Goal: Task Accomplishment & Management: Complete application form

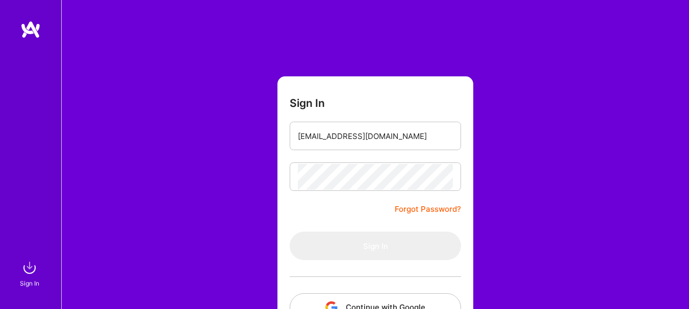
click at [404, 139] on input "[EMAIL_ADDRESS][DOMAIN_NAME]" at bounding box center [375, 136] width 155 height 26
type input "[EMAIL_ADDRESS][DOMAIN_NAME]"
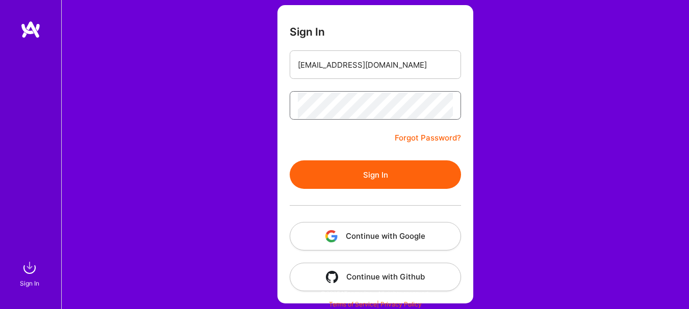
scroll to position [73, 0]
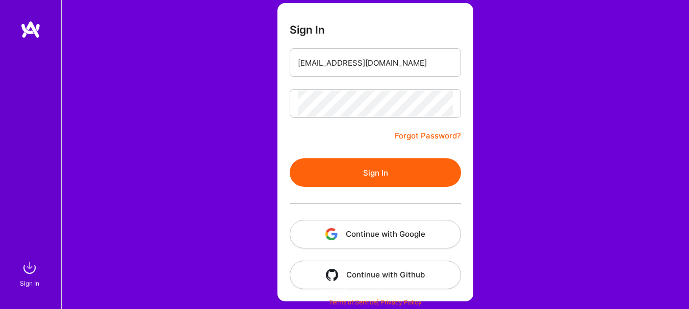
click at [329, 159] on button "Sign In" at bounding box center [375, 173] width 171 height 29
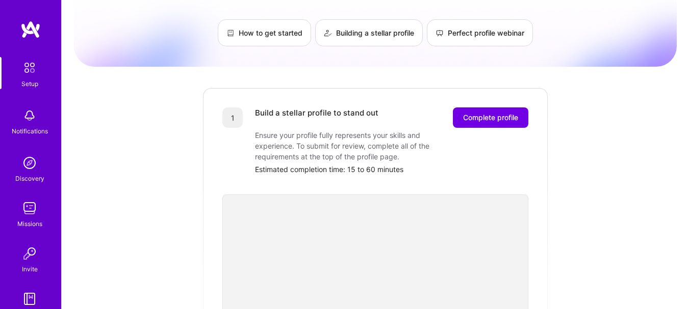
scroll to position [7, 0]
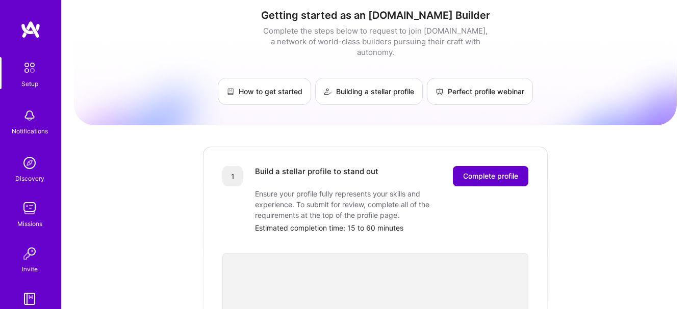
click at [514, 171] on span "Complete profile" at bounding box center [490, 176] width 55 height 10
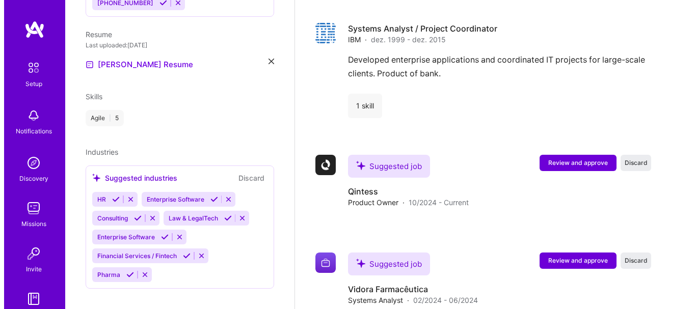
scroll to position [1376, 0]
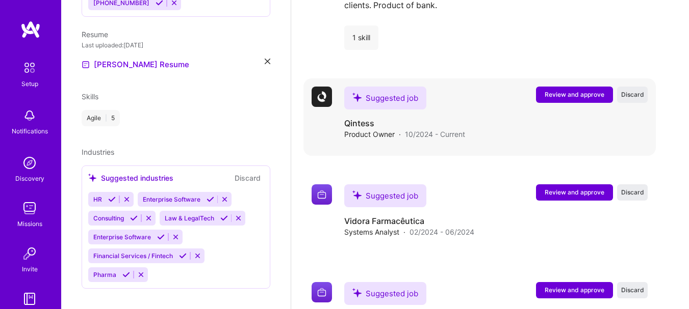
click at [570, 99] on span "Review and approve" at bounding box center [574, 94] width 60 height 9
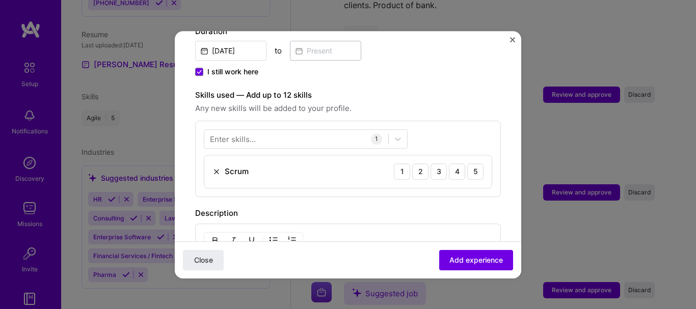
scroll to position [357, 0]
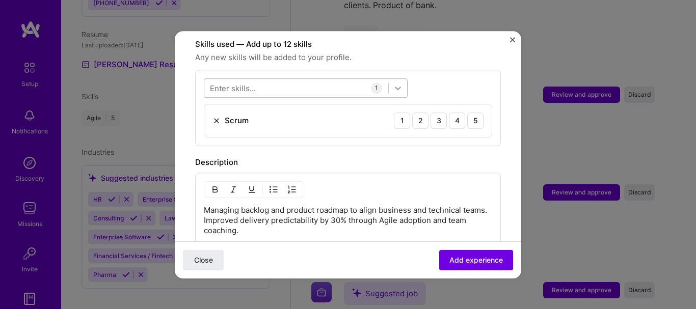
click at [404, 79] on div at bounding box center [398, 88] width 18 height 18
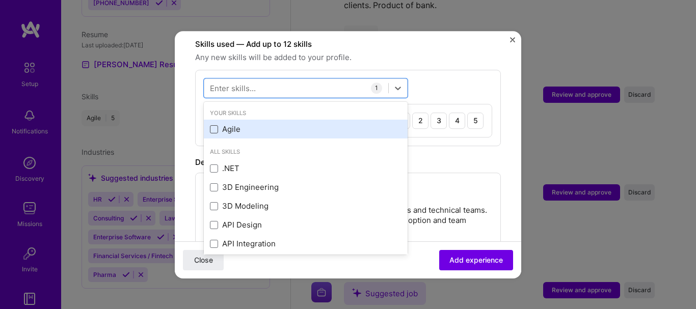
click at [212, 125] on span at bounding box center [214, 129] width 8 height 8
click at [0, 0] on input "checkbox" at bounding box center [0, 0] width 0 height 0
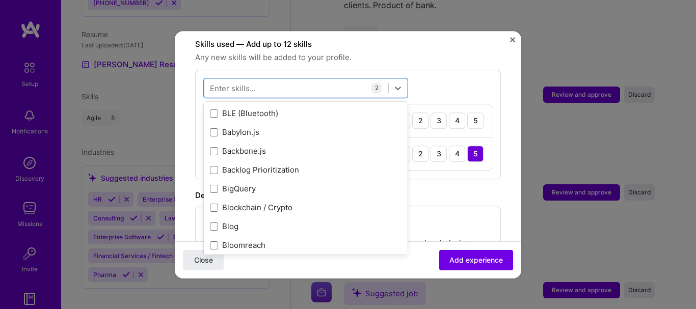
scroll to position [866, 0]
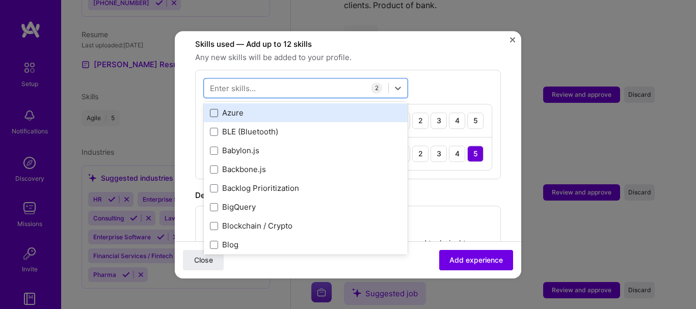
click at [214, 109] on span at bounding box center [214, 113] width 8 height 8
click at [0, 0] on input "checkbox" at bounding box center [0, 0] width 0 height 0
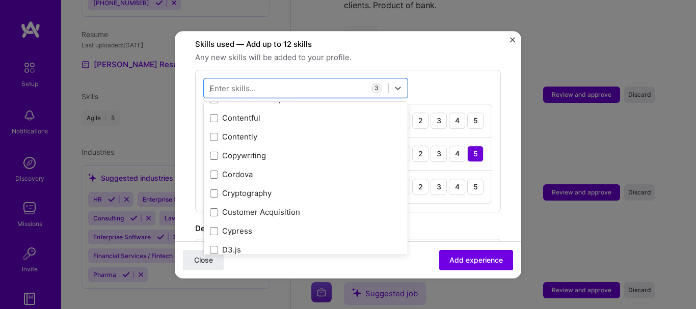
scroll to position [0, 0]
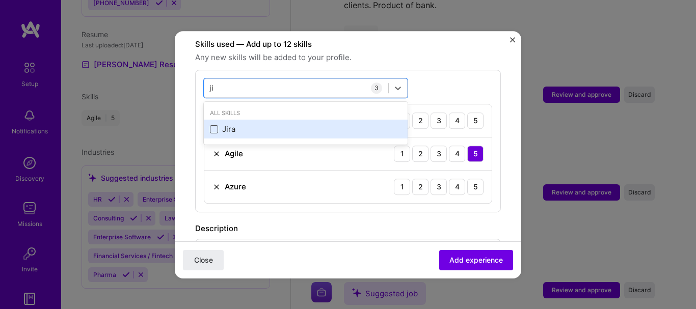
click at [215, 125] on span at bounding box center [214, 129] width 8 height 8
click at [0, 0] on input "checkbox" at bounding box center [0, 0] width 0 height 0
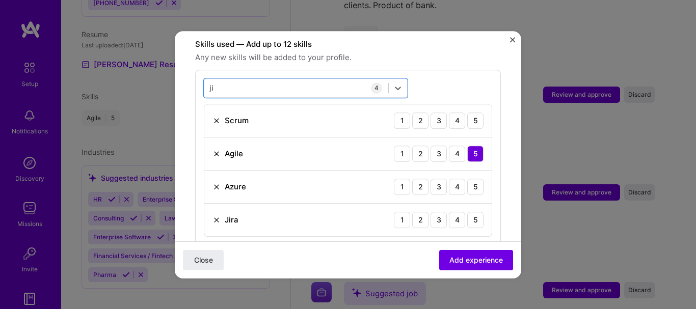
drag, startPoint x: 229, startPoint y: 76, endPoint x: 195, endPoint y: 78, distance: 34.2
click at [195, 78] on div "option Jira, selected. Select is focused ,type to refine list, press Down to op…" at bounding box center [348, 158] width 306 height 176
type input "j"
type input "p"
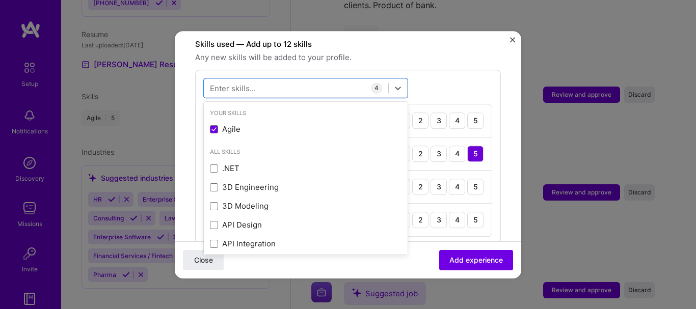
click at [473, 76] on div "option Jira, selected. option Content Development focused, 0 of 2. 378 results …" at bounding box center [348, 158] width 306 height 176
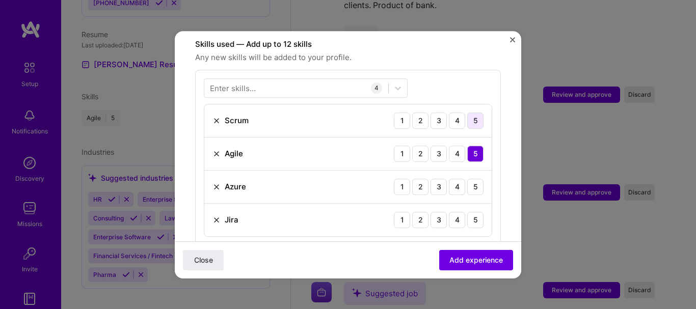
click at [467, 113] on div "5" at bounding box center [475, 121] width 16 height 16
click at [449, 179] on div "4" at bounding box center [457, 187] width 16 height 16
click at [432, 212] on div "3" at bounding box center [439, 220] width 16 height 16
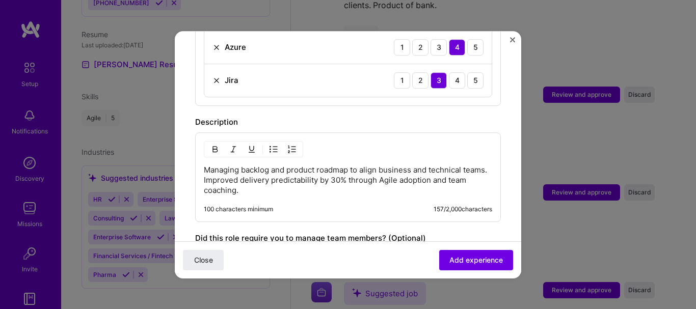
scroll to position [510, 0]
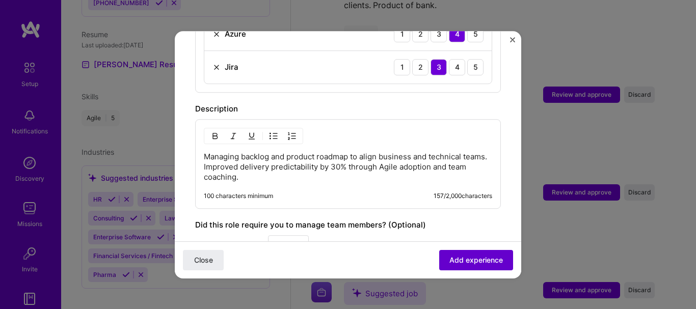
click at [451, 255] on span "Add experience" at bounding box center [477, 260] width 54 height 10
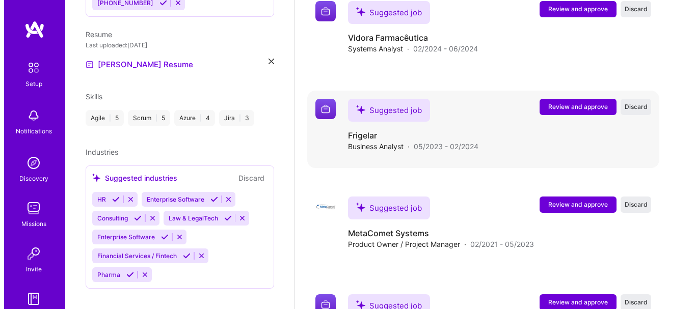
scroll to position [1656, 0]
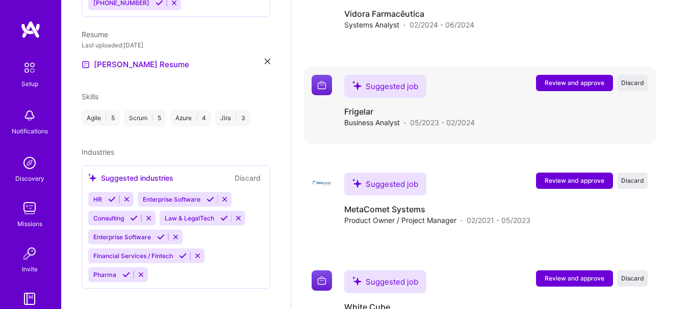
click at [581, 85] on span "Review and approve" at bounding box center [574, 82] width 60 height 9
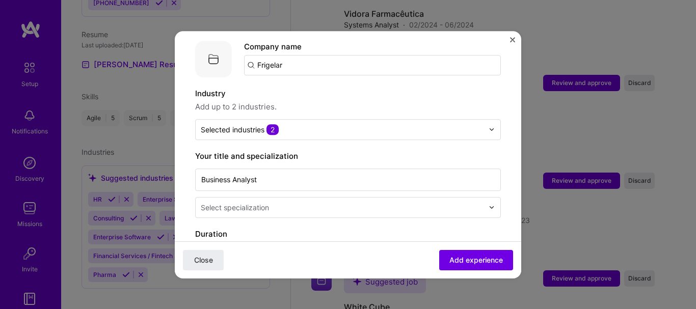
scroll to position [153, 0]
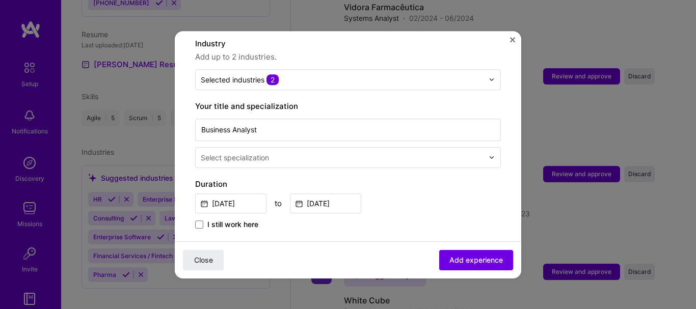
click at [489, 154] on img at bounding box center [492, 157] width 6 height 6
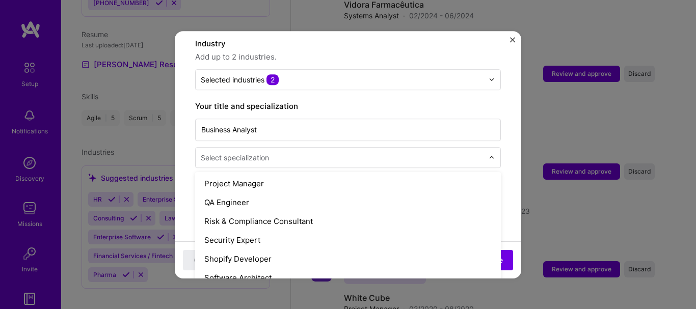
scroll to position [968, 0]
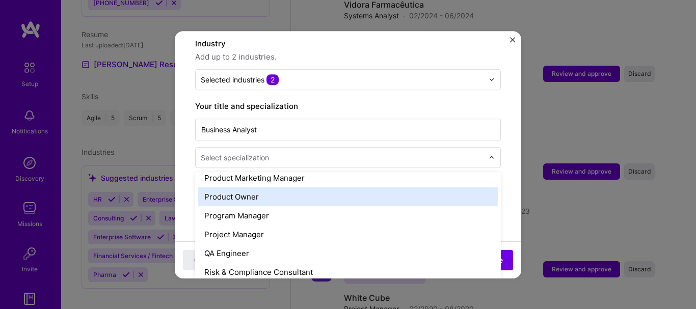
click at [256, 189] on div "Product Owner" at bounding box center [348, 197] width 300 height 19
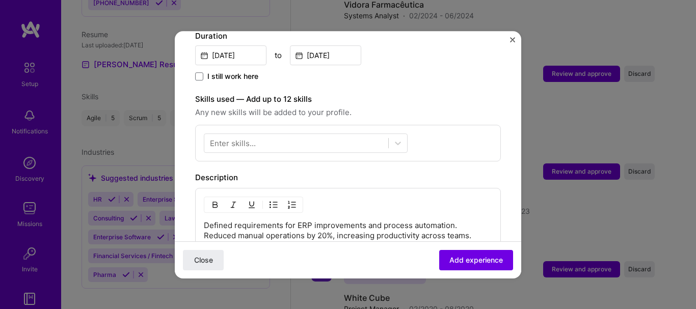
scroll to position [306, 0]
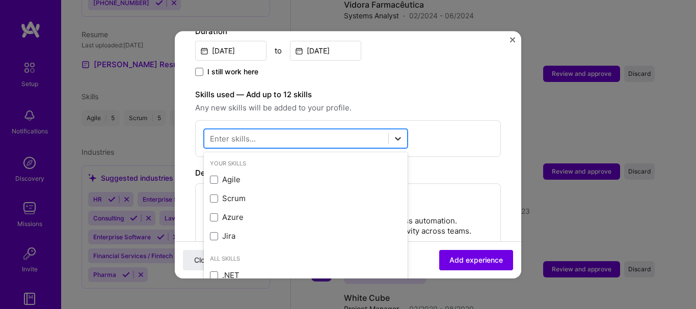
click at [402, 134] on icon at bounding box center [398, 139] width 10 height 10
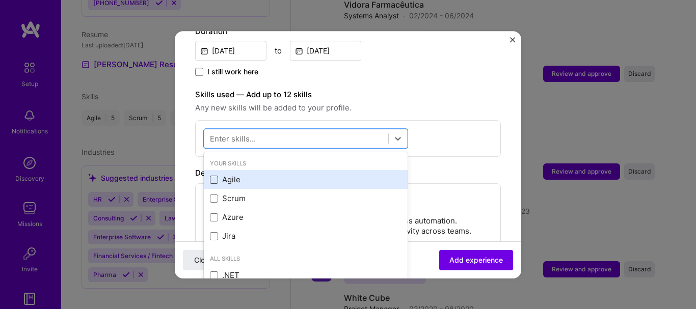
click at [217, 176] on span at bounding box center [214, 180] width 8 height 8
click at [0, 0] on input "checkbox" at bounding box center [0, 0] width 0 height 0
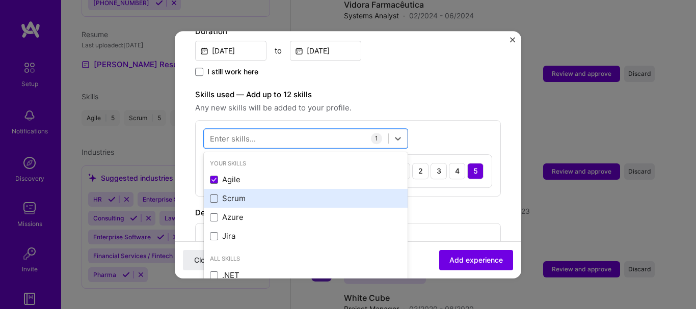
click at [213, 195] on span at bounding box center [214, 199] width 8 height 8
click at [0, 0] on input "checkbox" at bounding box center [0, 0] width 0 height 0
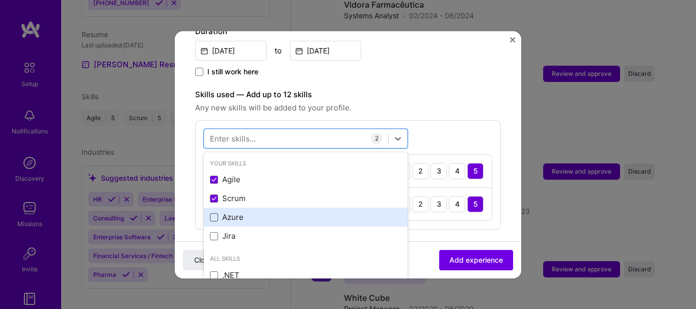
click at [214, 214] on span at bounding box center [214, 218] width 8 height 8
click at [0, 0] on input "checkbox" at bounding box center [0, 0] width 0 height 0
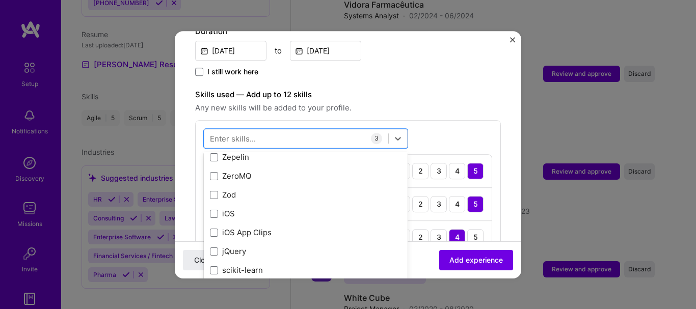
scroll to position [7020, 0]
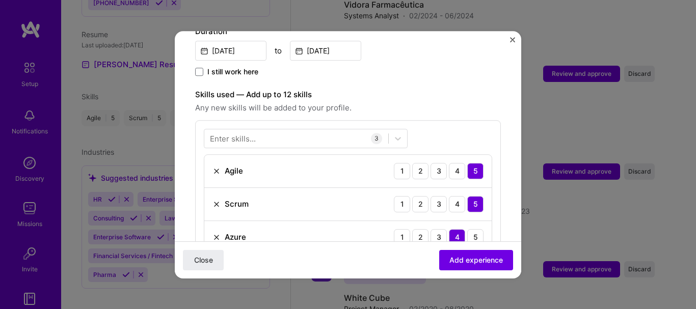
click at [470, 122] on div "Enter skills... 3 Agile 1 2 3 4 5 Scrum 1 2 3 4 5 Azure 1 2 3 4 5" at bounding box center [348, 191] width 306 height 143
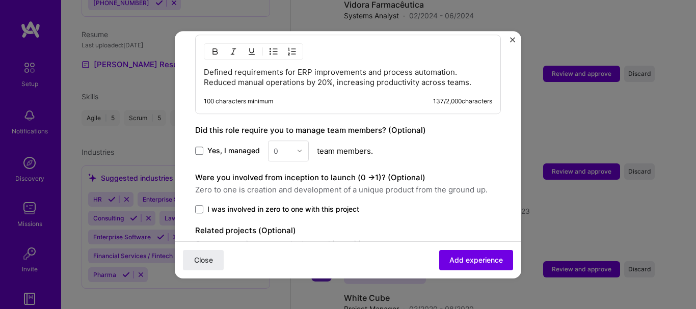
scroll to position [606, 0]
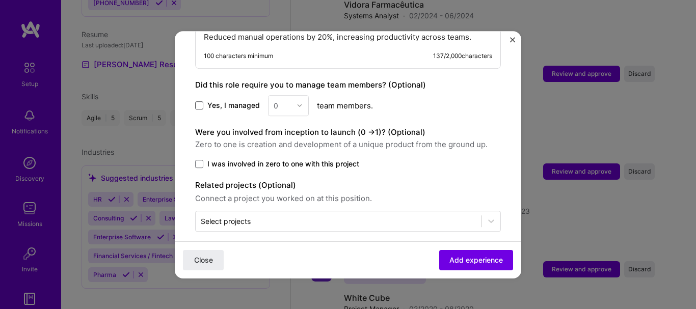
click at [200, 101] on span at bounding box center [199, 105] width 8 height 8
click at [0, 0] on input "Yes, I managed" at bounding box center [0, 0] width 0 height 0
click at [299, 102] on img at bounding box center [300, 105] width 6 height 6
click at [277, 162] on div "3" at bounding box center [288, 170] width 35 height 19
click at [482, 212] on div at bounding box center [491, 221] width 18 height 18
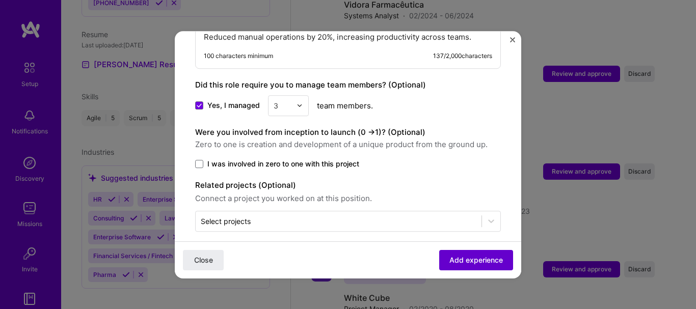
click at [451, 253] on button "Add experience" at bounding box center [476, 260] width 74 height 20
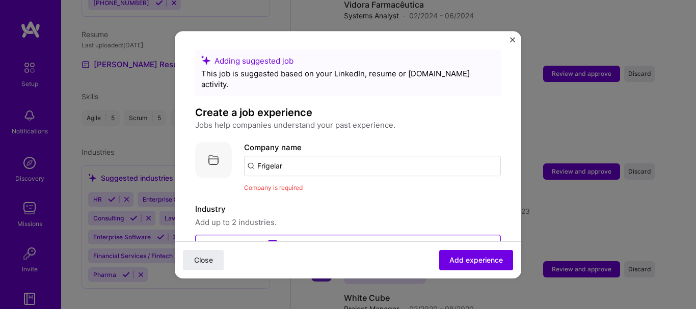
scroll to position [0, 0]
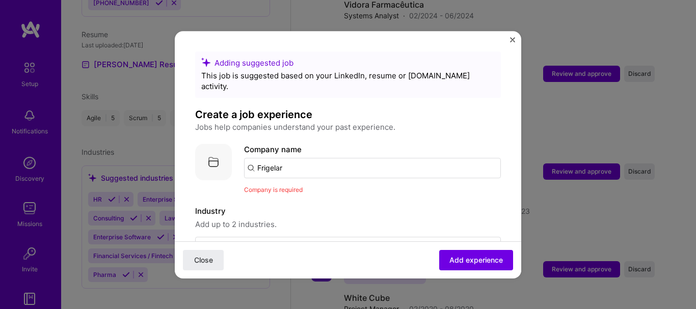
click at [295, 158] on input "Frigelar" at bounding box center [372, 168] width 257 height 20
click at [302, 159] on input "Frigelar" at bounding box center [372, 168] width 257 height 20
type input "Frigelar"
click at [323, 189] on div "Frigelar" at bounding box center [319, 197] width 37 height 18
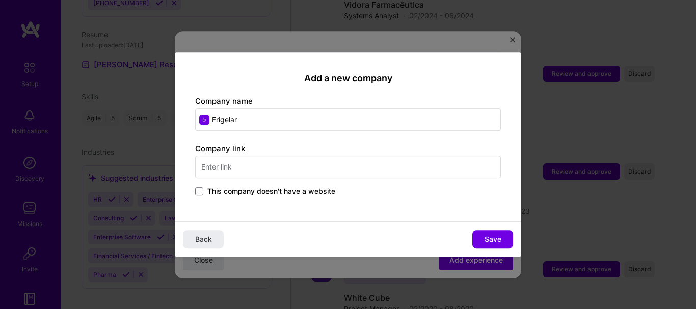
click at [263, 169] on input "text" at bounding box center [348, 167] width 306 height 22
type input "www.frigelar.com.br"
click at [495, 232] on button "Save" at bounding box center [492, 239] width 41 height 18
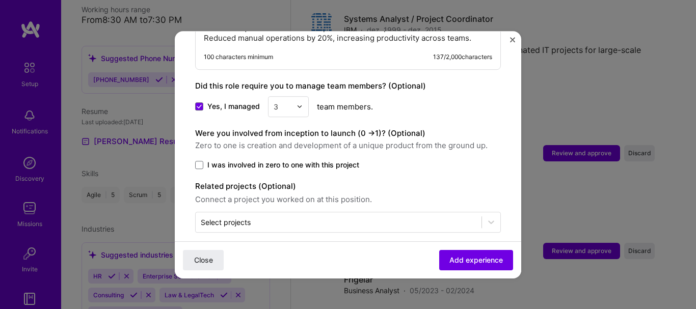
scroll to position [621, 0]
click at [470, 259] on span "Add experience" at bounding box center [477, 260] width 54 height 10
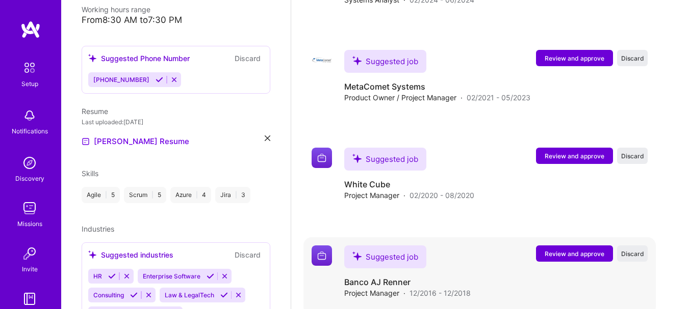
scroll to position [1854, 0]
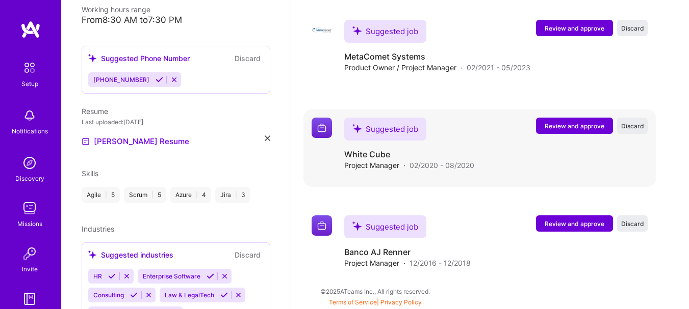
click at [592, 126] on span "Review and approve" at bounding box center [574, 126] width 60 height 9
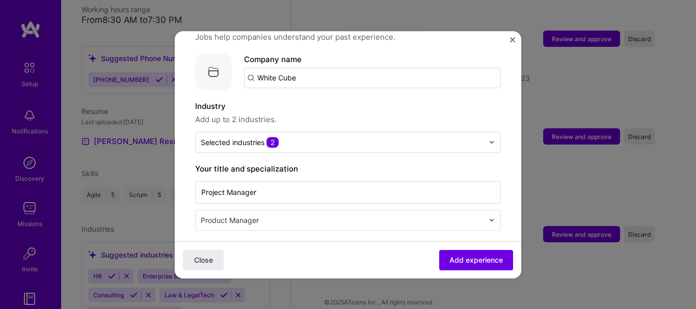
scroll to position [102, 0]
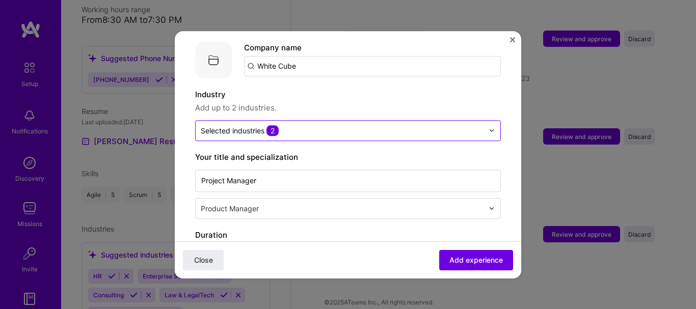
click at [489, 127] on img at bounding box center [492, 130] width 6 height 6
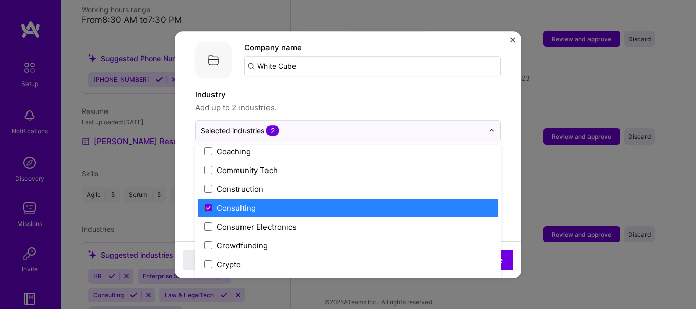
scroll to position [663, 0]
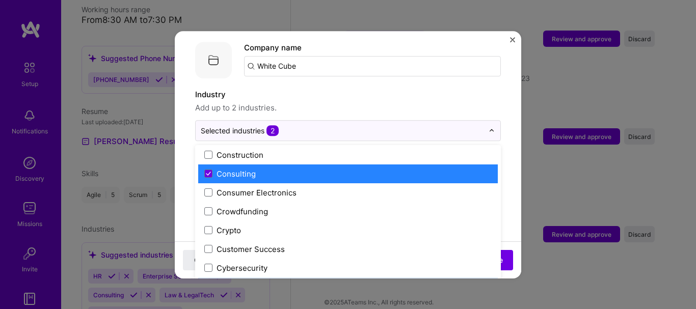
click at [509, 193] on form "Adding suggested job This job is suggested based on your LinkedIn, resume or A.…" at bounding box center [348, 314] width 347 height 728
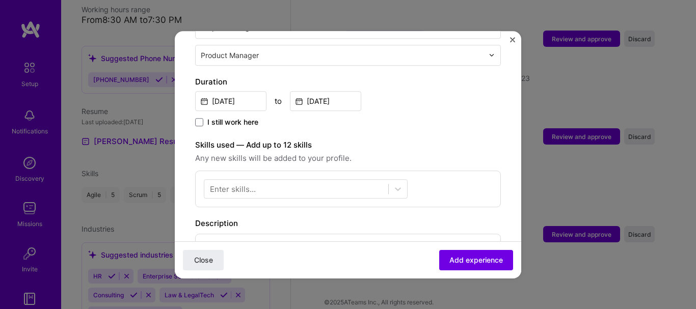
scroll to position [306, 0]
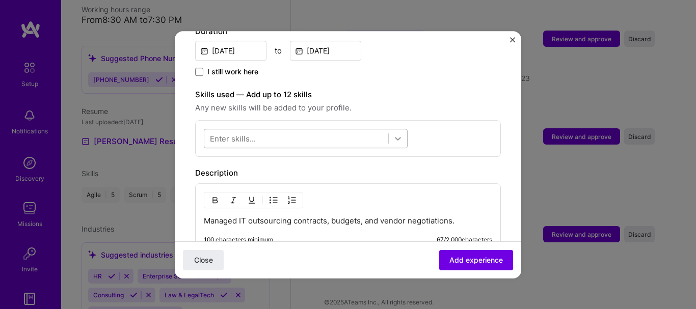
click at [399, 134] on icon at bounding box center [398, 139] width 10 height 10
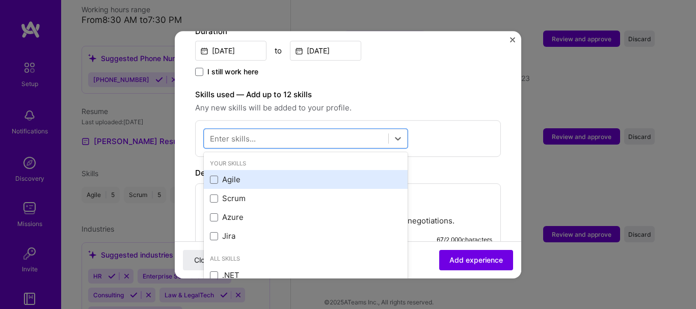
click at [253, 175] on div "Agile" at bounding box center [306, 180] width 192 height 11
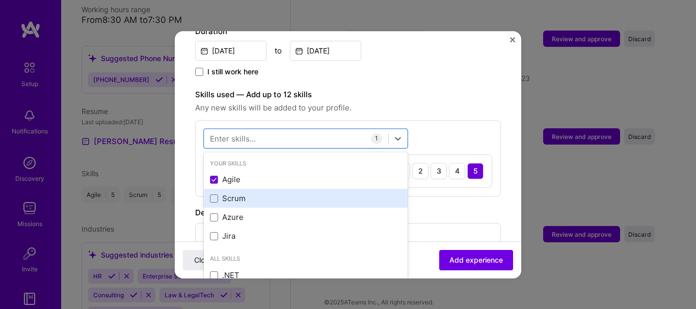
click at [243, 194] on div "Scrum" at bounding box center [306, 199] width 192 height 11
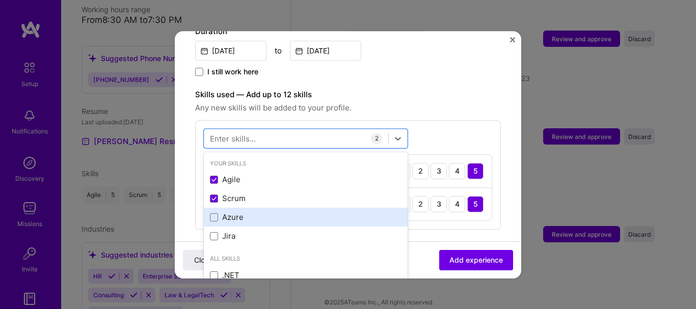
click at [259, 213] on div "Azure" at bounding box center [306, 218] width 192 height 11
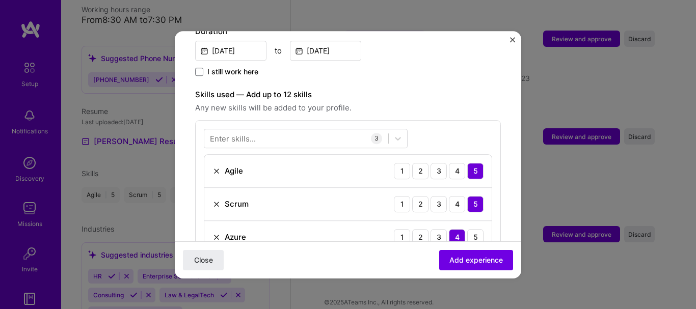
click at [459, 102] on span "Any new skills will be added to your profile." at bounding box center [348, 108] width 306 height 12
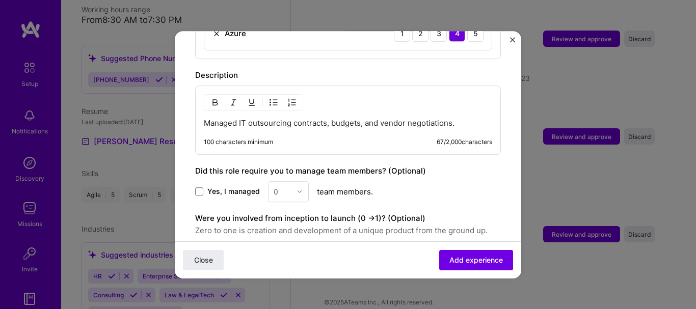
scroll to position [561, 0]
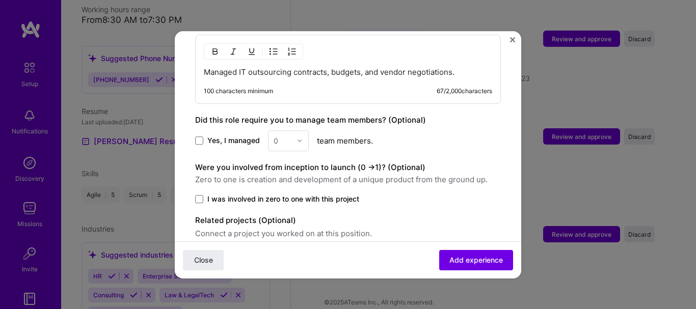
click at [203, 136] on label "Yes, I managed" at bounding box center [227, 141] width 65 height 10
click at [0, 0] on input "Yes, I managed" at bounding box center [0, 0] width 0 height 0
click at [299, 131] on div at bounding box center [303, 141] width 12 height 20
click at [290, 232] on div "13" at bounding box center [288, 241] width 35 height 19
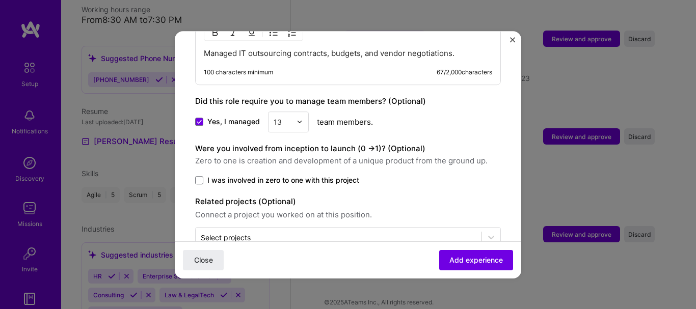
scroll to position [596, 0]
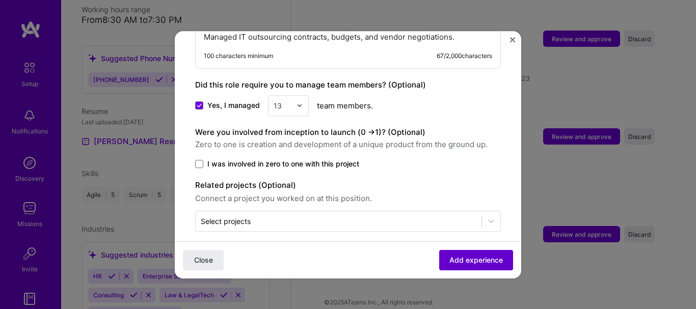
click at [461, 257] on span "Add experience" at bounding box center [477, 260] width 54 height 10
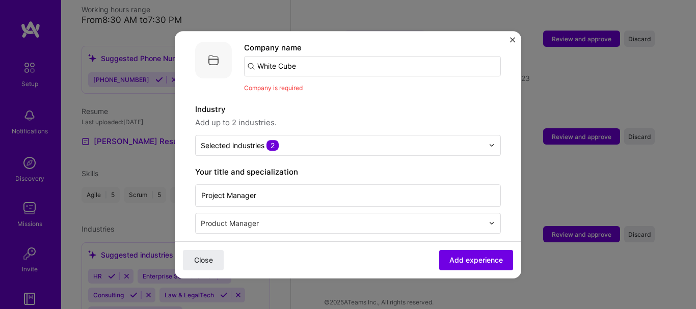
scroll to position [51, 0]
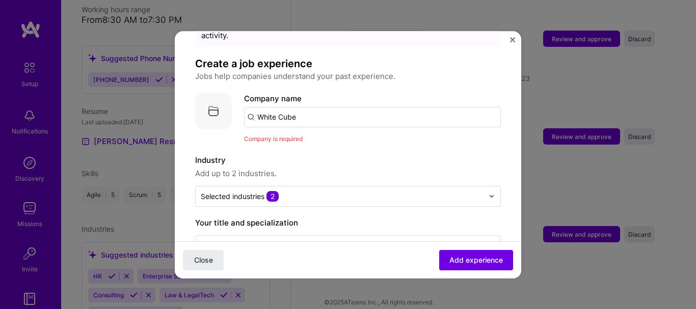
click at [283, 107] on input "White Cube" at bounding box center [372, 117] width 257 height 20
click at [249, 108] on input "White Cube" at bounding box center [372, 117] width 257 height 20
click at [317, 107] on input "White Cube" at bounding box center [372, 117] width 257 height 20
click button "Close" at bounding box center [203, 260] width 41 height 20
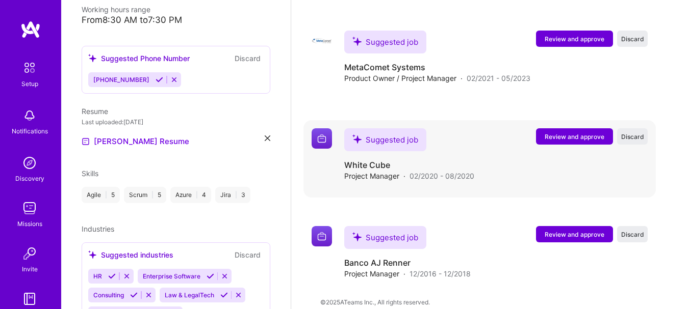
click at [588, 137] on span "Review and approve" at bounding box center [574, 137] width 60 height 9
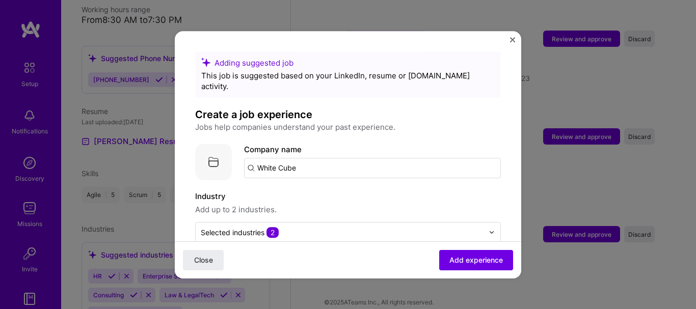
click at [301, 160] on input "White Cube" at bounding box center [372, 168] width 257 height 20
click at [210, 152] on img at bounding box center [213, 162] width 37 height 37
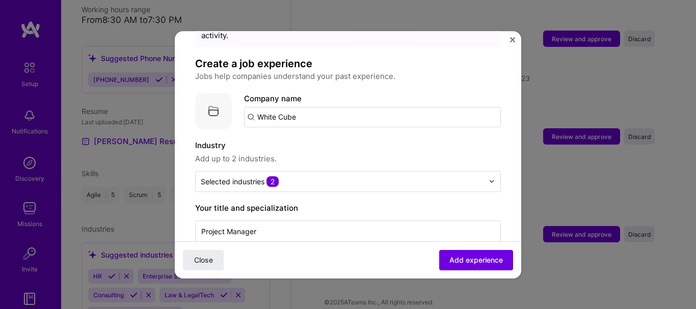
click at [291, 109] on input "White Cube" at bounding box center [372, 117] width 257 height 20
click at [300, 107] on input "White Cube" at bounding box center [372, 117] width 257 height 20
type input "White Cube"
click at [270, 140] on span "Add company" at bounding box center [272, 145] width 49 height 11
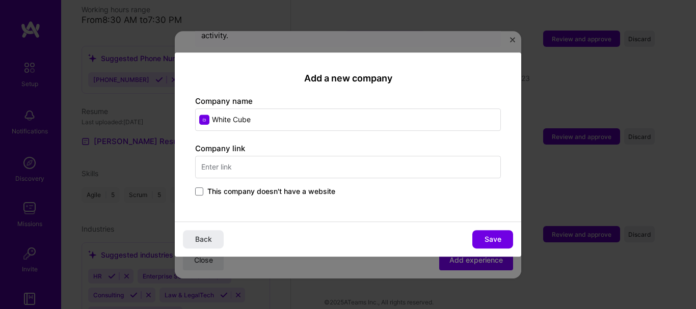
click at [251, 166] on input "text" at bounding box center [348, 167] width 306 height 22
click at [322, 169] on input "www.whitecube.com.br" at bounding box center [348, 167] width 306 height 22
type input "www.whitecube.com.br"
click at [488, 236] on span "Save" at bounding box center [493, 239] width 17 height 10
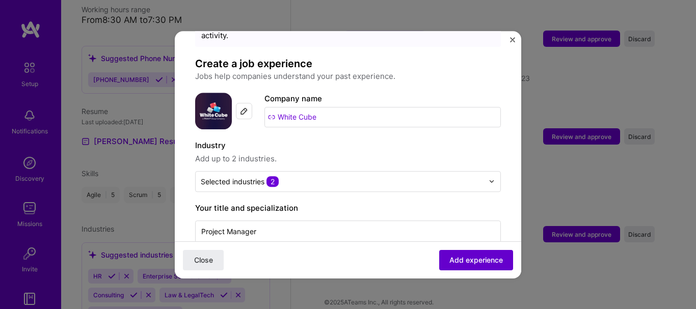
click at [467, 258] on span "Add experience" at bounding box center [477, 260] width 54 height 10
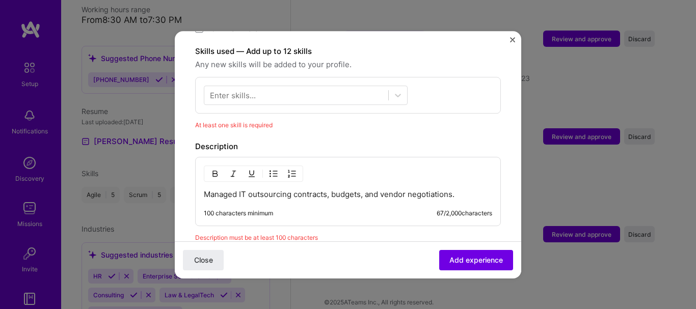
scroll to position [353, 0]
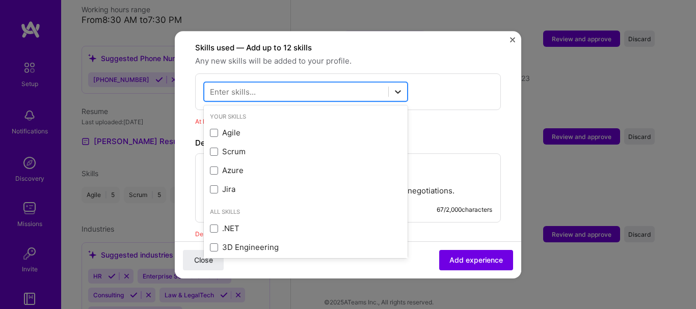
click at [395, 87] on icon at bounding box center [398, 92] width 10 height 10
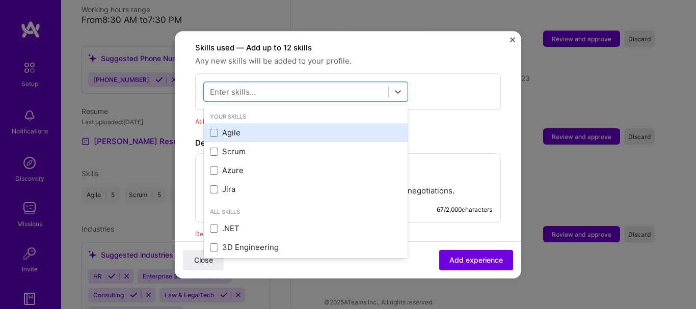
click at [223, 128] on div "Agile" at bounding box center [306, 133] width 192 height 11
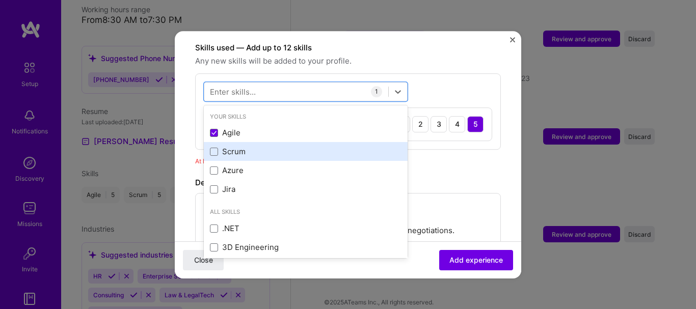
click at [246, 147] on div "Scrum" at bounding box center [306, 152] width 192 height 11
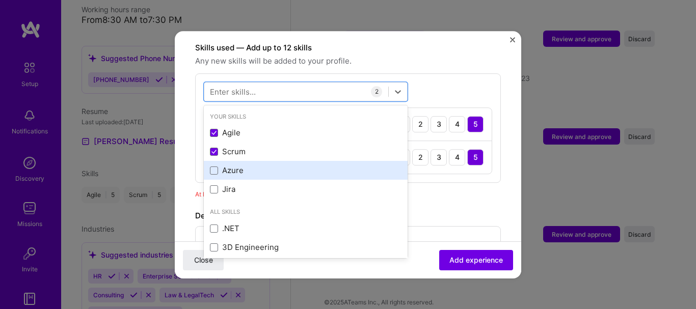
click at [243, 166] on div "Azure" at bounding box center [306, 171] width 192 height 11
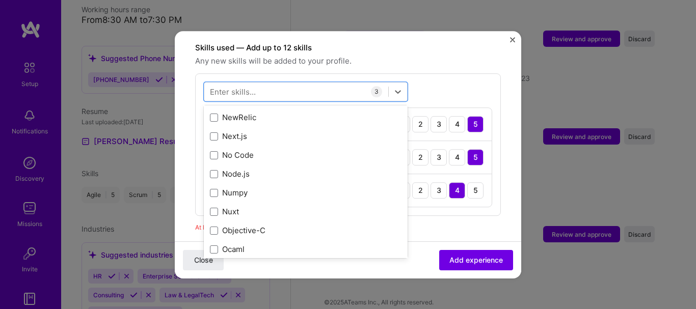
scroll to position [4332, 0]
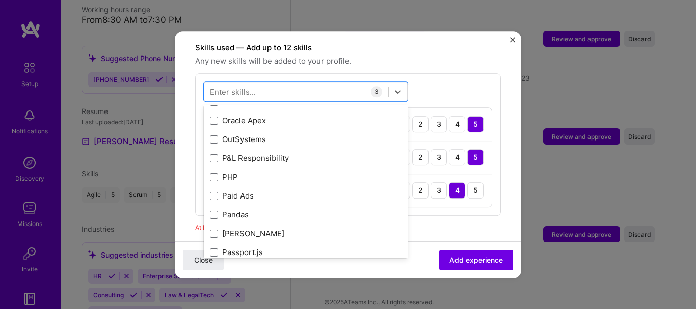
click at [453, 222] on div "At least one skill is required" at bounding box center [348, 227] width 306 height 11
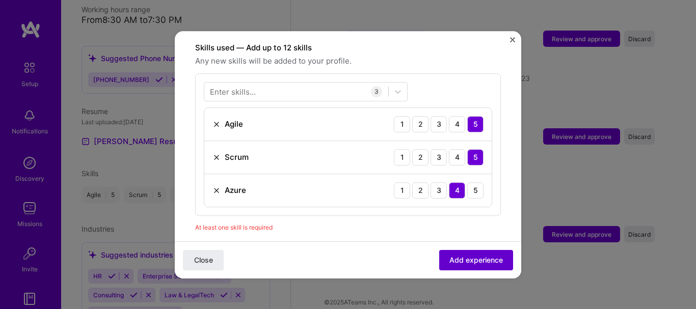
click at [478, 260] on span "Add experience" at bounding box center [477, 260] width 54 height 10
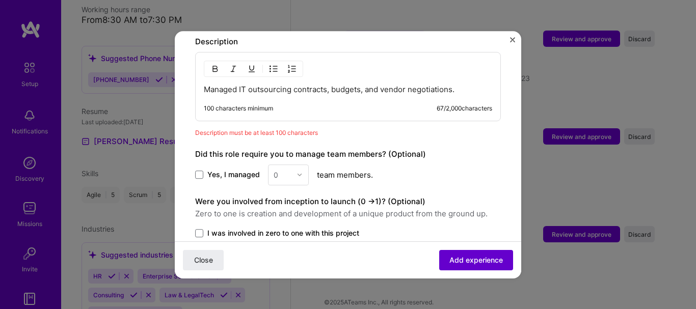
scroll to position [554, 0]
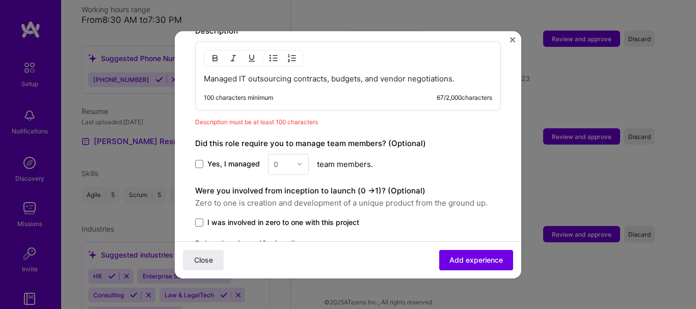
click at [300, 154] on div "0" at bounding box center [288, 164] width 41 height 21
click at [298, 154] on div "0" at bounding box center [288, 164] width 41 height 21
click at [279, 154] on div "0" at bounding box center [288, 164] width 41 height 21
click at [272, 154] on div "0" at bounding box center [288, 164] width 41 height 21
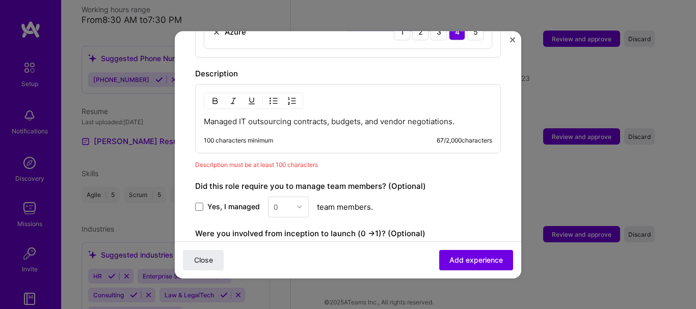
scroll to position [460, 0]
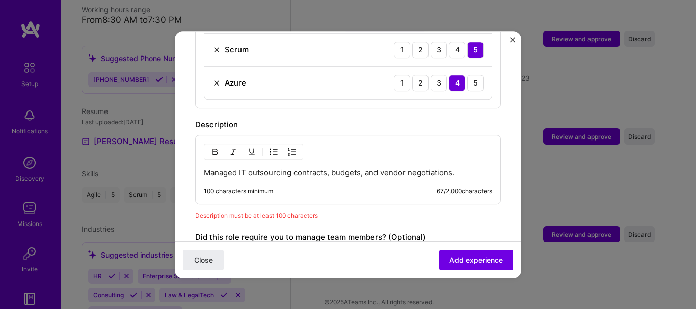
click at [470, 168] on p "Managed IT outsourcing contracts, budgets, and vendor negotiations." at bounding box center [348, 173] width 288 height 10
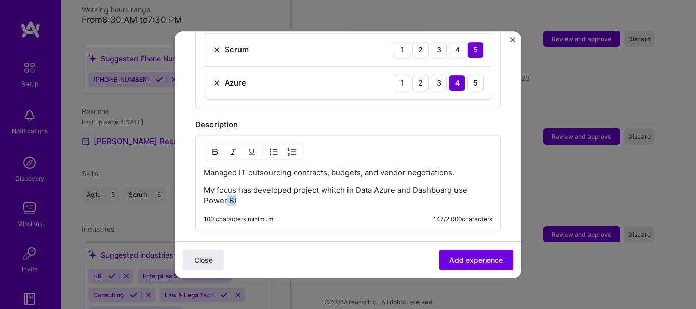
drag, startPoint x: 251, startPoint y: 188, endPoint x: 233, endPoint y: 189, distance: 17.8
click at [233, 189] on p "My focus has developed project whitch in Data Azure and Dashboard use Power BI" at bounding box center [348, 196] width 288 height 20
click at [247, 192] on p "My focus has developed project whitch in Data Azure and Dashboard use Power BI" at bounding box center [348, 196] width 288 height 20
click at [238, 191] on p "My focus has developed project whitch in Data Azure and Dashboard use Power BI" at bounding box center [348, 196] width 288 height 20
click at [267, 191] on p "My focus has developed project whitch in Data Azure and Dashboard use Power BI" at bounding box center [348, 196] width 288 height 20
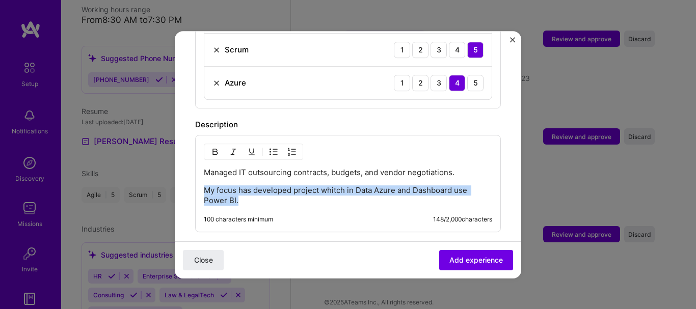
drag, startPoint x: 247, startPoint y: 189, endPoint x: 205, endPoint y: 179, distance: 43.0
click at [205, 186] on p "My focus has developed project whitch in Data Azure and Dashboard use Power BI." at bounding box center [348, 196] width 288 height 20
copy p "My focus has developed project whitch in Data Azure and Dashboard use Power BI."
click at [243, 186] on p "My focus has developed project whitch in Data Azure and Dashboard use Power BI." at bounding box center [348, 196] width 288 height 20
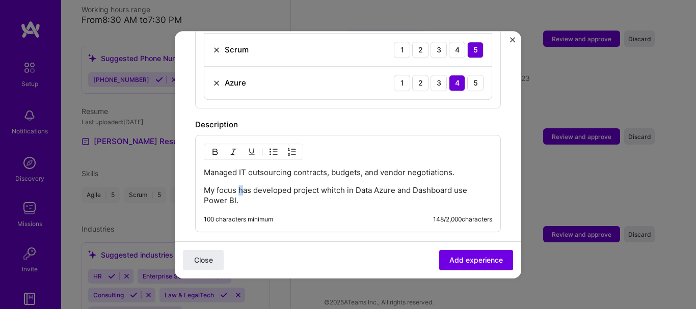
click at [238, 186] on p "My focus has developed project whitch in Data Azure and Dashboard use Power BI." at bounding box center [348, 196] width 288 height 20
drag, startPoint x: 283, startPoint y: 180, endPoint x: 292, endPoint y: 181, distance: 8.2
click at [292, 186] on p "My focus was developed project whitch in Data Azure and Dashboard use Power BI." at bounding box center [348, 196] width 288 height 20
click at [450, 255] on span "Add experience" at bounding box center [477, 260] width 54 height 10
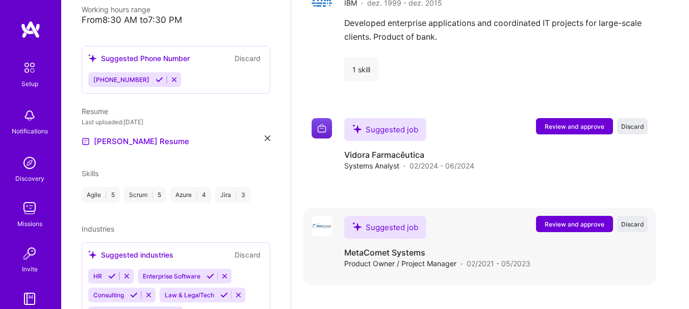
scroll to position [1902, 0]
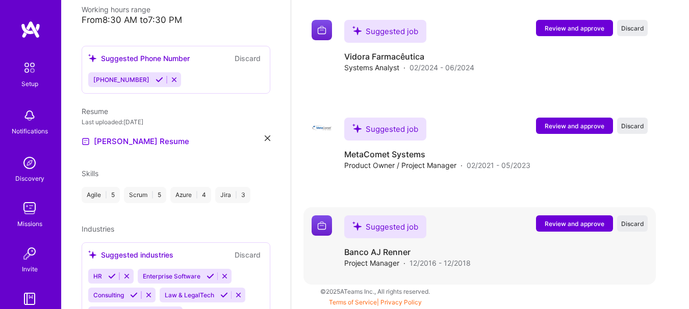
click at [551, 221] on button "Review and approve" at bounding box center [574, 224] width 77 height 16
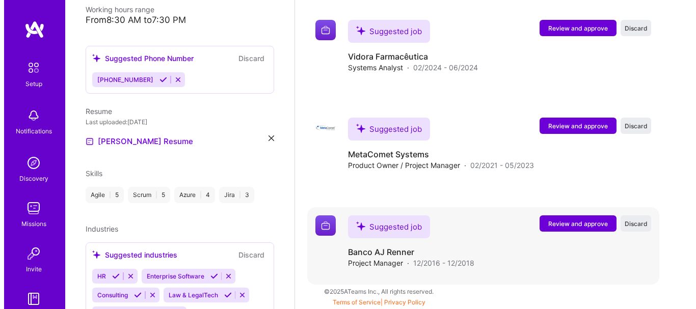
scroll to position [1891, 0]
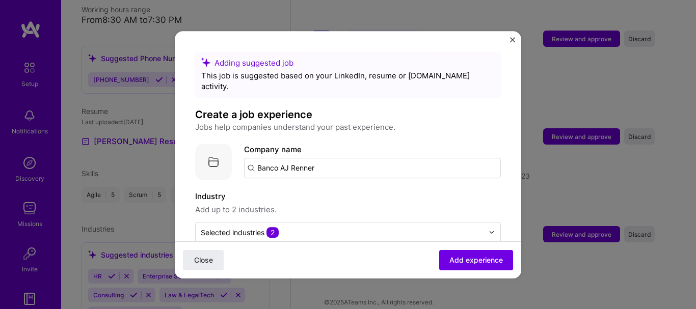
click at [301, 162] on input "Banco AJ Renner" at bounding box center [372, 168] width 257 height 20
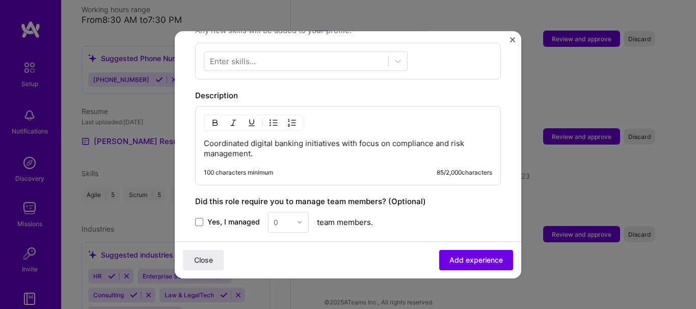
scroll to position [408, 0]
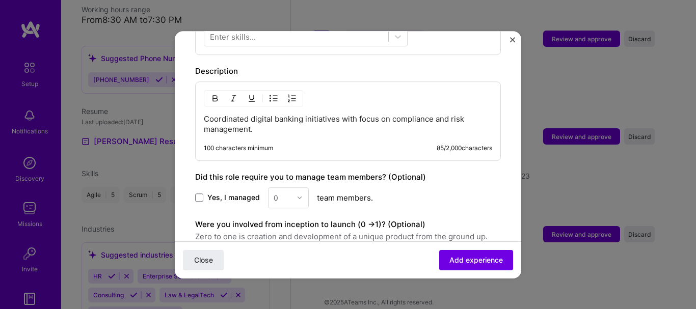
click at [258, 120] on p "Coordinated digital banking initiatives with focus on compliance and risk manag…" at bounding box center [348, 124] width 288 height 20
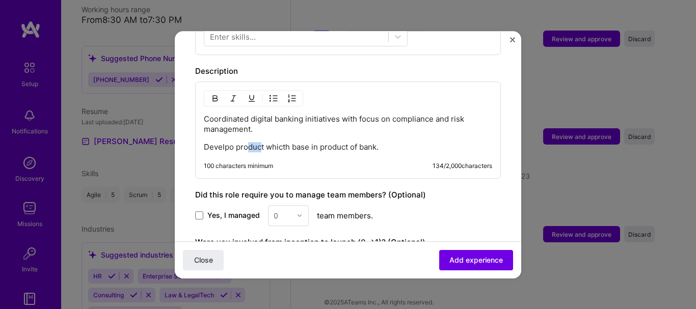
drag, startPoint x: 262, startPoint y: 135, endPoint x: 250, endPoint y: 137, distance: 11.9
click at [248, 142] on p "Develpo product whicth base in product of bank." at bounding box center [348, 147] width 288 height 10
drag, startPoint x: 321, startPoint y: 137, endPoint x: 349, endPoint y: 137, distance: 28.5
click at [349, 142] on p "Develpo product whicth base in product of bank." at bounding box center [348, 147] width 288 height 10
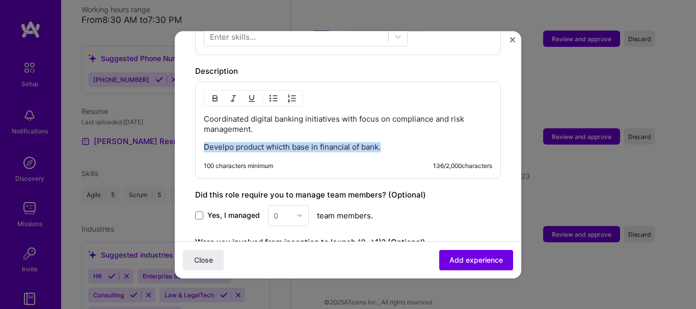
drag, startPoint x: 391, startPoint y: 136, endPoint x: 196, endPoint y: 142, distance: 195.3
click at [196, 142] on div "Coordinated digital banking initiatives with focus on compliance and risk manag…" at bounding box center [348, 130] width 306 height 97
copy p "Develpo product whicth base in financial of bank."
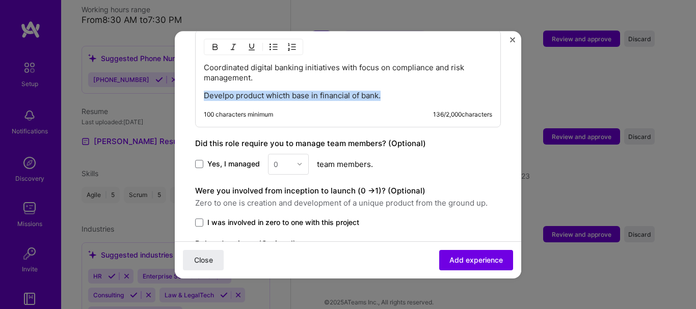
scroll to position [518, 0]
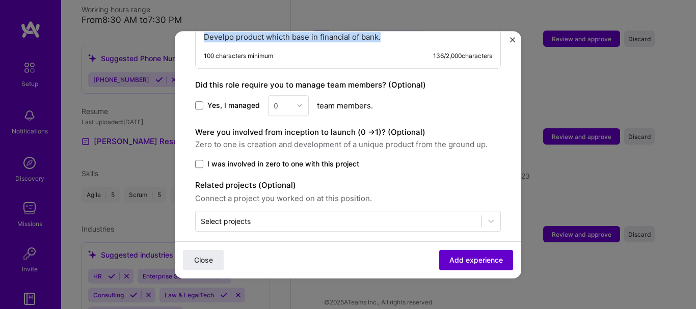
click at [461, 264] on span "Add experience" at bounding box center [477, 260] width 54 height 10
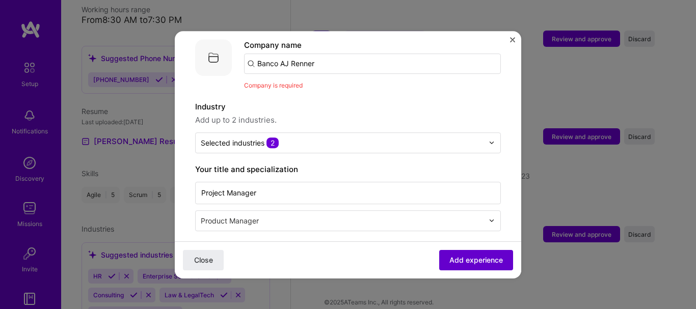
scroll to position [102, 0]
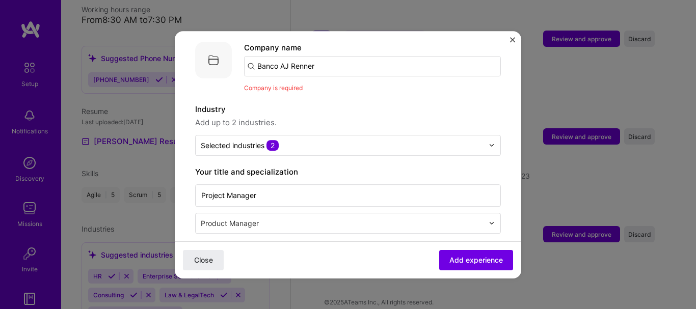
click at [311, 60] on input "Banco AJ Renner" at bounding box center [372, 66] width 257 height 20
click at [309, 57] on input "Banco AJ Renner" at bounding box center [372, 66] width 257 height 20
drag, startPoint x: 273, startPoint y: 56, endPoint x: 262, endPoint y: 56, distance: 10.7
click at [262, 56] on input "Banco AJ Renner" at bounding box center [372, 66] width 257 height 20
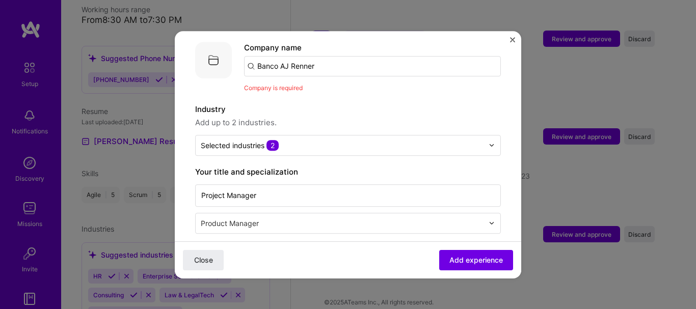
click at [251, 57] on input "Banco AJ Renner" at bounding box center [372, 66] width 257 height 20
click at [286, 83] on div "Company is required" at bounding box center [372, 88] width 257 height 11
click at [323, 56] on input "Banco AJ Renner" at bounding box center [372, 66] width 257 height 20
type input "Banco AJ Renner"
click at [278, 89] on span "Add company" at bounding box center [272, 94] width 49 height 11
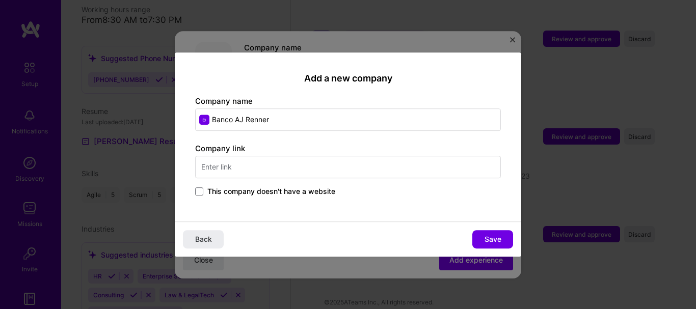
click at [246, 171] on input "text" at bounding box center [348, 167] width 306 height 22
type input "www.digimais.com.br"
click at [499, 236] on span "Save" at bounding box center [493, 239] width 17 height 10
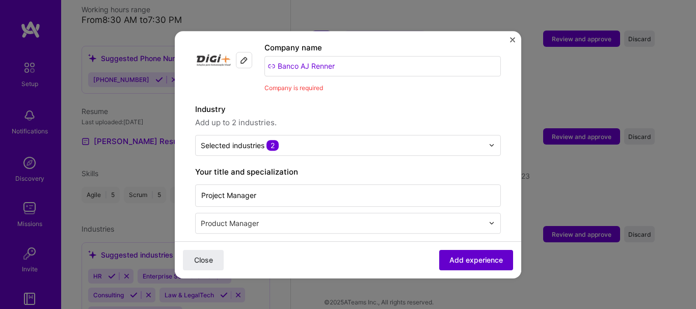
click at [465, 262] on span "Add experience" at bounding box center [477, 260] width 54 height 10
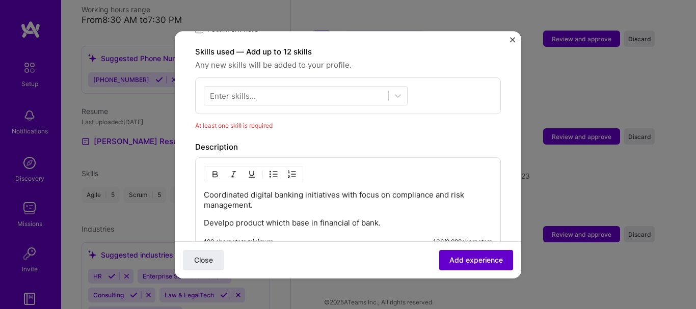
scroll to position [367, 0]
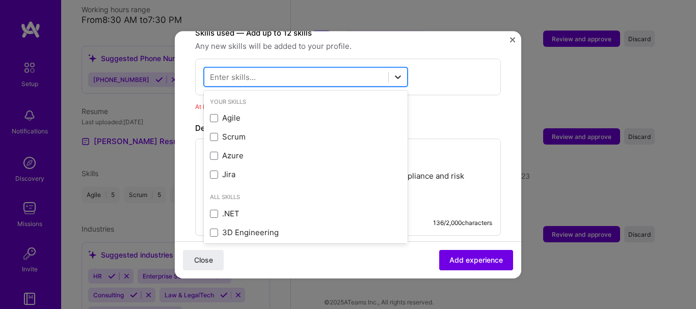
click at [400, 72] on icon at bounding box center [398, 77] width 10 height 10
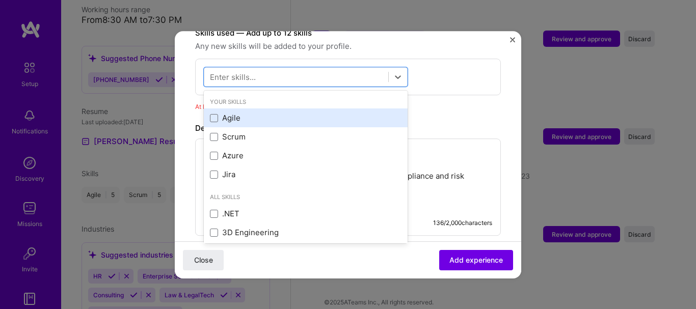
click at [232, 113] on div "Agile" at bounding box center [306, 118] width 192 height 11
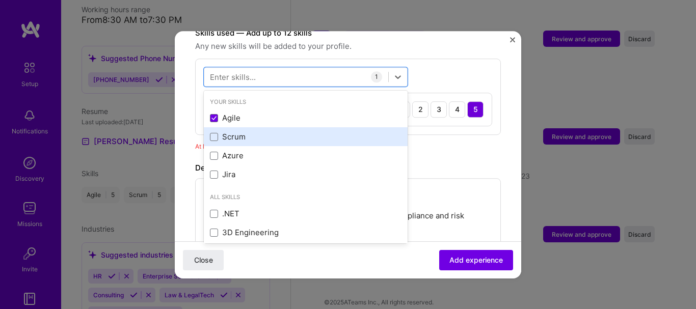
click at [226, 132] on div "Scrum" at bounding box center [306, 137] width 192 height 11
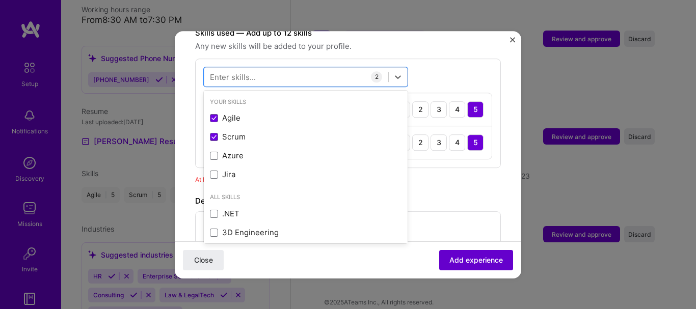
click at [452, 262] on span "Add experience" at bounding box center [477, 260] width 54 height 10
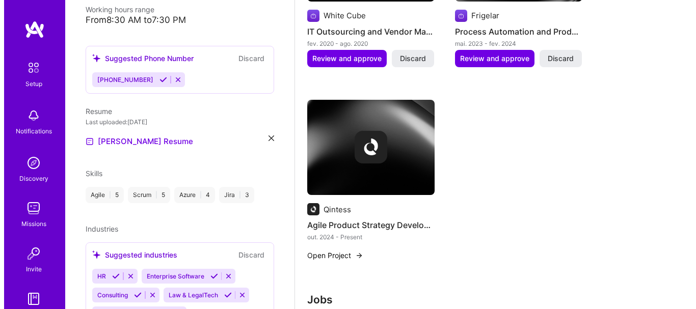
scroll to position [829, 0]
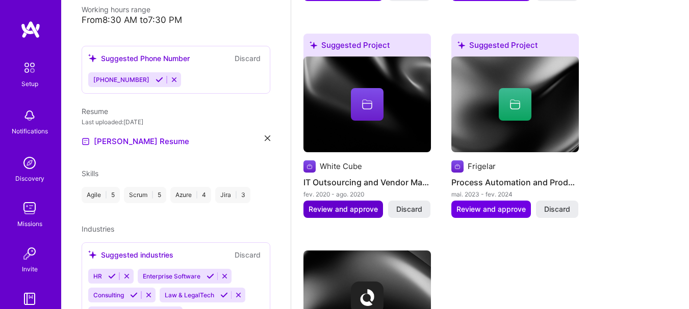
click at [339, 206] on span "Review and approve" at bounding box center [342, 209] width 69 height 10
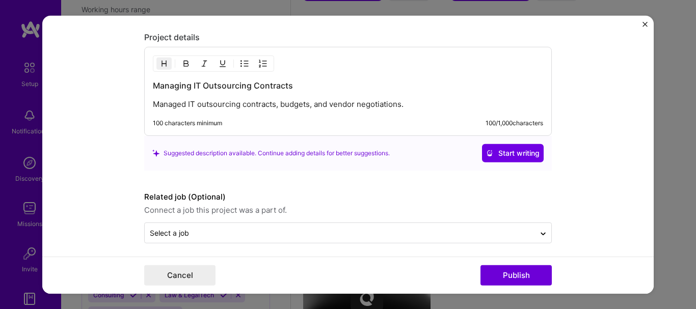
scroll to position [845, 0]
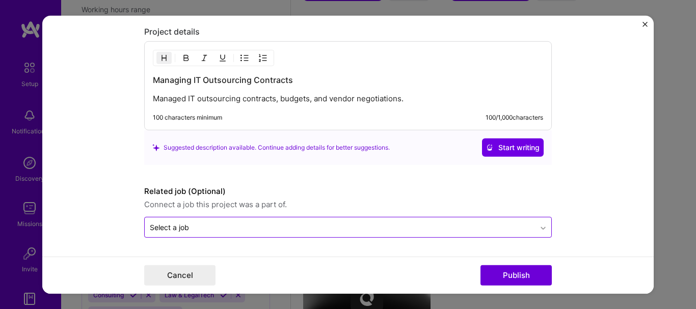
click at [540, 230] on icon at bounding box center [543, 228] width 8 height 10
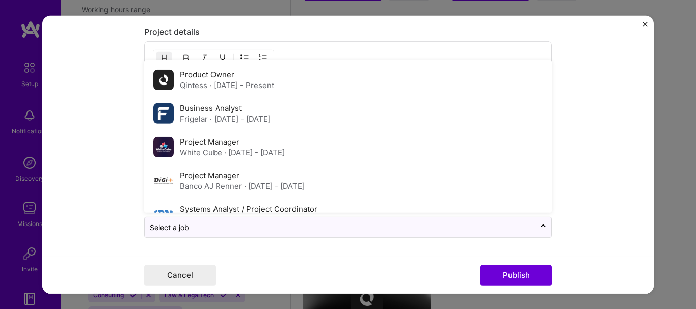
click at [583, 185] on form "Editing suggested project This project is suggested based on your LinkedIn, res…" at bounding box center [348, 154] width 612 height 278
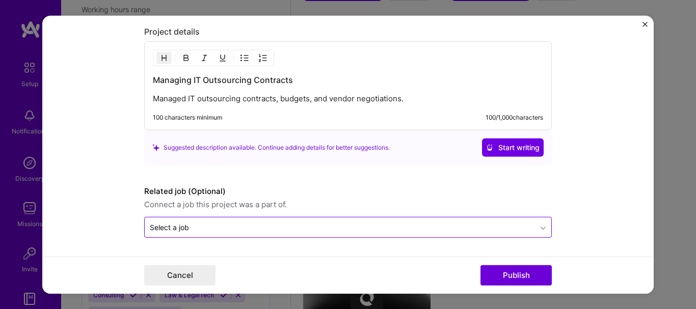
click at [540, 226] on icon at bounding box center [543, 228] width 8 height 10
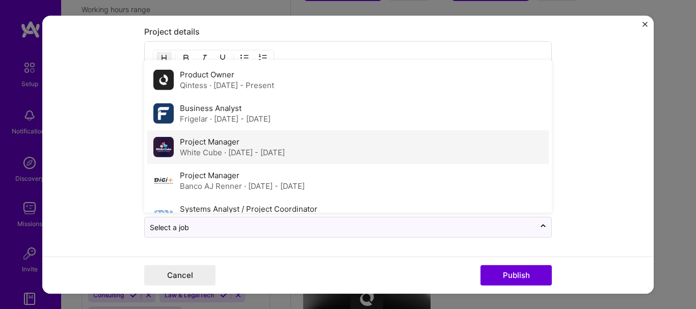
click at [311, 147] on div "Project Manager White Cube · Feb 2020 - Aug 2020" at bounding box center [348, 147] width 402 height 34
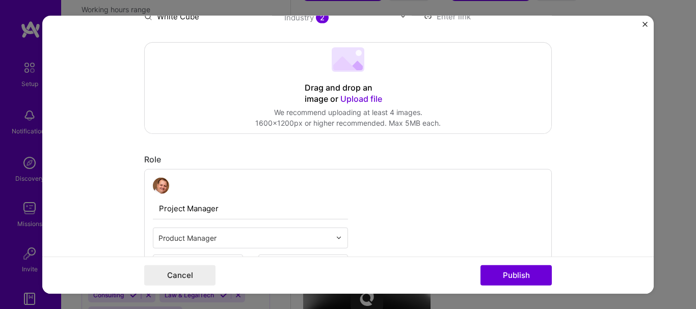
scroll to position [204, 0]
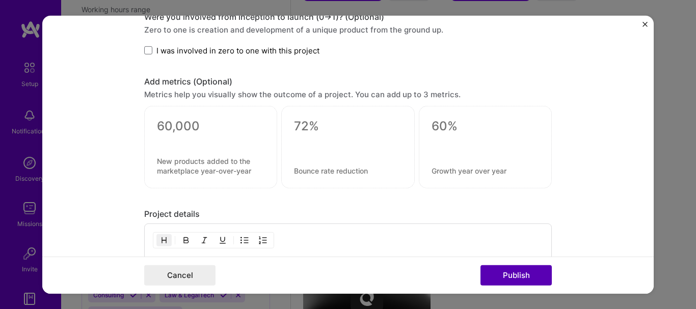
click at [507, 275] on button "Publish" at bounding box center [516, 276] width 71 height 20
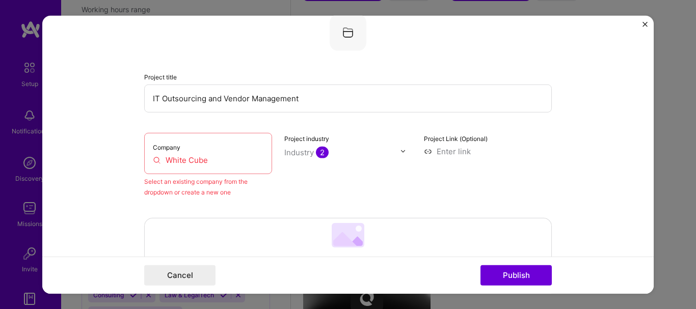
scroll to position [67, 0]
click at [194, 162] on input "White Cube" at bounding box center [208, 161] width 111 height 11
drag, startPoint x: 177, startPoint y: 161, endPoint x: 159, endPoint y: 162, distance: 18.9
click at [172, 161] on input "White Cube" at bounding box center [208, 161] width 111 height 11
click at [156, 150] on label "Company" at bounding box center [167, 149] width 28 height 8
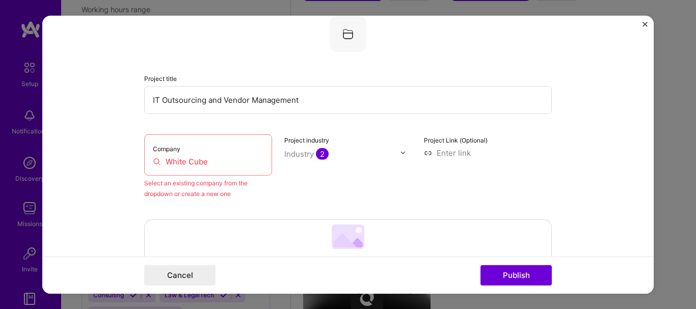
click at [250, 102] on input "IT Outsourcing and Vendor Management" at bounding box center [348, 100] width 408 height 28
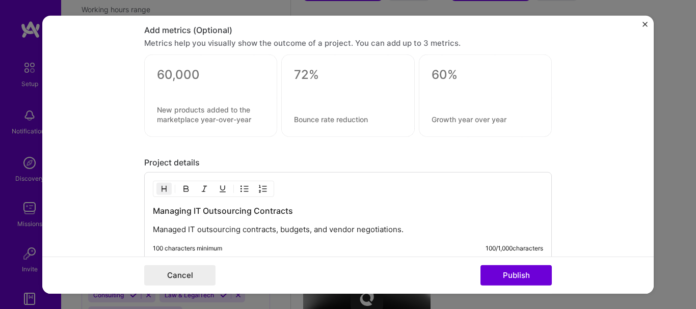
scroll to position [911, 0]
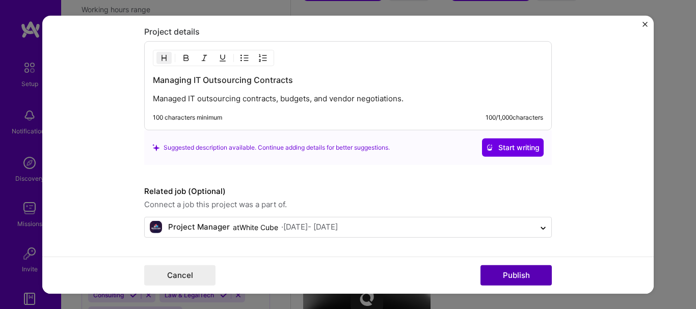
click at [510, 273] on button "Publish" at bounding box center [516, 276] width 71 height 20
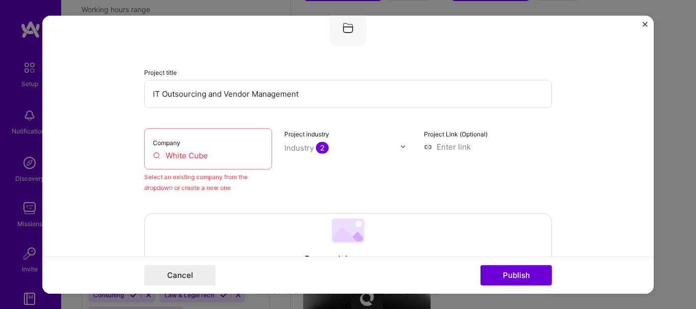
scroll to position [67, 0]
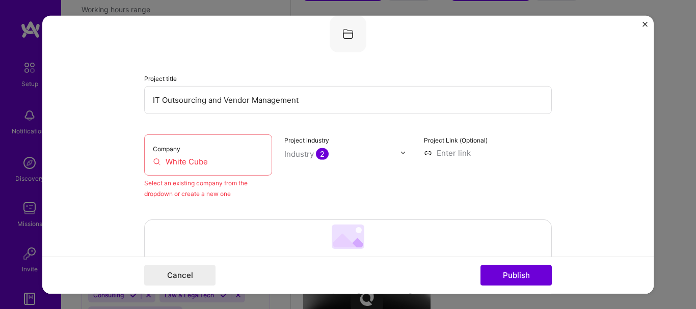
click at [457, 153] on input at bounding box center [488, 152] width 128 height 11
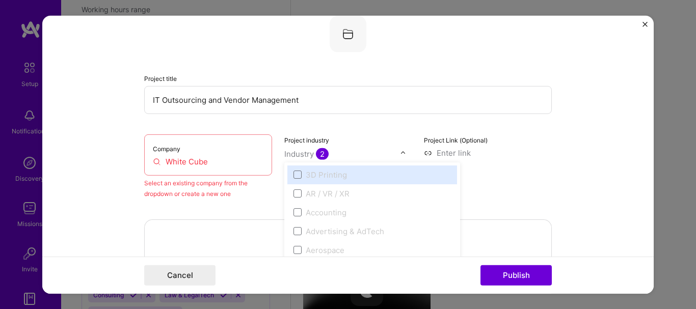
click at [400, 155] on img at bounding box center [403, 153] width 6 height 6
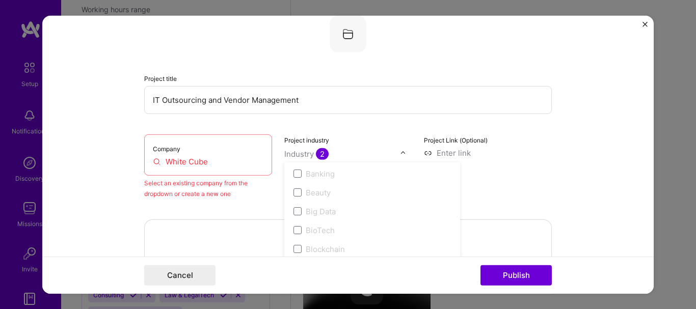
scroll to position [459, 0]
click at [242, 161] on input "White Cube" at bounding box center [208, 161] width 111 height 11
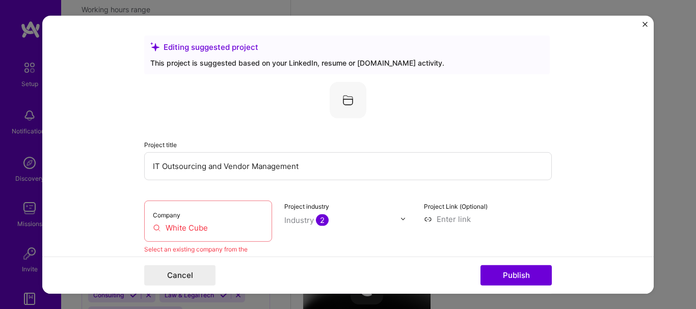
scroll to position [0, 0]
click at [351, 105] on img at bounding box center [348, 100] width 37 height 37
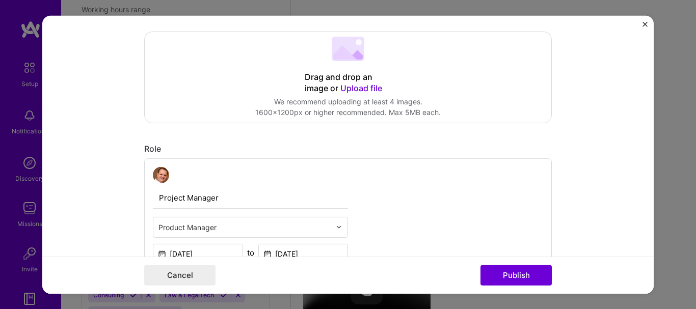
scroll to position [510, 0]
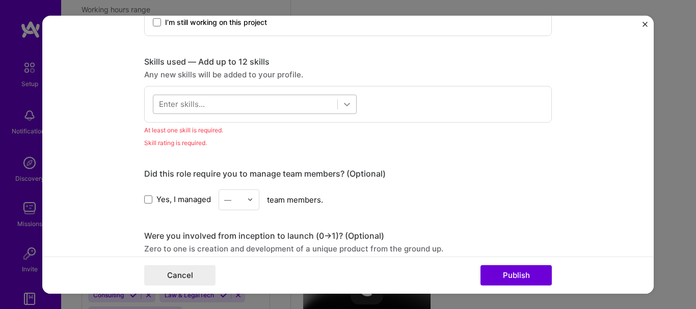
click at [345, 97] on div at bounding box center [347, 104] width 18 height 18
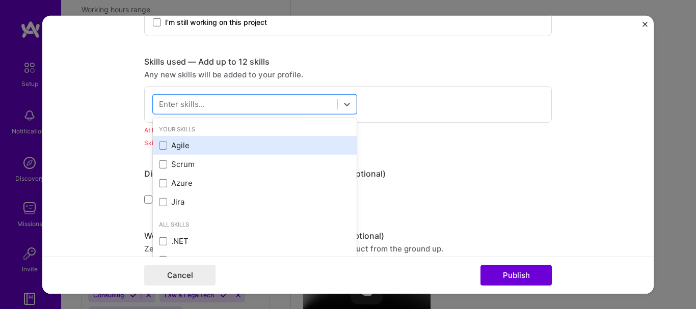
click at [197, 148] on div "Agile" at bounding box center [255, 145] width 192 height 11
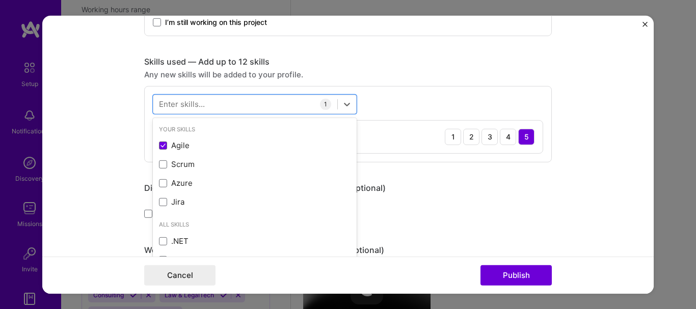
click at [596, 150] on form "Editing suggested project This project is suggested based on your LinkedIn, res…" at bounding box center [348, 154] width 612 height 278
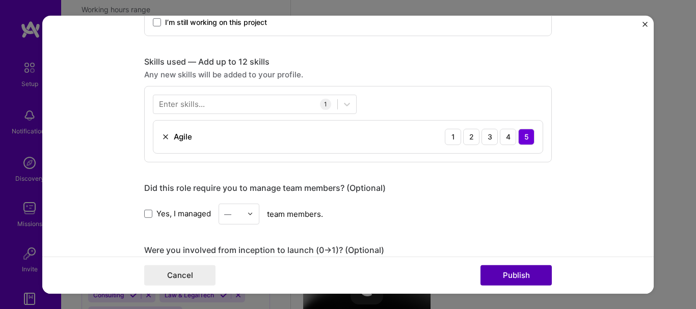
click at [524, 268] on button "Publish" at bounding box center [516, 276] width 71 height 20
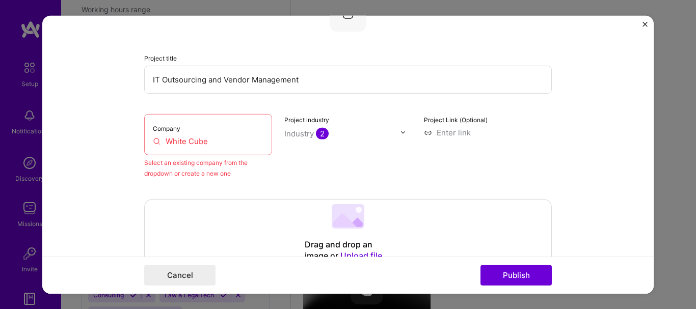
scroll to position [67, 0]
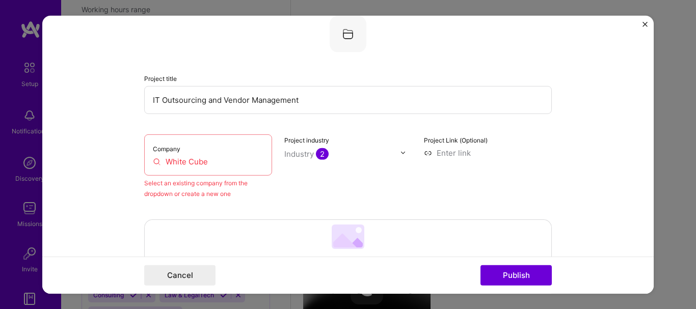
click at [190, 166] on input "White Cube" at bounding box center [208, 161] width 111 height 11
drag, startPoint x: 173, startPoint y: 184, endPoint x: 255, endPoint y: 191, distance: 82.9
click at [255, 191] on div "Select an existing company from the dropdown or create a new one" at bounding box center [208, 187] width 128 height 21
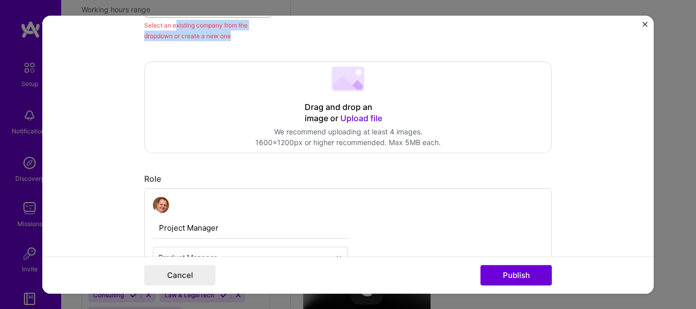
scroll to position [271, 0]
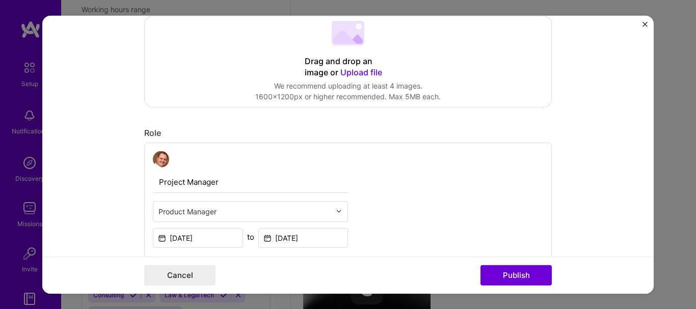
click at [358, 73] on span "Upload file" at bounding box center [361, 72] width 42 height 10
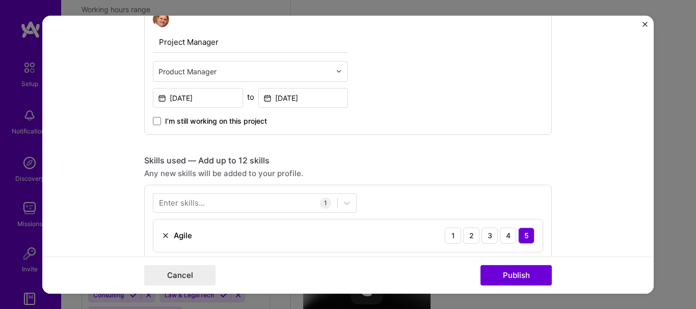
scroll to position [408, 0]
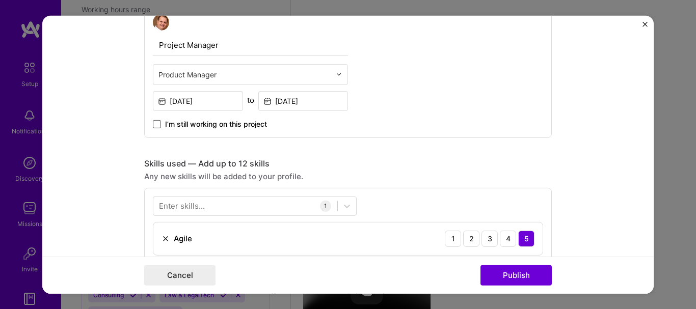
click at [153, 124] on span at bounding box center [157, 124] width 8 height 8
click at [0, 0] on input "I’m still working on this project" at bounding box center [0, 0] width 0 height 0
click at [155, 124] on icon at bounding box center [157, 123] width 4 height 3
click at [0, 0] on input "I’m still working on this project" at bounding box center [0, 0] width 0 height 0
click at [288, 102] on input at bounding box center [303, 101] width 90 height 20
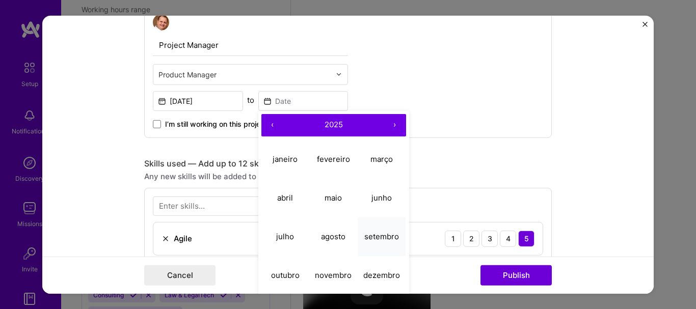
click at [384, 238] on abbr "setembro" at bounding box center [381, 237] width 35 height 10
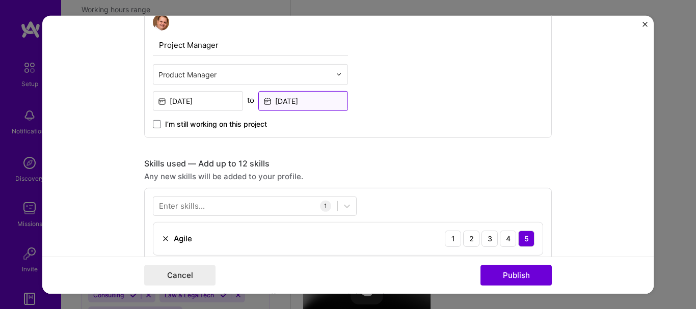
click at [304, 101] on input "Sep, 2025" at bounding box center [303, 101] width 90 height 20
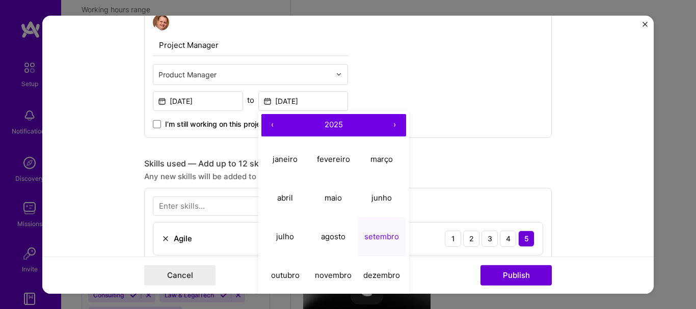
click at [333, 128] on span "2025" at bounding box center [334, 125] width 18 height 10
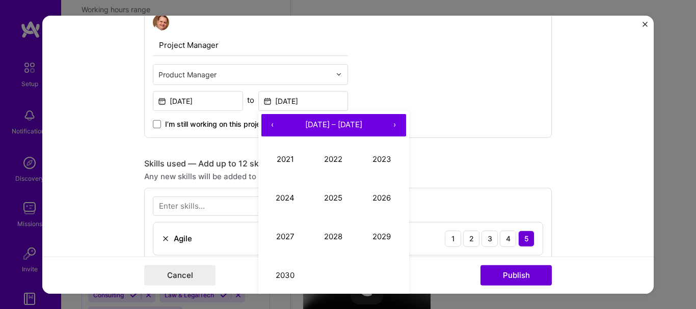
click at [284, 125] on button "2021 – 2030" at bounding box center [334, 125] width 100 height 22
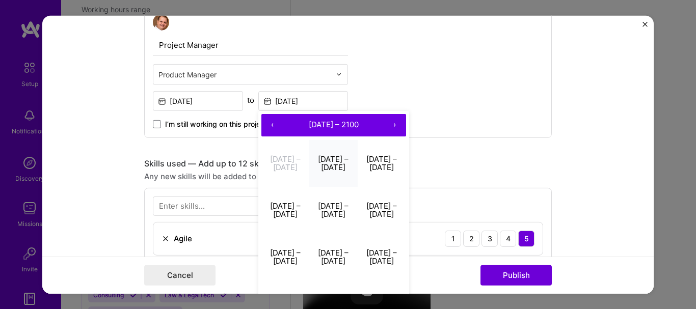
click at [333, 168] on button "2011 – 2020" at bounding box center [333, 163] width 48 height 47
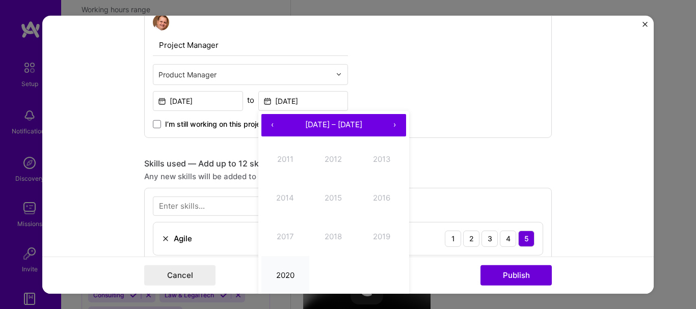
click at [282, 275] on button "2020" at bounding box center [285, 275] width 48 height 39
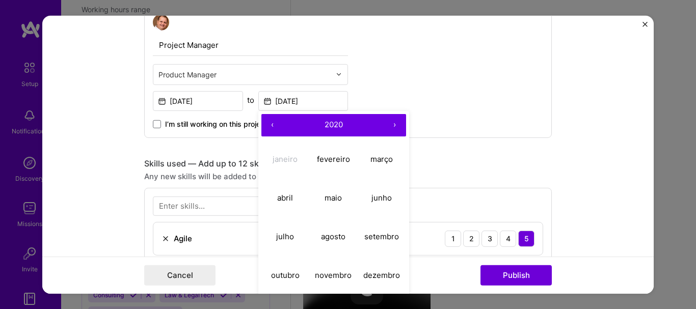
click at [332, 126] on span "2020" at bounding box center [334, 125] width 18 height 10
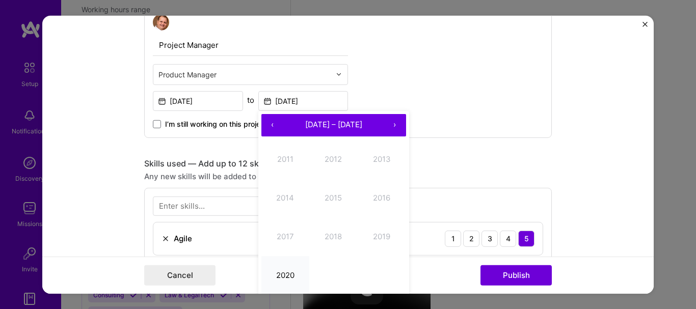
click at [279, 273] on button "2020" at bounding box center [285, 275] width 48 height 39
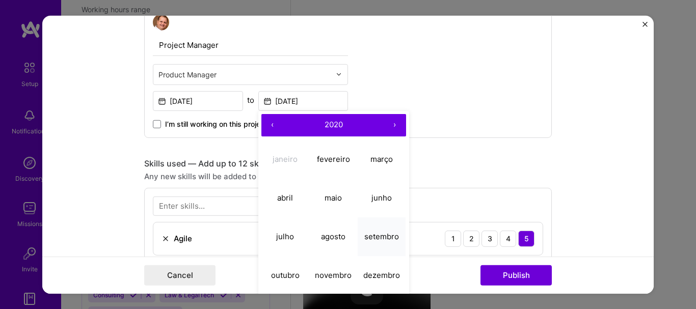
click at [377, 235] on abbr "setembro" at bounding box center [381, 237] width 35 height 10
type input "Sep, 2020"
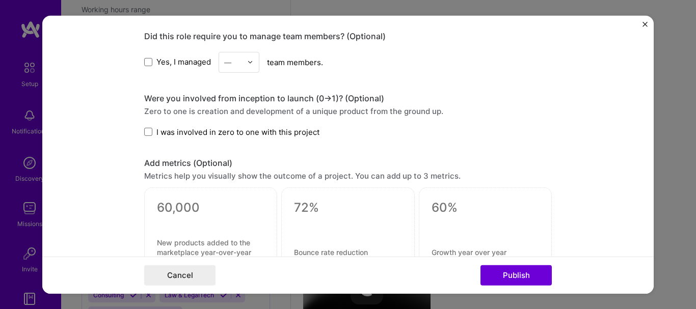
scroll to position [663, 0]
click at [247, 61] on img at bounding box center [250, 61] width 6 height 6
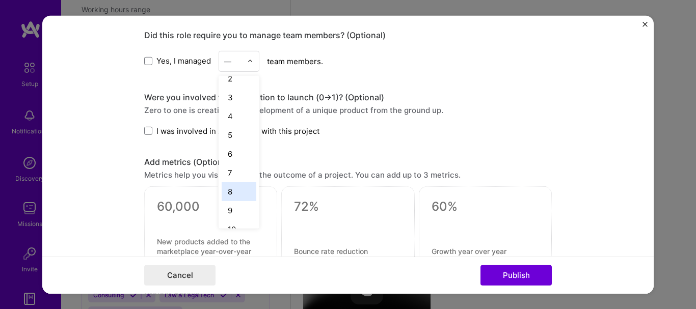
scroll to position [102, 0]
click at [226, 209] on div "13" at bounding box center [239, 212] width 35 height 19
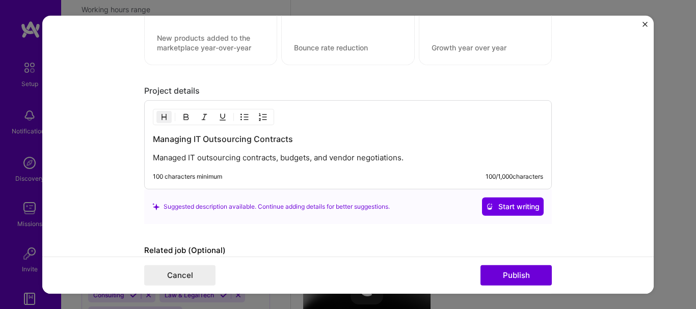
scroll to position [917, 0]
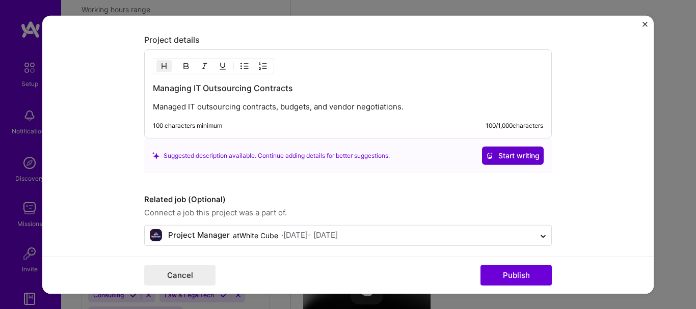
click at [505, 153] on span "Start writing" at bounding box center [513, 156] width 54 height 10
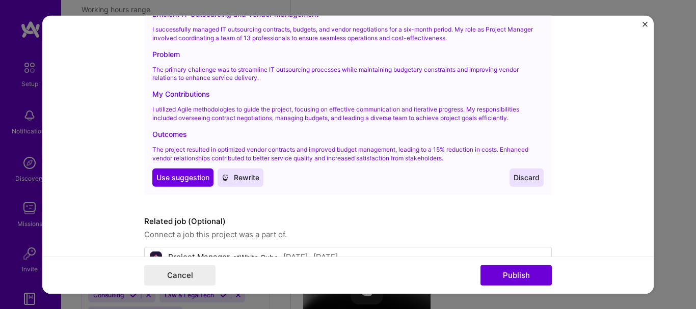
scroll to position [1100, 0]
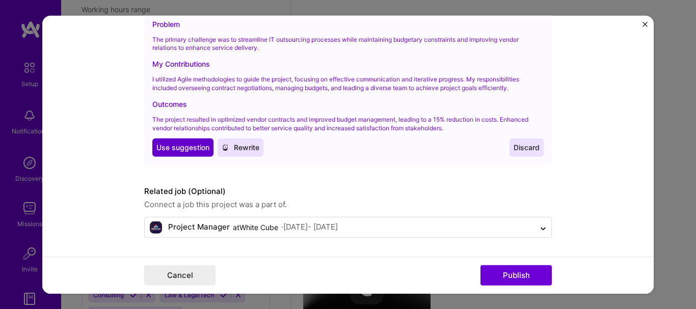
click at [180, 150] on span "Use suggestion" at bounding box center [182, 148] width 53 height 10
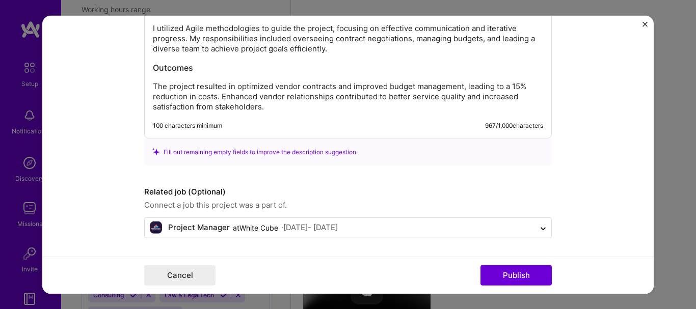
scroll to position [1102, 0]
click at [514, 275] on button "Publish" at bounding box center [516, 276] width 71 height 20
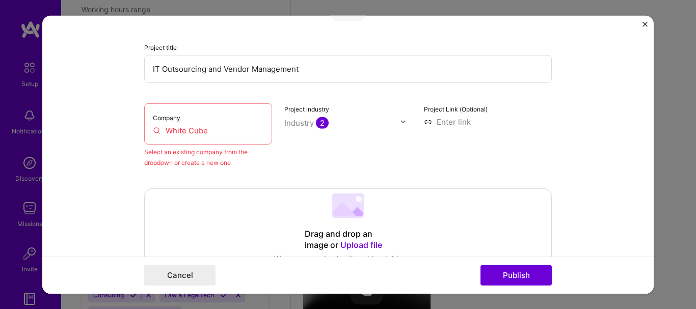
scroll to position [67, 0]
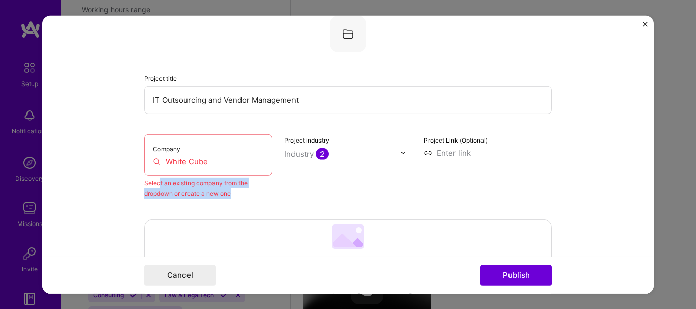
drag, startPoint x: 156, startPoint y: 183, endPoint x: 240, endPoint y: 192, distance: 84.0
click at [240, 192] on div "Select an existing company from the dropdown or create a new one" at bounding box center [208, 187] width 128 height 21
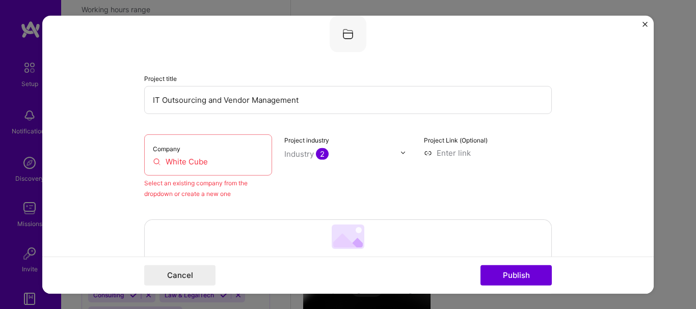
click at [400, 153] on img at bounding box center [403, 153] width 6 height 6
click at [219, 163] on input "White Cube" at bounding box center [208, 161] width 111 height 11
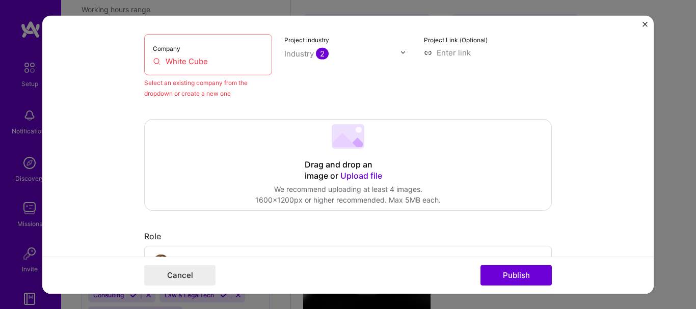
scroll to position [271, 0]
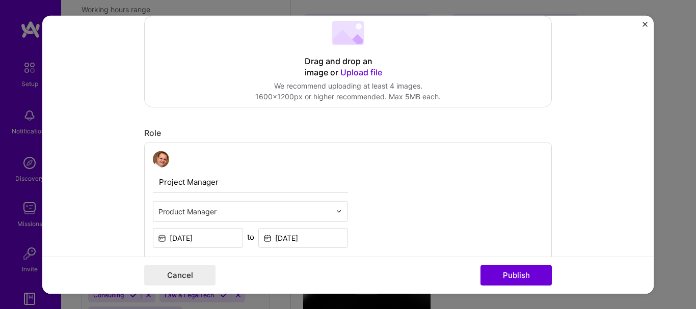
click at [345, 66] on div "Drag and drop an image or Upload file" at bounding box center [348, 67] width 87 height 22
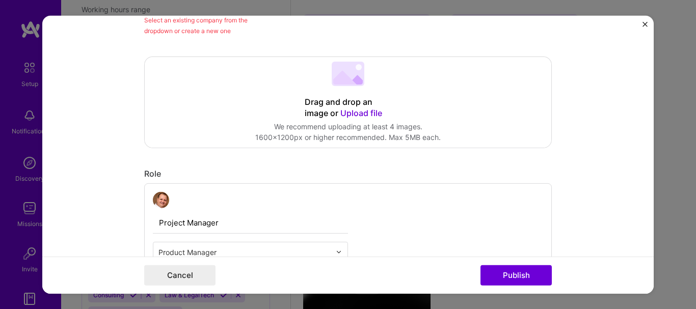
scroll to position [169, 0]
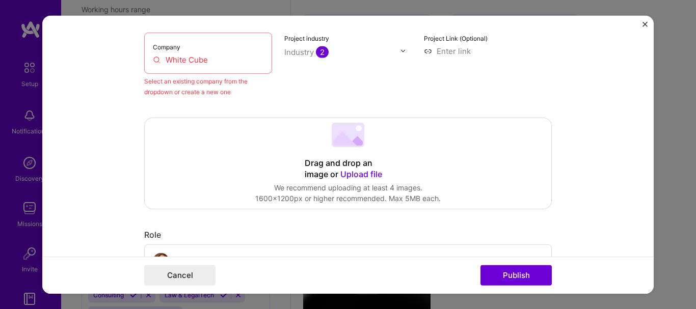
click at [351, 170] on span "Upload file" at bounding box center [361, 174] width 42 height 10
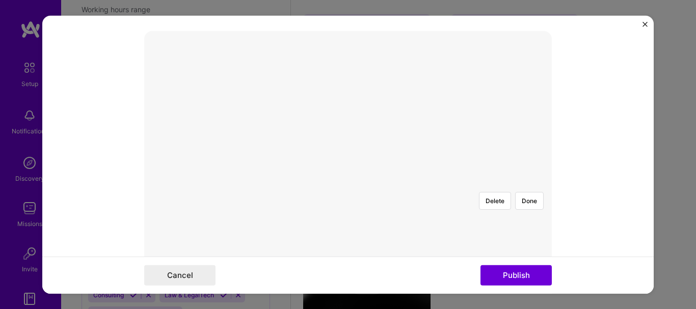
scroll to position [271, 0]
click at [359, 170] on div at bounding box center [391, 192] width 65 height 49
click at [348, 168] on div at bounding box center [348, 168] width 0 height 0
click at [351, 168] on div at bounding box center [383, 192] width 65 height 49
click at [348, 168] on div at bounding box center [348, 168] width 0 height 0
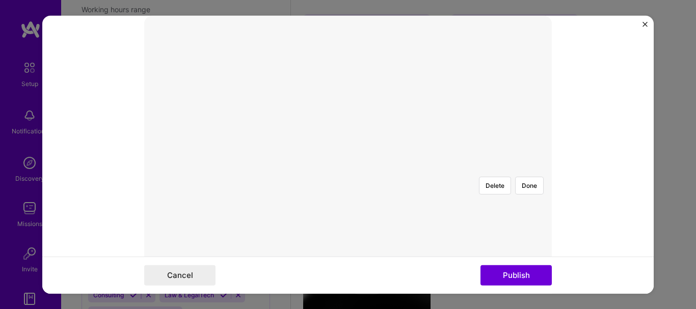
click at [440, 168] on div "Delete Done" at bounding box center [348, 168] width 408 height 0
click at [350, 168] on div at bounding box center [382, 192] width 65 height 49
click at [247, 168] on div "Delete Done" at bounding box center [348, 168] width 408 height 0
click at [387, 169] on div at bounding box center [419, 192] width 65 height 49
click at [522, 176] on button "Done" at bounding box center [529, 185] width 29 height 18
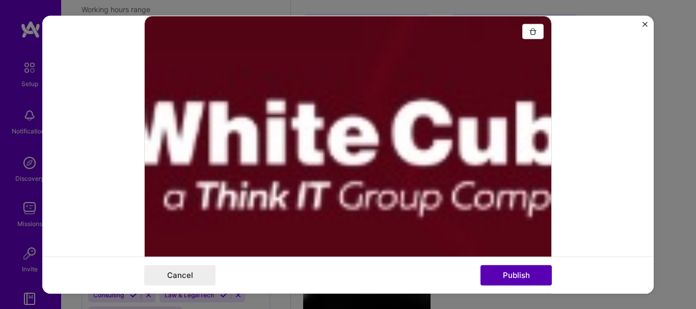
click at [505, 271] on button "Publish" at bounding box center [516, 276] width 71 height 20
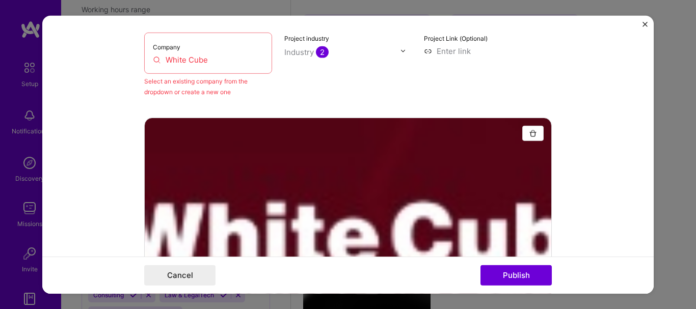
scroll to position [373, 0]
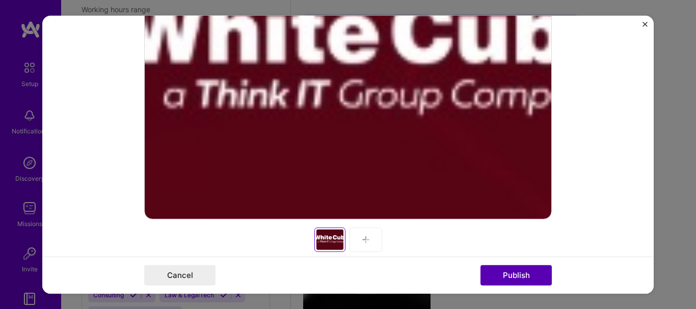
click at [503, 270] on button "Publish" at bounding box center [516, 276] width 71 height 20
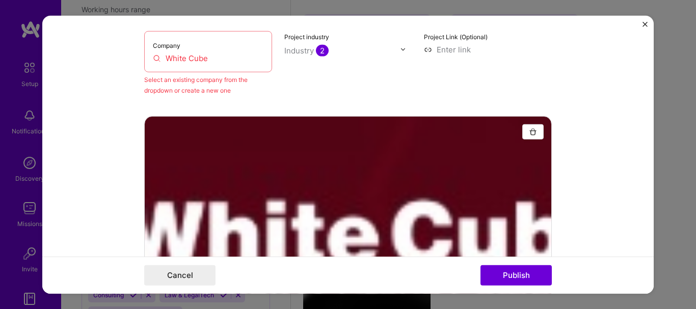
scroll to position [118, 0]
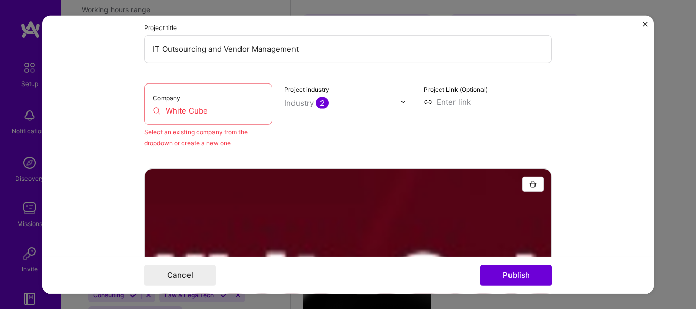
click at [210, 115] on input "White Cube" at bounding box center [208, 110] width 111 height 11
click at [174, 114] on input "White Cube" at bounding box center [208, 110] width 111 height 11
click at [169, 114] on input "White Cube" at bounding box center [208, 110] width 111 height 11
click at [155, 113] on input "White Cube" at bounding box center [208, 110] width 111 height 11
drag, startPoint x: 158, startPoint y: 111, endPoint x: 240, endPoint y: 112, distance: 82.1
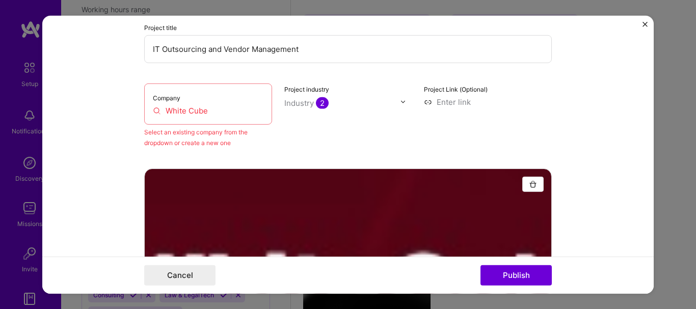
click at [240, 112] on input "White Cube" at bounding box center [208, 110] width 111 height 11
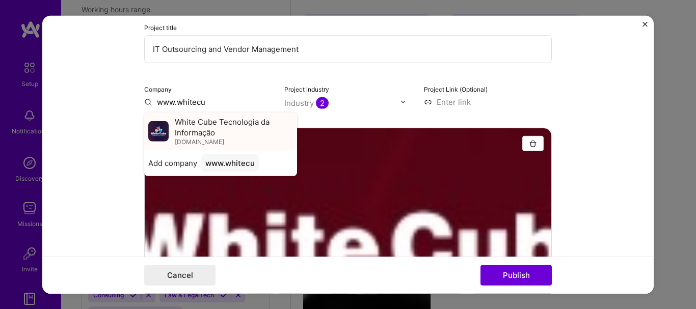
click at [240, 120] on span "White Cube Tecnologia da Informação" at bounding box center [234, 126] width 118 height 21
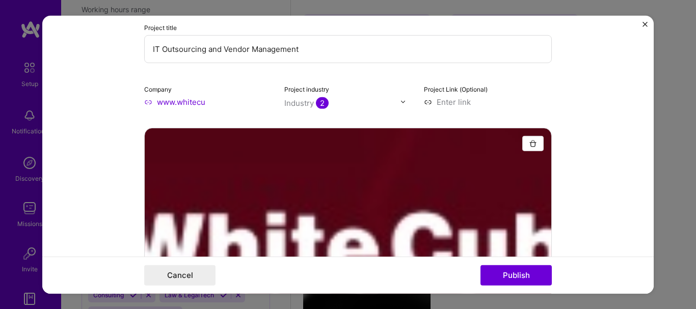
type input "White Cube Tecnologia da Informação"
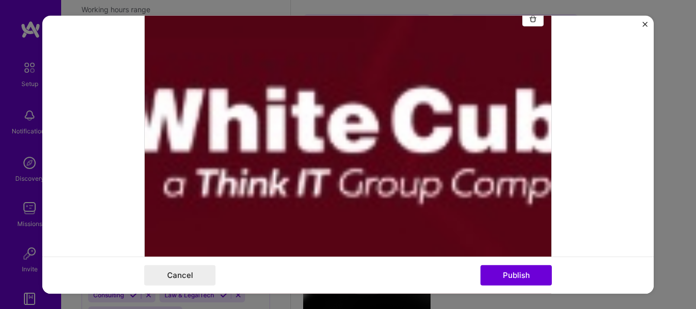
scroll to position [169, 0]
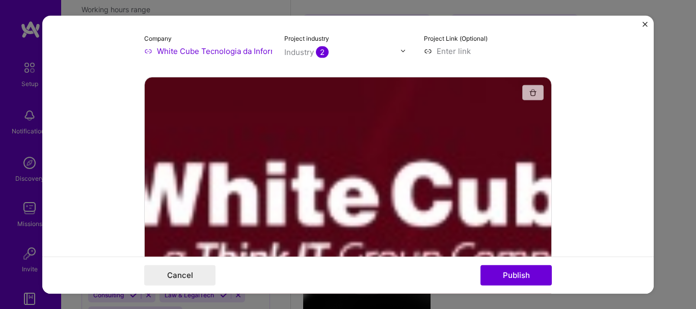
click at [531, 95] on img "button" at bounding box center [533, 92] width 8 height 8
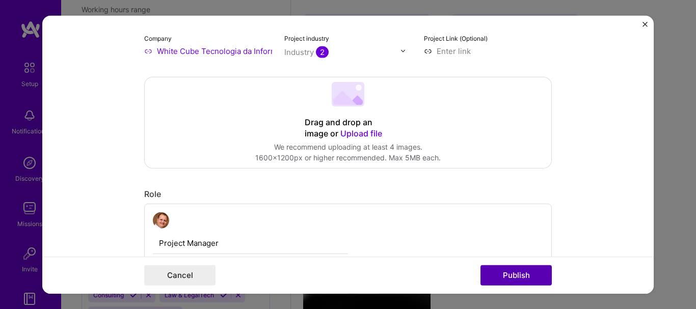
click at [505, 272] on button "Publish" at bounding box center [516, 276] width 71 height 20
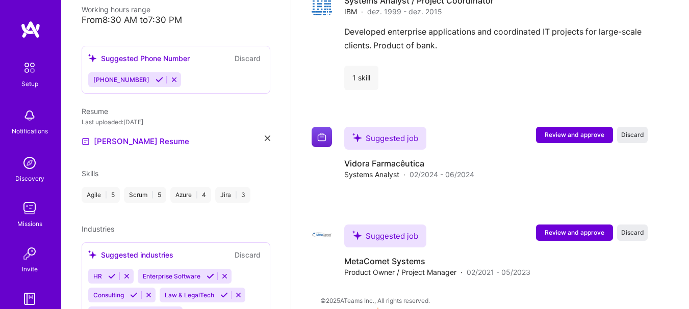
scroll to position [1944, 0]
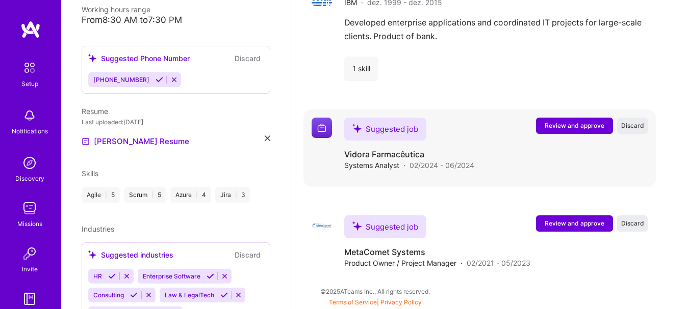
click at [584, 123] on span "Review and approve" at bounding box center [574, 125] width 60 height 9
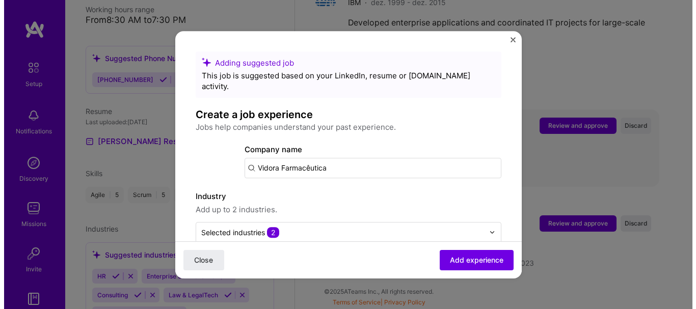
scroll to position [1934, 0]
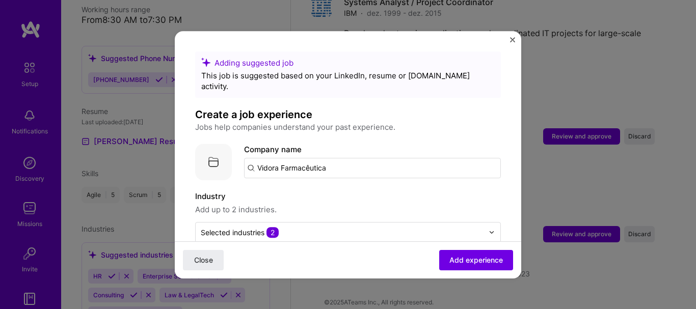
click at [512, 41] on img "Close" at bounding box center [512, 39] width 5 height 5
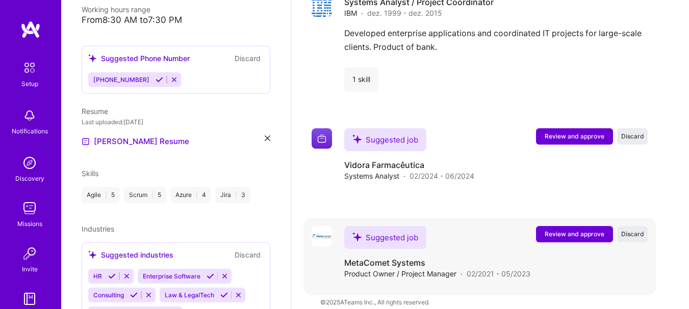
click at [568, 233] on span "Review and approve" at bounding box center [574, 234] width 60 height 9
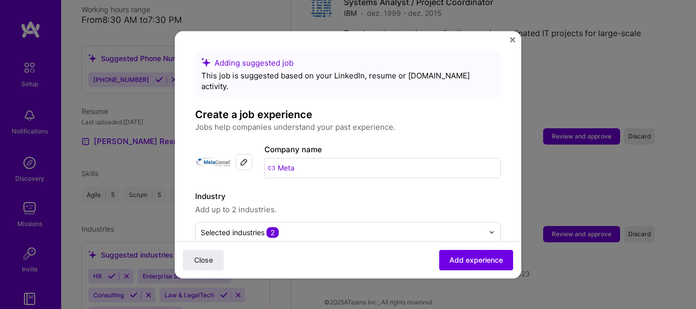
click at [287, 158] on input "Meta" at bounding box center [383, 168] width 236 height 20
click at [304, 158] on input "Meta" at bounding box center [383, 168] width 236 height 20
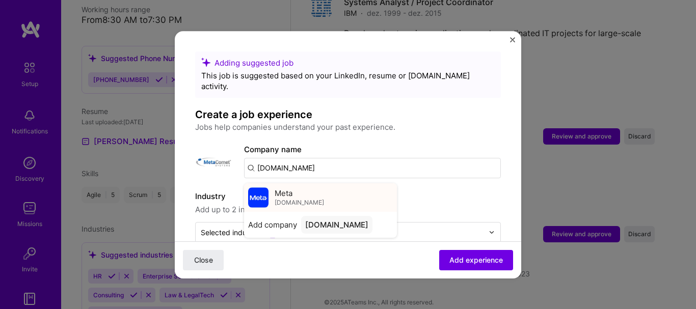
click at [311, 183] on div "Meta meta.com.br" at bounding box center [320, 197] width 153 height 29
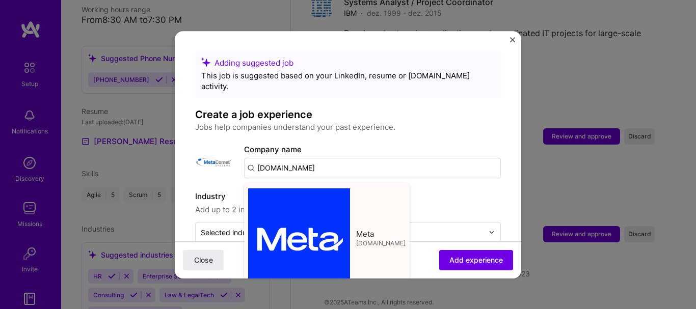
type input "Meta"
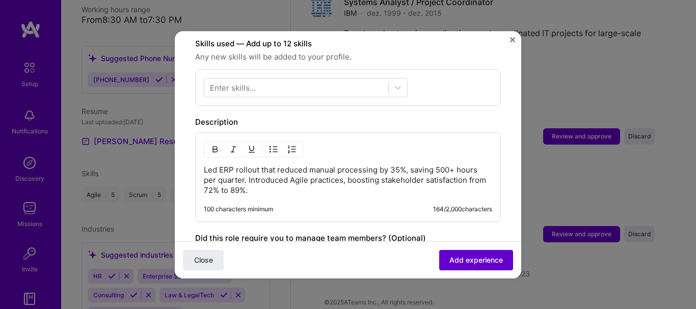
click at [478, 259] on span "Add experience" at bounding box center [477, 260] width 54 height 10
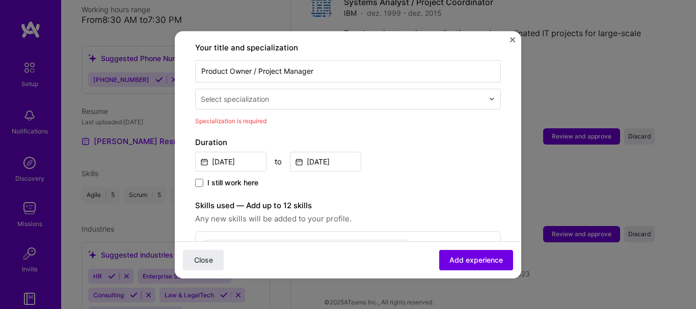
scroll to position [161, 0]
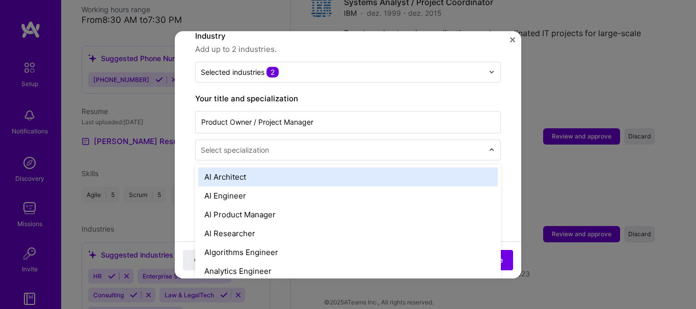
click at [489, 140] on div at bounding box center [495, 150] width 12 height 20
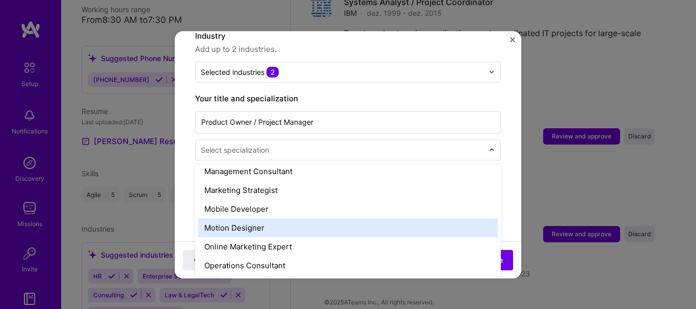
scroll to position [918, 0]
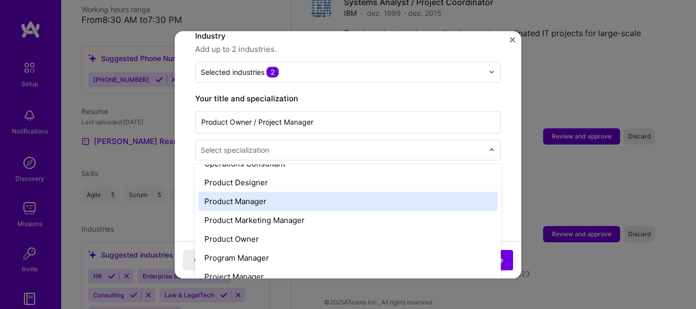
click at [254, 194] on div "Product Manager" at bounding box center [348, 201] width 300 height 19
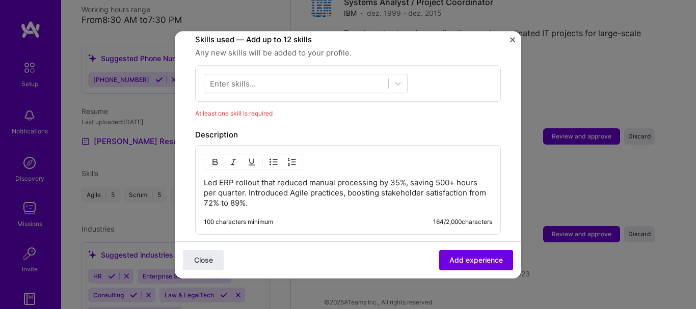
scroll to position [364, 0]
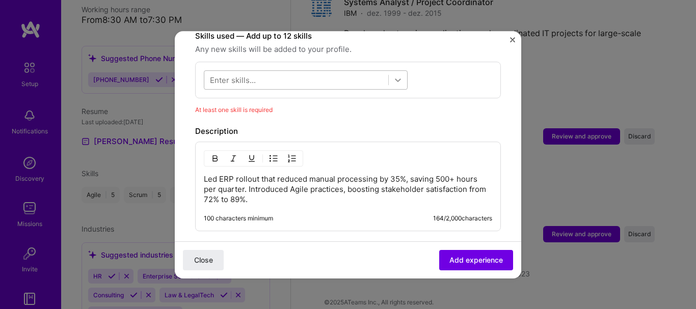
click at [404, 71] on div at bounding box center [398, 80] width 18 height 18
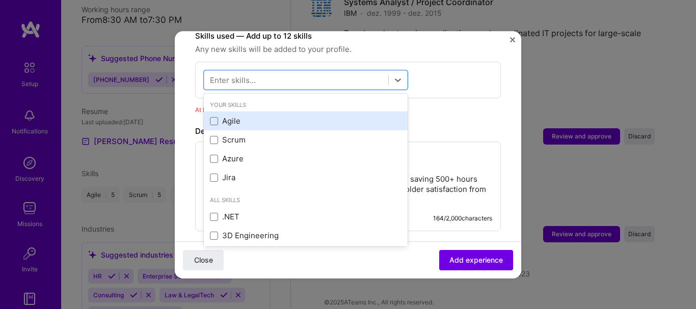
click at [256, 116] on div "Agile" at bounding box center [306, 121] width 192 height 11
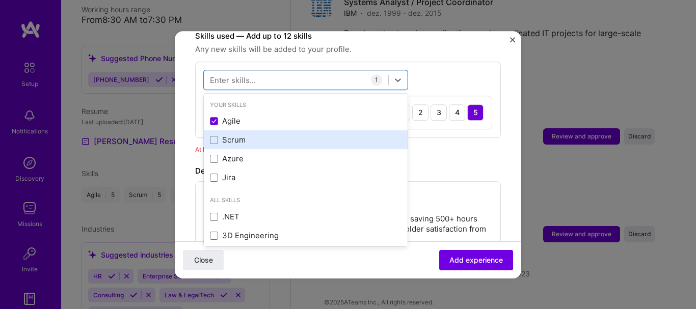
drag, startPoint x: 223, startPoint y: 126, endPoint x: 251, endPoint y: 128, distance: 28.1
click at [223, 135] on div "Scrum" at bounding box center [306, 140] width 192 height 11
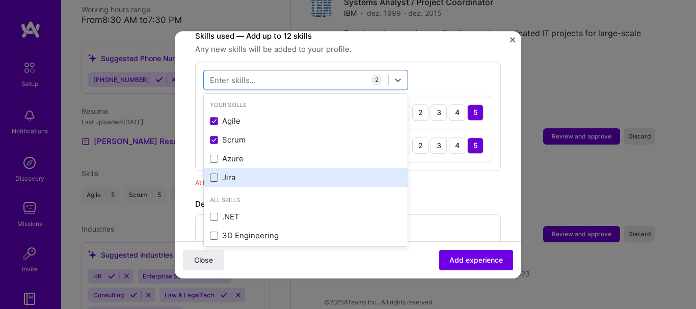
click at [214, 174] on span at bounding box center [214, 178] width 8 height 8
click at [0, 0] on input "checkbox" at bounding box center [0, 0] width 0 height 0
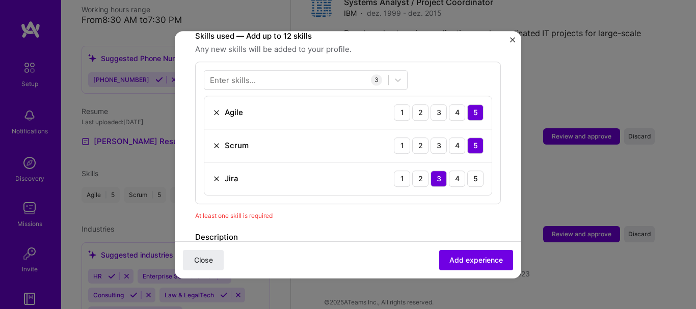
click at [445, 210] on div "At least one skill is required" at bounding box center [348, 215] width 306 height 11
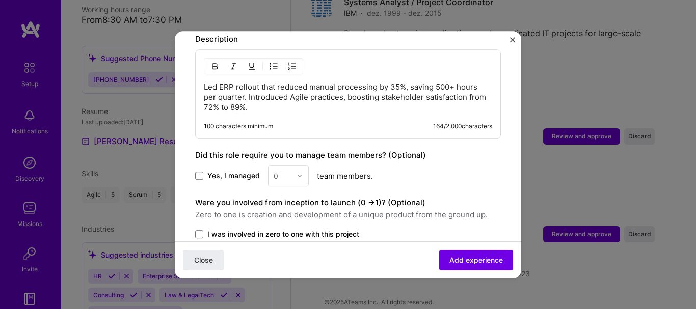
scroll to position [568, 0]
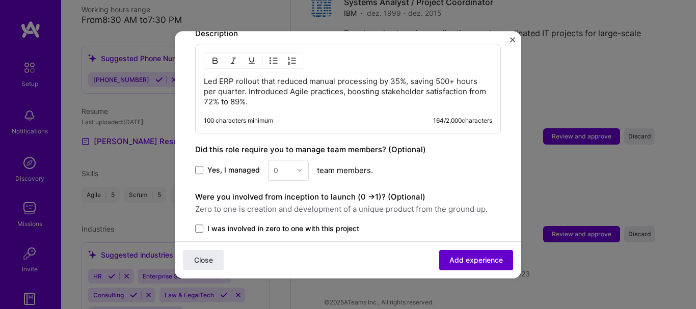
click at [463, 259] on span "Add experience" at bounding box center [477, 260] width 54 height 10
click at [297, 160] on div "0" at bounding box center [288, 170] width 41 height 21
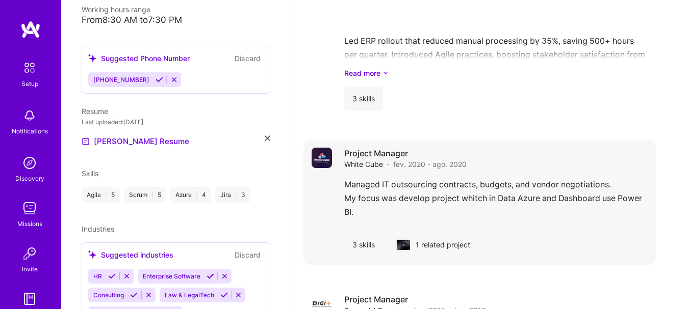
scroll to position [1507, 0]
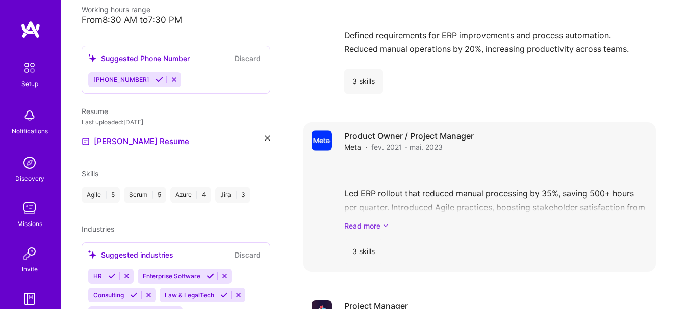
click at [381, 224] on link "Read more" at bounding box center [495, 226] width 303 height 11
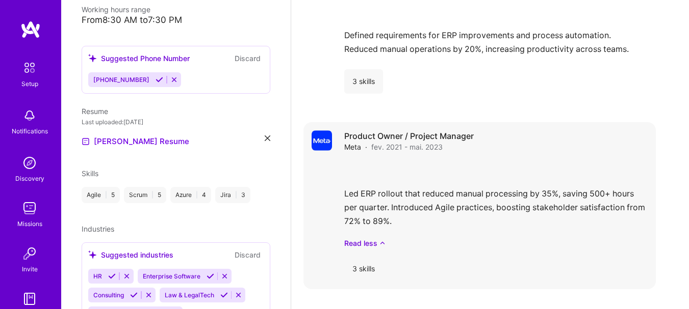
click at [391, 142] on span "[DATE] - [DATE]" at bounding box center [406, 147] width 71 height 11
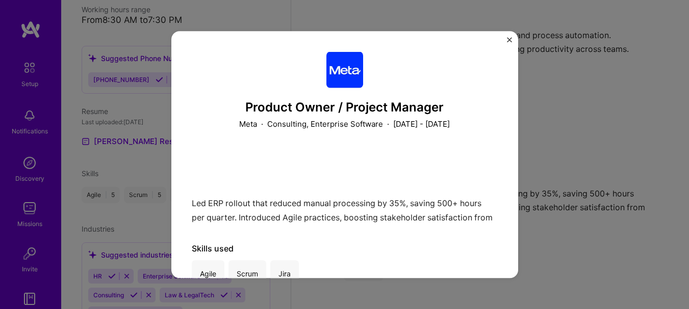
scroll to position [30, 0]
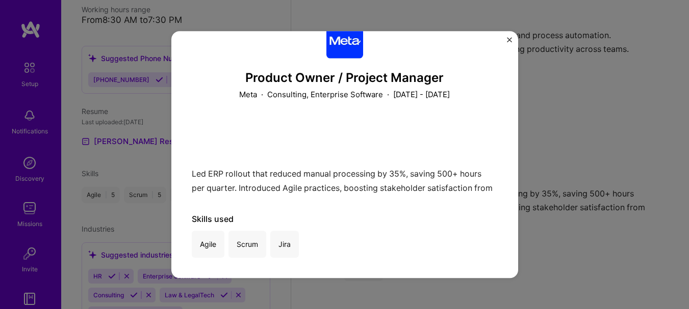
click at [509, 38] on img "Close" at bounding box center [509, 39] width 5 height 5
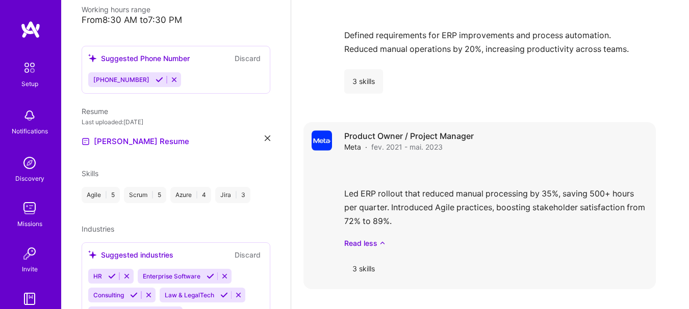
click at [314, 141] on img at bounding box center [321, 140] width 20 height 20
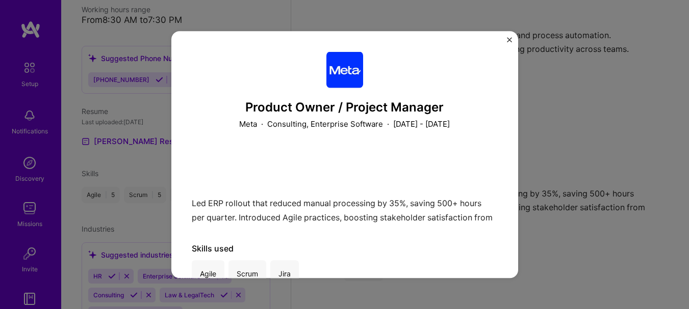
click at [509, 40] on img "Close" at bounding box center [509, 39] width 5 height 5
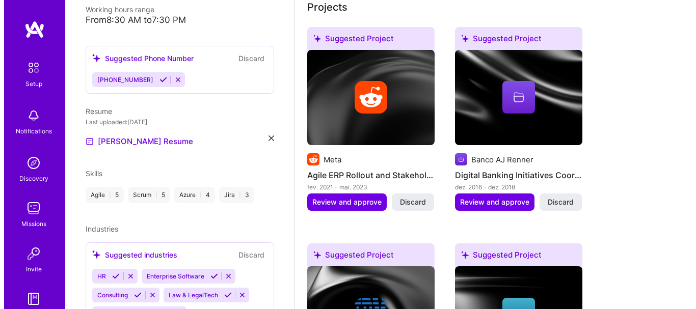
scroll to position [386, 0]
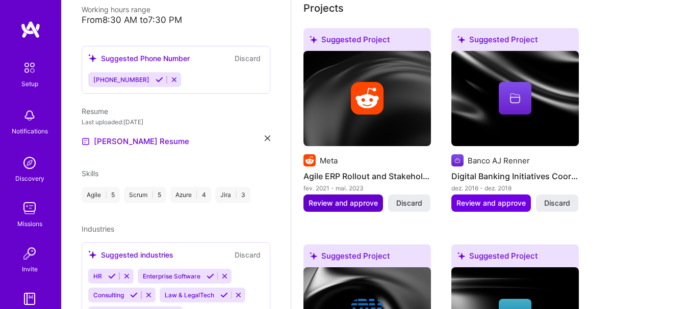
click at [344, 200] on span "Review and approve" at bounding box center [342, 203] width 69 height 10
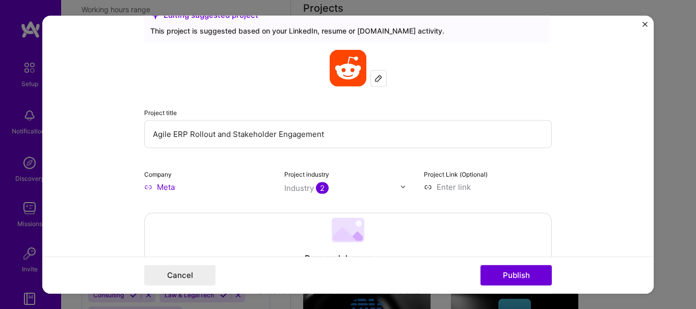
scroll to position [51, 0]
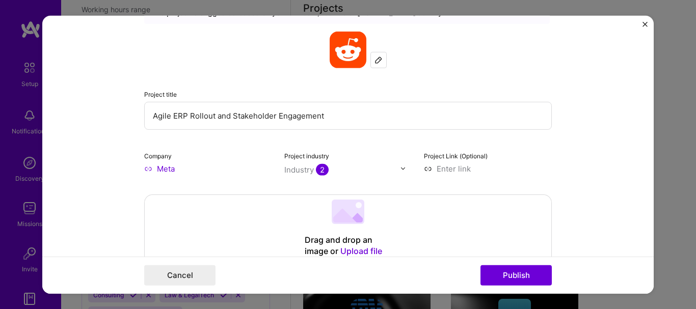
click at [177, 167] on input "Meta" at bounding box center [208, 168] width 128 height 11
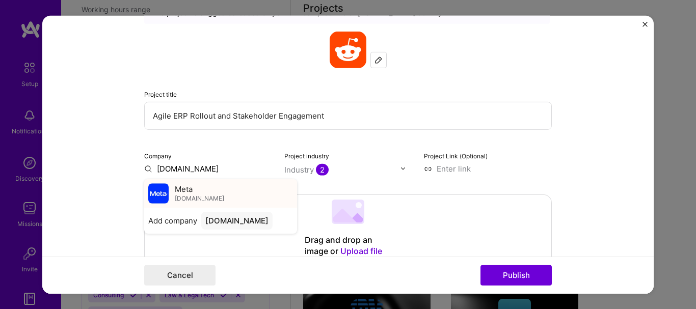
click at [186, 195] on span "meta.com.br" at bounding box center [199, 199] width 49 height 8
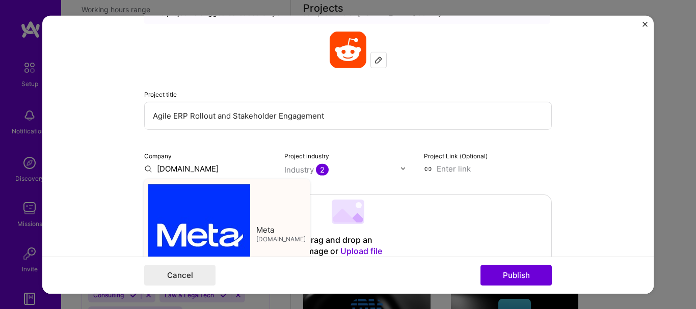
type input "Meta"
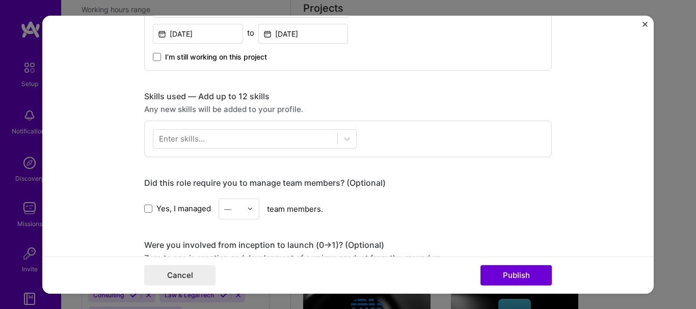
scroll to position [459, 0]
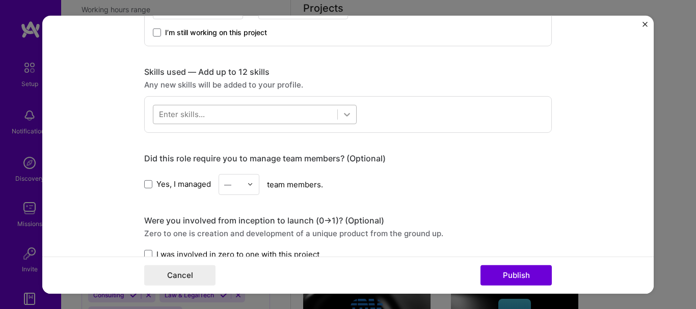
click at [344, 114] on icon at bounding box center [347, 115] width 6 height 4
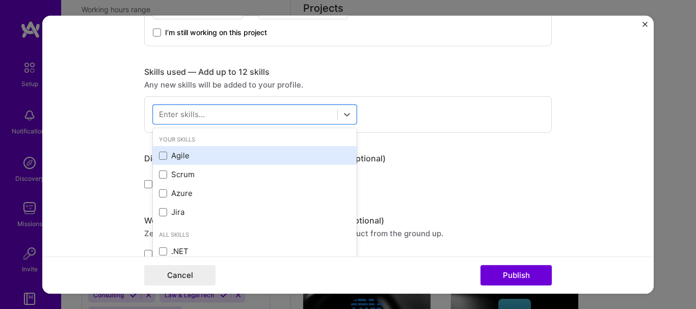
click at [176, 155] on div "Agile" at bounding box center [255, 155] width 192 height 11
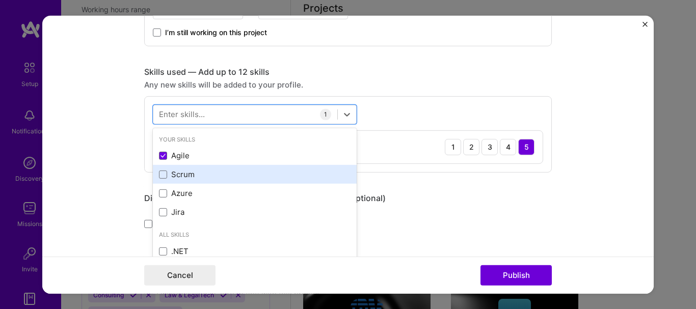
click at [167, 177] on div "Scrum" at bounding box center [255, 174] width 192 height 11
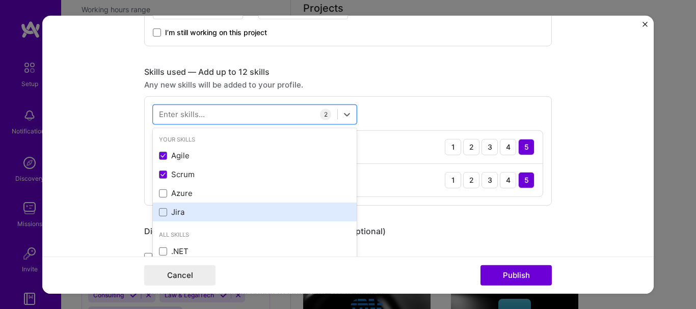
click at [165, 210] on div "Jira" at bounding box center [255, 212] width 192 height 11
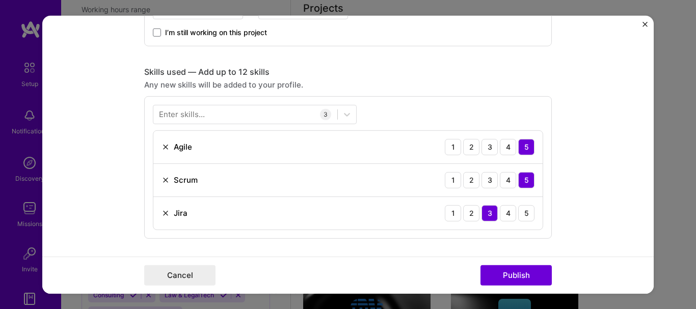
click at [390, 175] on div "Scrum 1 2 3 4 5" at bounding box center [347, 180] width 389 height 33
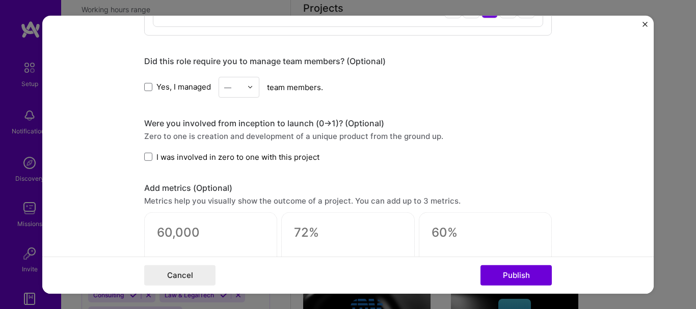
scroll to position [663, 0]
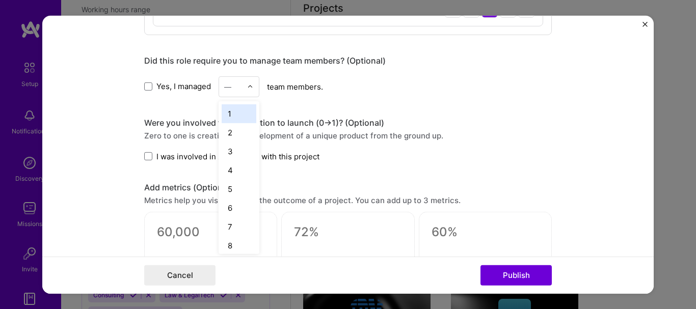
click at [248, 89] on img at bounding box center [250, 87] width 6 height 6
click at [232, 191] on div "13" at bounding box center [239, 186] width 35 height 19
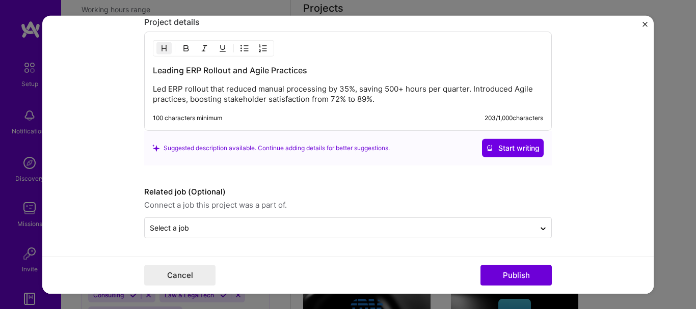
scroll to position [961, 0]
click at [499, 148] on span "Start writing" at bounding box center [513, 148] width 54 height 10
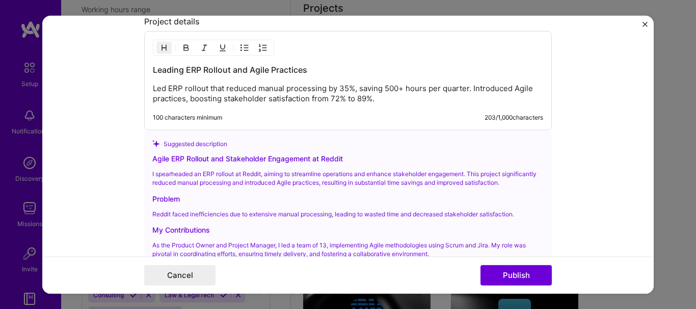
scroll to position [1128, 0]
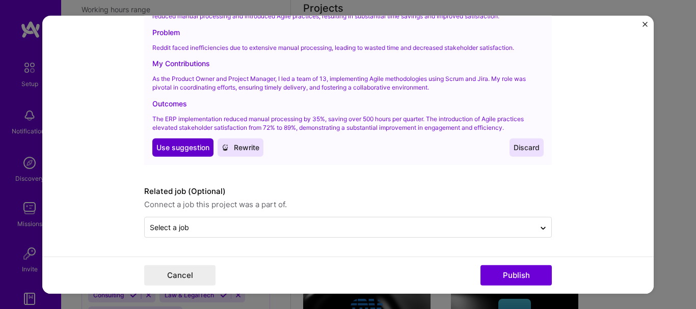
click at [182, 151] on span "Use suggestion" at bounding box center [182, 147] width 53 height 10
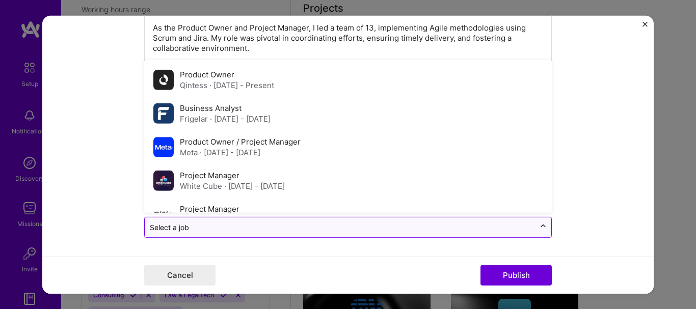
click at [541, 229] on icon at bounding box center [543, 226] width 8 height 10
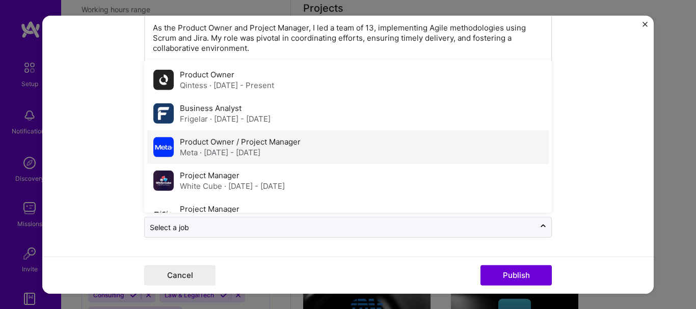
click at [209, 146] on label "Product Owner / Project Manager" at bounding box center [240, 142] width 121 height 10
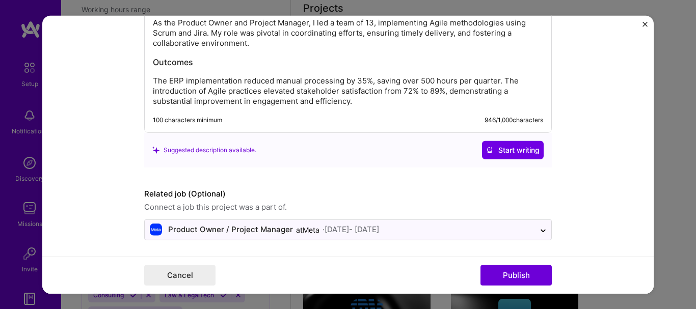
scroll to position [1136, 0]
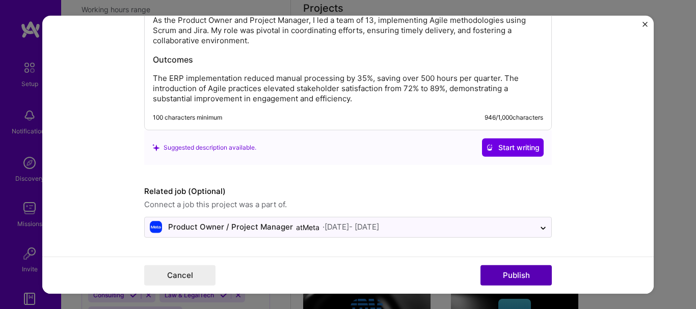
click at [496, 273] on button "Publish" at bounding box center [516, 276] width 71 height 20
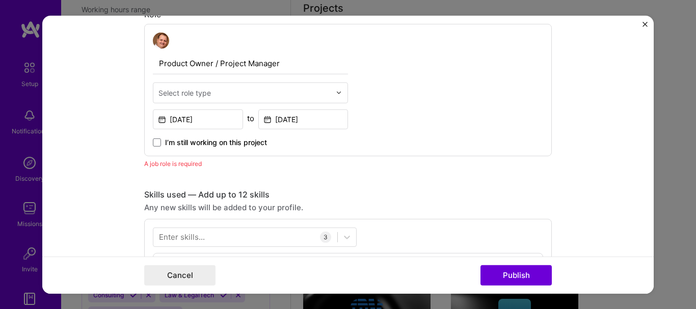
scroll to position [342, 0]
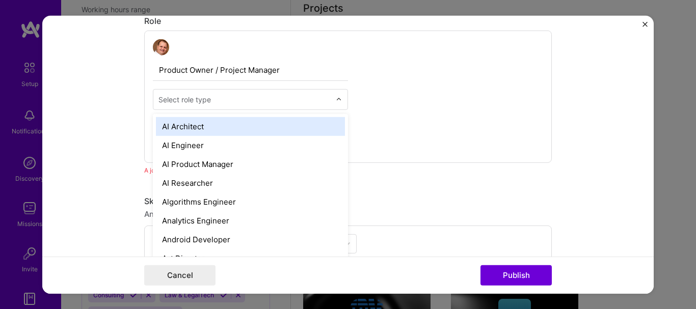
click at [336, 99] on img at bounding box center [339, 99] width 6 height 6
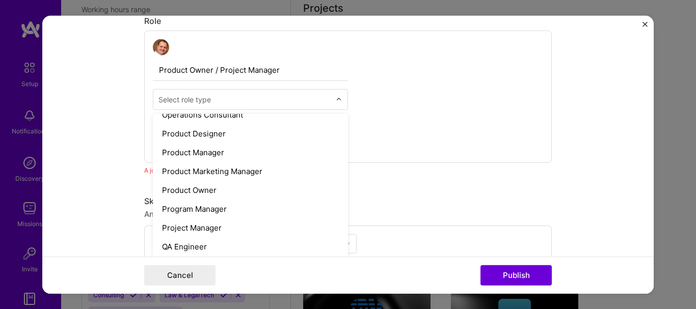
scroll to position [917, 0]
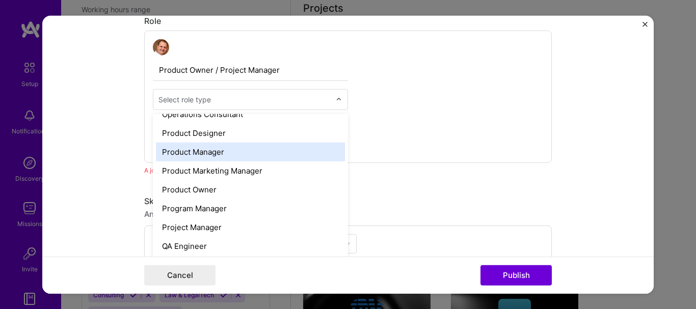
click at [225, 156] on div "Product Manager" at bounding box center [250, 151] width 189 height 19
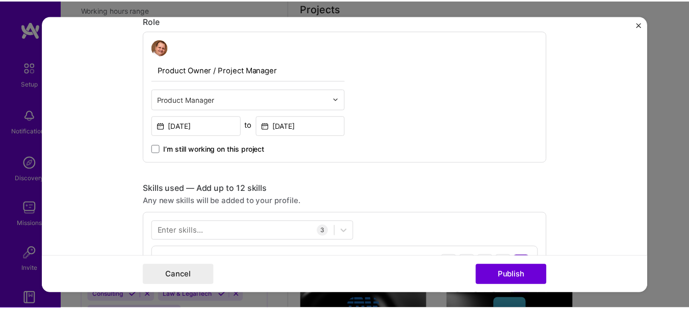
scroll to position [546, 0]
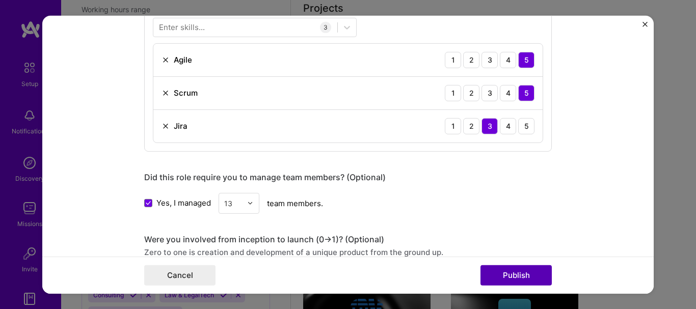
click at [512, 271] on button "Publish" at bounding box center [516, 276] width 71 height 20
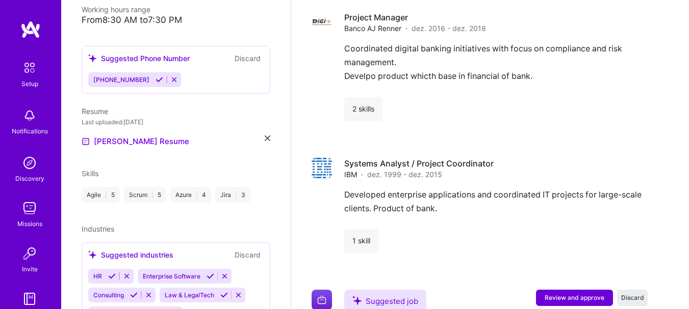
scroll to position [2011, 0]
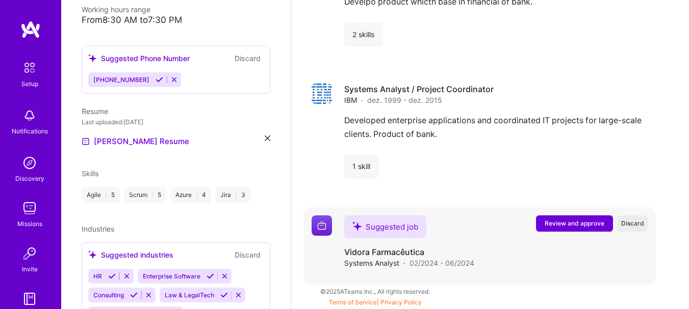
click at [570, 223] on span "Review and approve" at bounding box center [574, 223] width 60 height 9
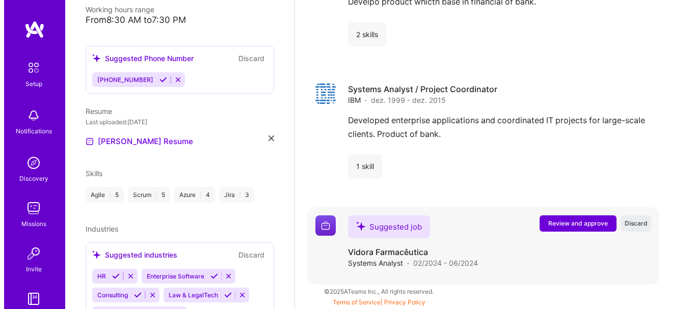
scroll to position [2001, 0]
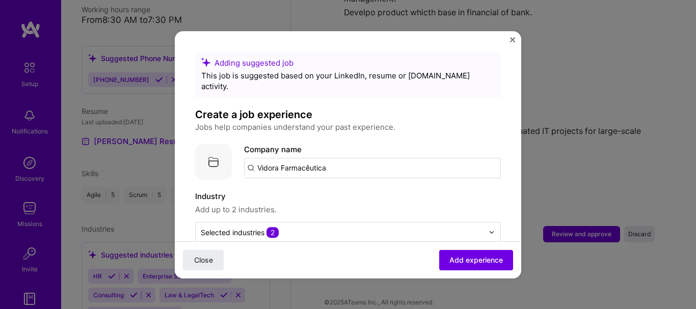
click at [297, 158] on input "Vidora Farmacêutica" at bounding box center [372, 168] width 257 height 20
click at [270, 158] on input "Vidora Farmacêutica" at bounding box center [372, 168] width 257 height 20
click at [260, 158] on input "Vidora Farmacêutica" at bounding box center [372, 168] width 257 height 20
click at [334, 158] on input "Vidora Farmacêutica" at bounding box center [372, 168] width 257 height 20
type input "Vidora Farmacêuticav"
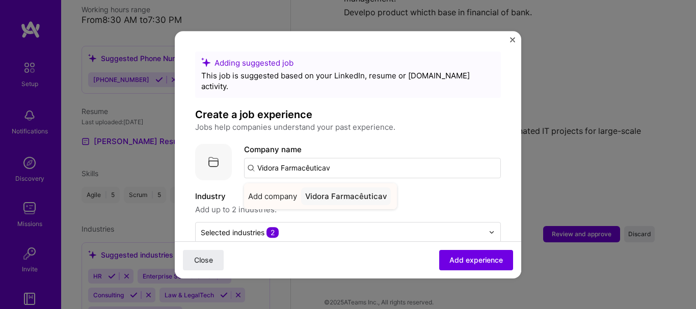
click at [284, 191] on span "Add company" at bounding box center [272, 196] width 49 height 11
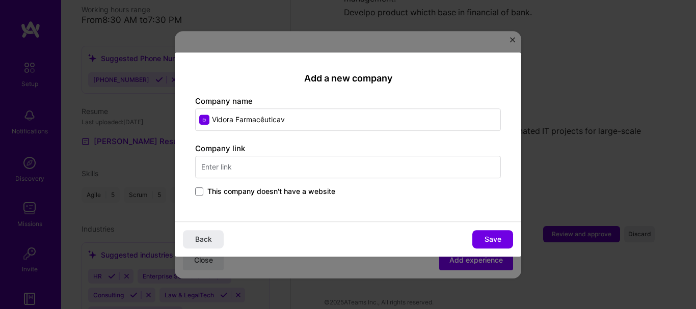
click at [244, 169] on input "text" at bounding box center [348, 167] width 306 height 22
type input "www.vidora.com.br"
click at [493, 236] on span "Save" at bounding box center [493, 239] width 17 height 10
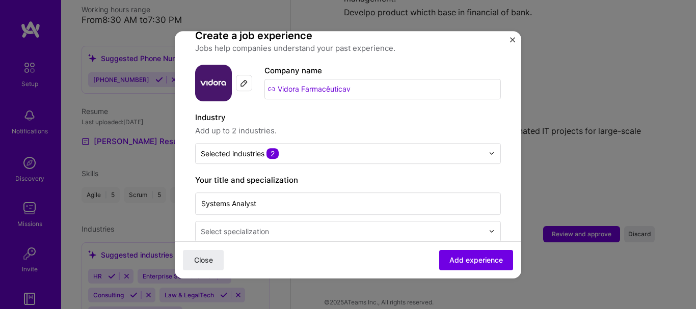
scroll to position [153, 0]
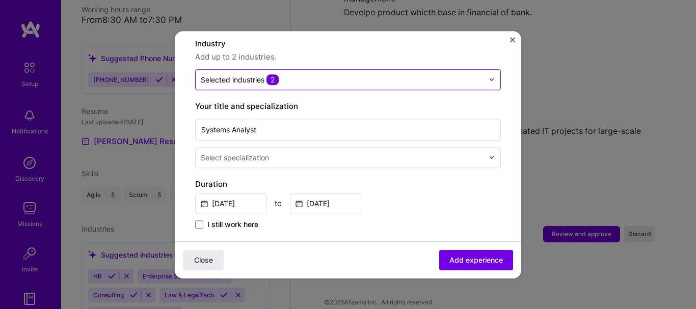
click at [489, 76] on img at bounding box center [492, 79] width 6 height 6
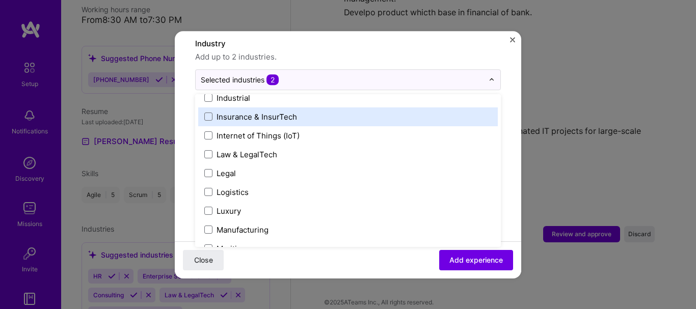
scroll to position [1325, 0]
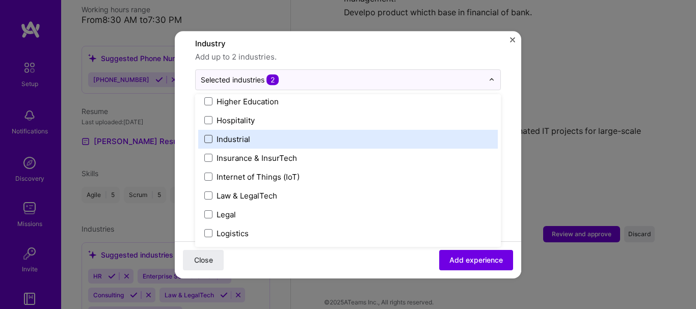
click at [209, 135] on span at bounding box center [208, 139] width 8 height 8
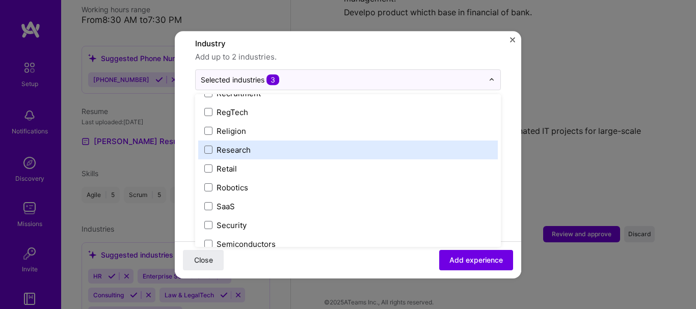
scroll to position [2116, 0]
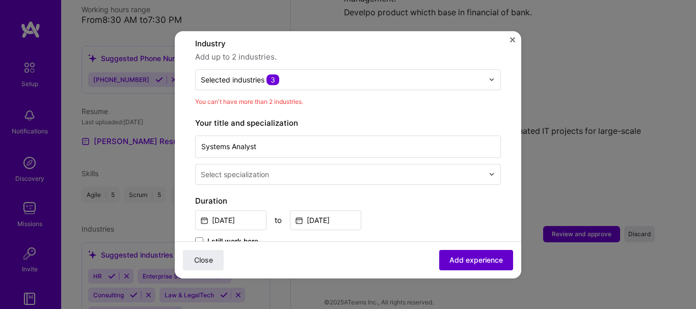
click at [473, 259] on span "Add experience" at bounding box center [477, 260] width 54 height 10
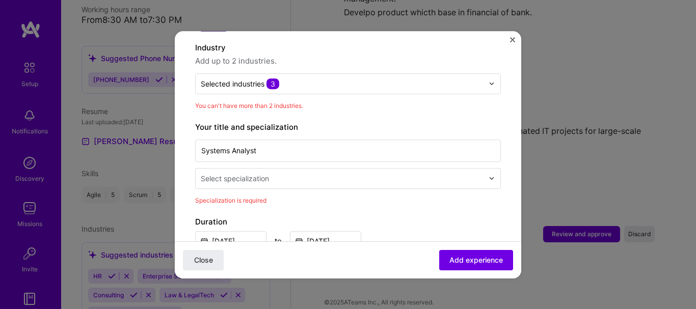
click at [489, 175] on img at bounding box center [492, 178] width 6 height 6
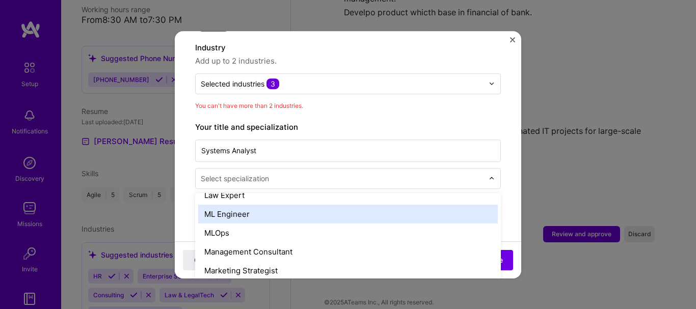
scroll to position [917, 0]
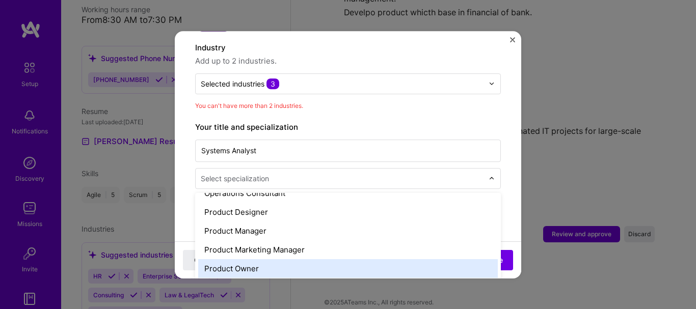
click at [290, 260] on div "Product Owner" at bounding box center [348, 268] width 300 height 19
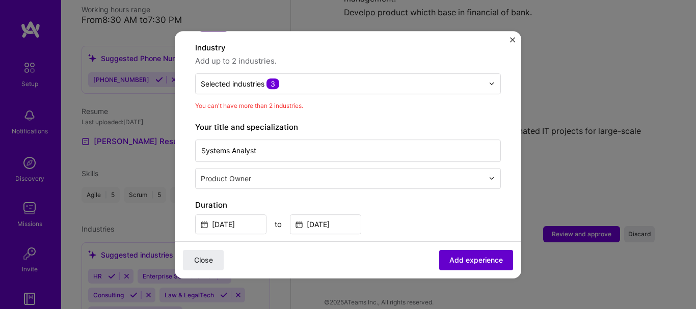
click at [470, 257] on span "Add experience" at bounding box center [477, 260] width 54 height 10
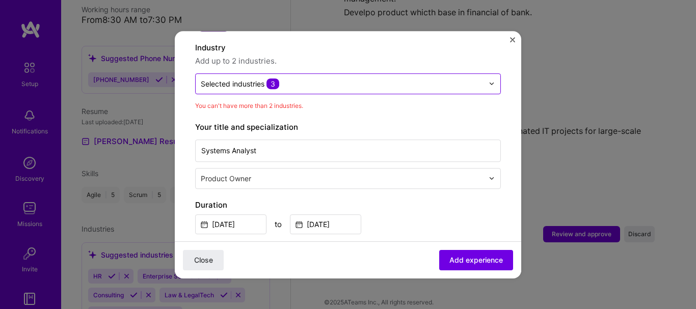
click at [490, 74] on div at bounding box center [495, 84] width 12 height 20
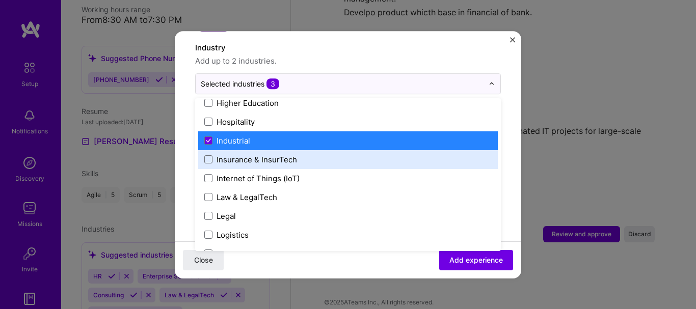
scroll to position [1325, 0]
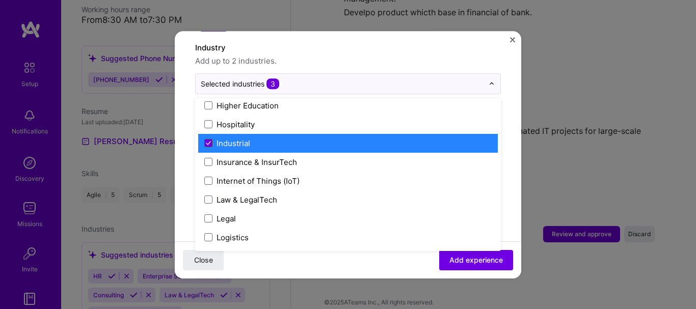
click at [206, 141] on icon at bounding box center [208, 143] width 5 height 4
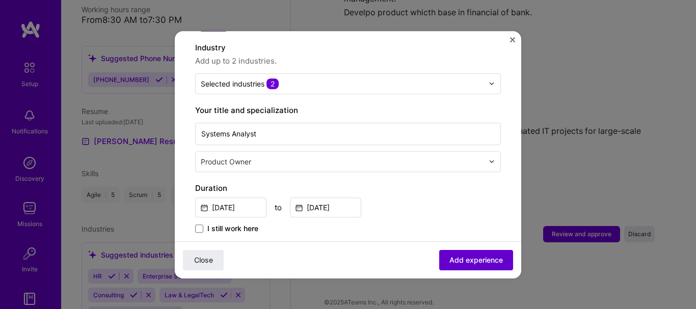
click at [450, 259] on span "Add experience" at bounding box center [477, 260] width 54 height 10
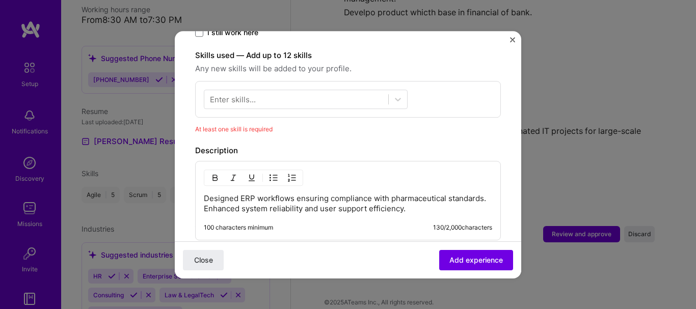
scroll to position [353, 0]
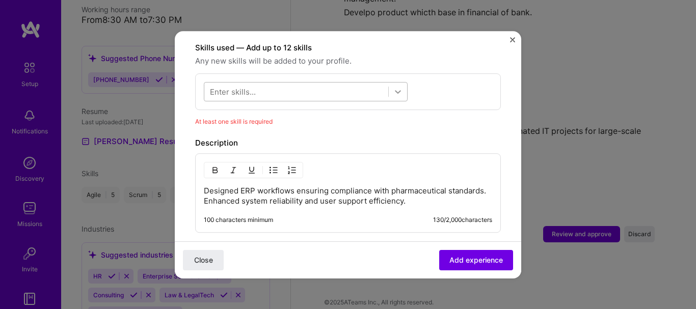
click at [392, 83] on div at bounding box center [398, 92] width 18 height 18
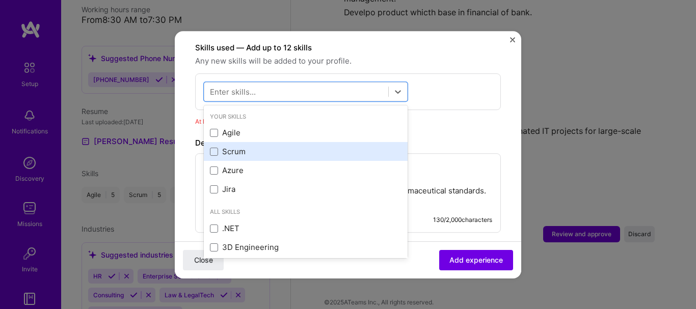
click at [244, 147] on div "Scrum" at bounding box center [306, 152] width 192 height 11
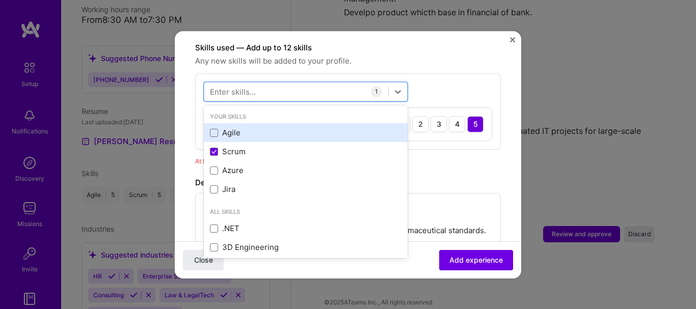
click at [267, 128] on div "Agile" at bounding box center [306, 133] width 192 height 11
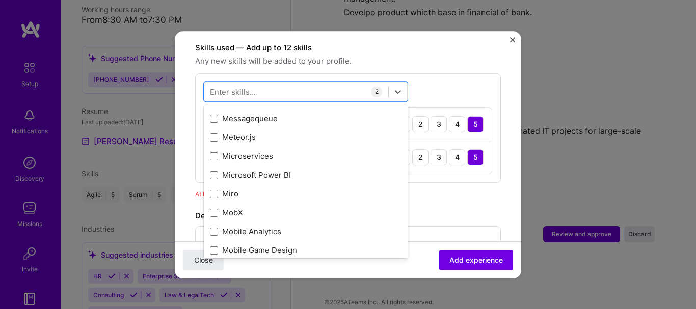
scroll to position [3925, 0]
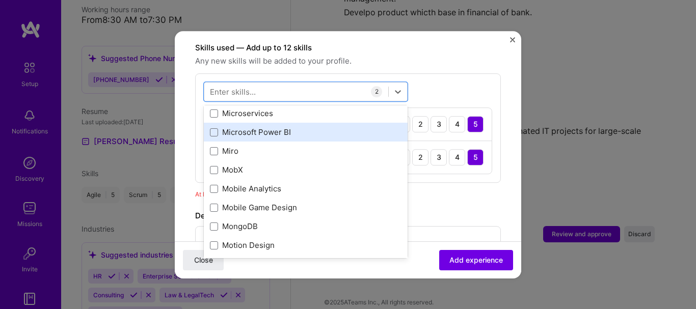
click at [263, 127] on div "Microsoft Power BI" at bounding box center [306, 132] width 192 height 11
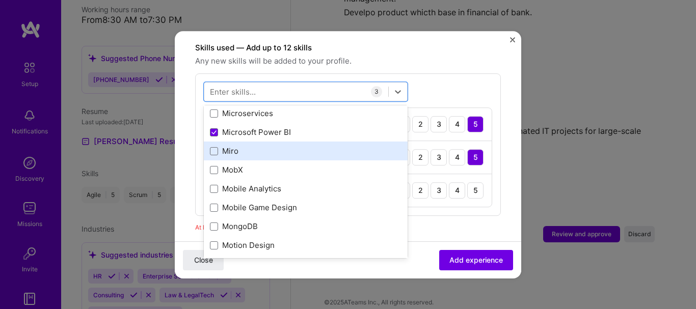
click at [228, 146] on div "Miro" at bounding box center [306, 151] width 192 height 11
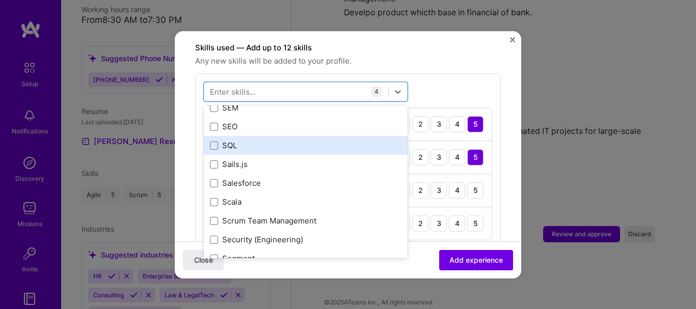
scroll to position [5454, 0]
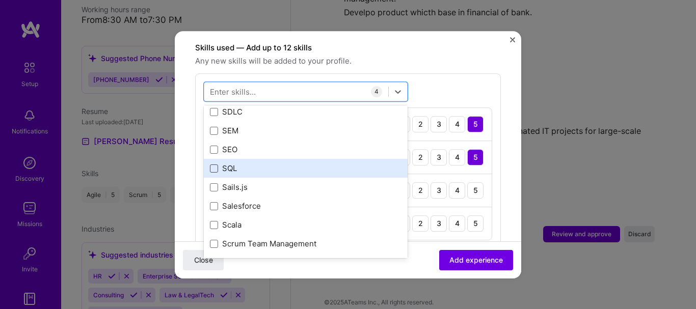
click at [214, 165] on span at bounding box center [214, 169] width 8 height 8
click at [0, 0] on input "checkbox" at bounding box center [0, 0] width 0 height 0
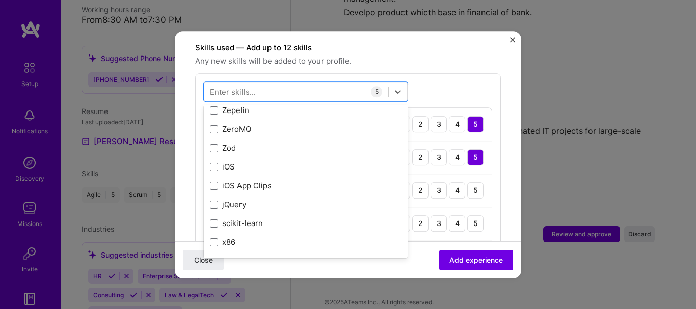
scroll to position [7020, 0]
click at [344, 262] on div "Close Add experience" at bounding box center [348, 259] width 347 height 37
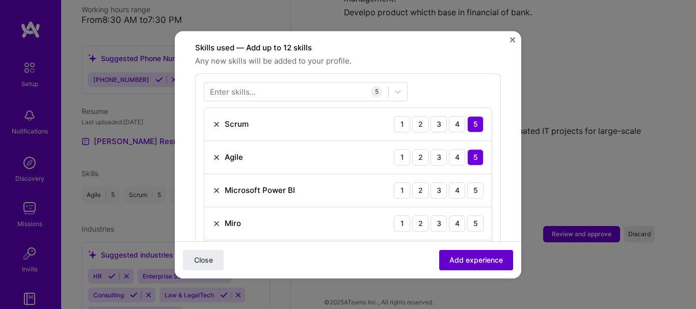
click at [450, 256] on span "Add experience" at bounding box center [477, 260] width 54 height 10
click at [449, 182] on div "4" at bounding box center [457, 190] width 16 height 16
click at [432, 216] on div "3" at bounding box center [439, 224] width 16 height 16
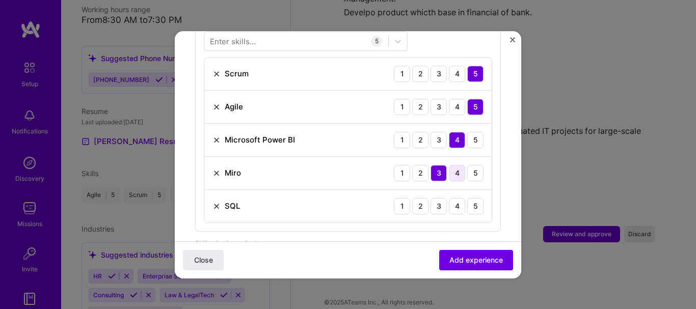
scroll to position [404, 0]
click at [432, 131] on div "3" at bounding box center [439, 139] width 16 height 16
click at [449, 131] on div "4" at bounding box center [457, 139] width 16 height 16
click at [431, 198] on div "3" at bounding box center [439, 206] width 16 height 16
click at [454, 260] on span "Add experience" at bounding box center [477, 260] width 54 height 10
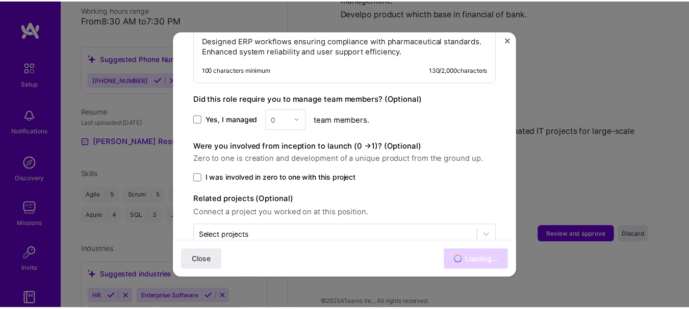
scroll to position [1887, 0]
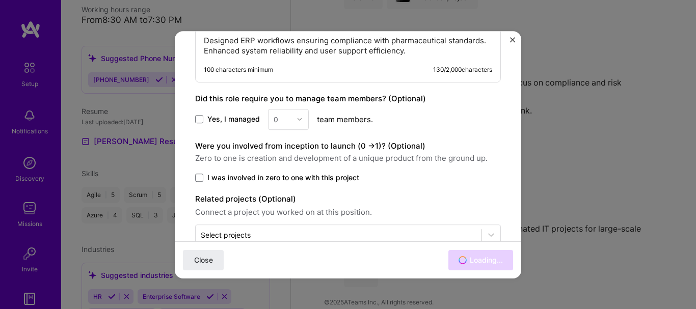
click at [298, 110] on div "0" at bounding box center [288, 119] width 41 height 21
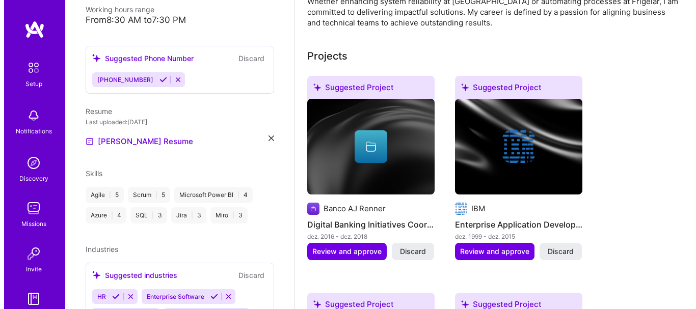
scroll to position [323, 0]
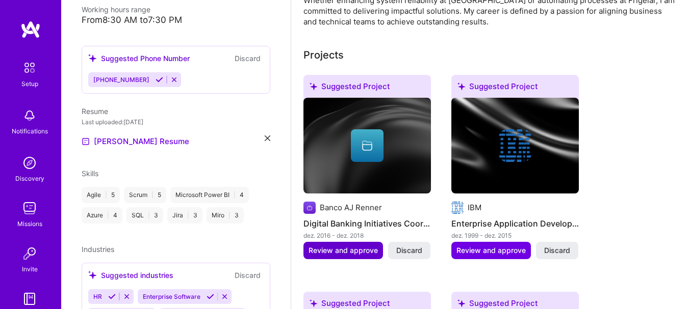
click at [341, 249] on span "Review and approve" at bounding box center [342, 251] width 69 height 10
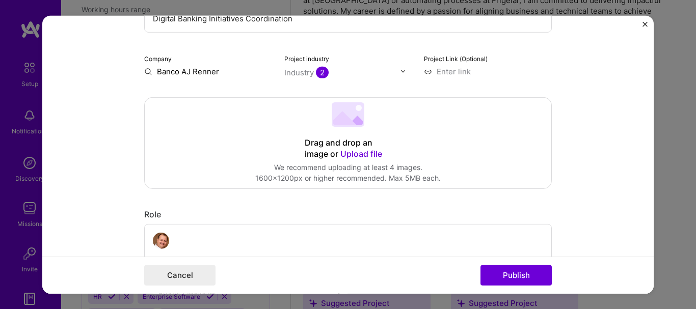
scroll to position [153, 0]
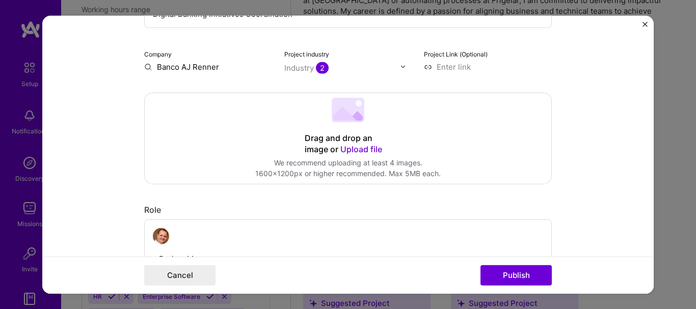
click at [180, 68] on input "Banco AJ Renner" at bounding box center [208, 66] width 128 height 11
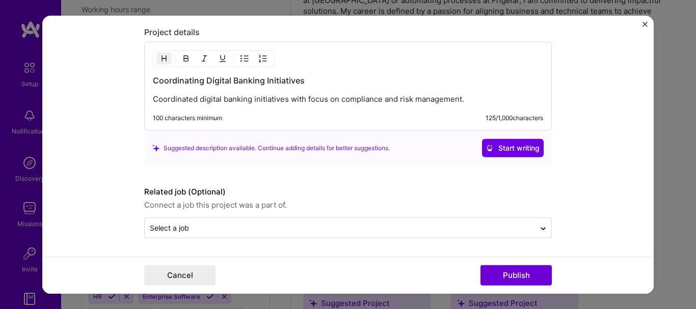
scroll to position [845, 0]
click at [515, 273] on button "Publish" at bounding box center [516, 276] width 71 height 20
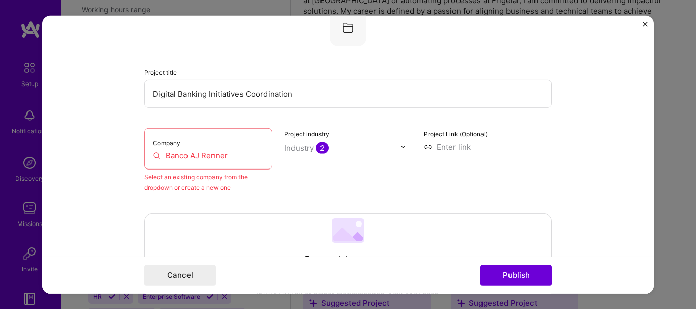
scroll to position [67, 0]
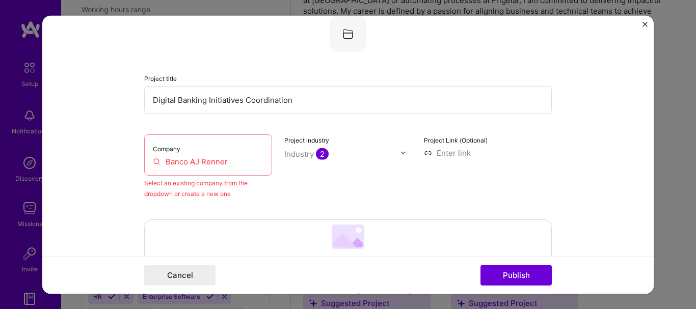
click at [181, 166] on input "Banco AJ Renner" at bounding box center [208, 161] width 111 height 11
paste input "https://www.bancodigimais.com.br/"
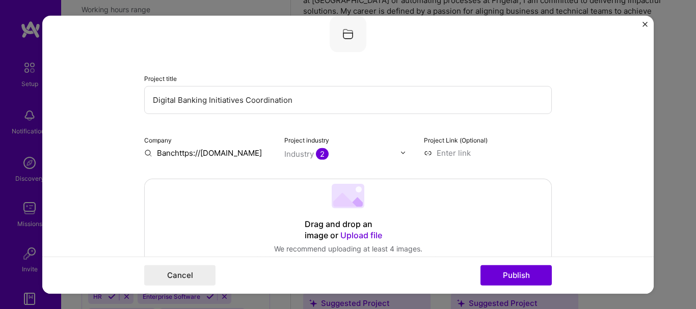
scroll to position [0, 0]
drag, startPoint x: 168, startPoint y: 153, endPoint x: 114, endPoint y: 152, distance: 54.6
click at [114, 152] on form "Editing suggested project This project is suggested based on your LinkedIn, res…" at bounding box center [348, 154] width 612 height 278
type input "[DOMAIN_NAME]"
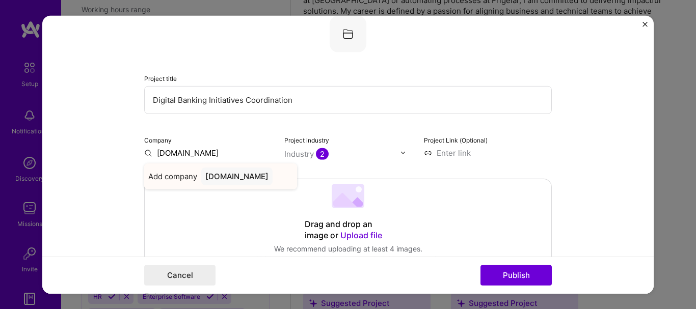
click at [213, 174] on div "[DOMAIN_NAME]" at bounding box center [236, 176] width 71 height 18
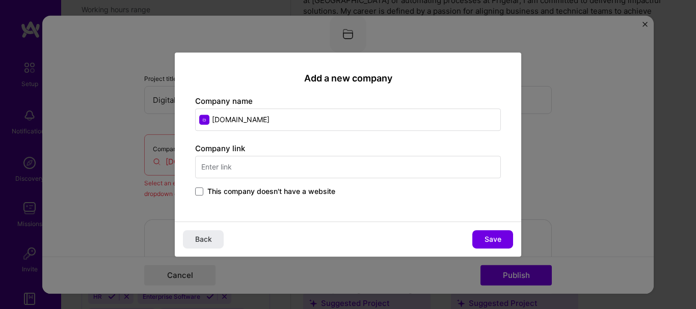
click at [261, 173] on input "text" at bounding box center [348, 167] width 306 height 22
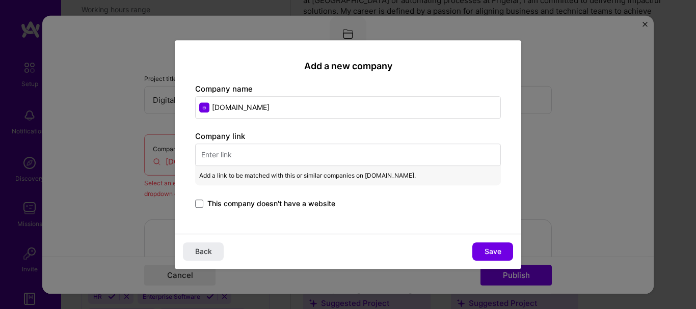
paste input "https://www.bancodigimais.com.br/"
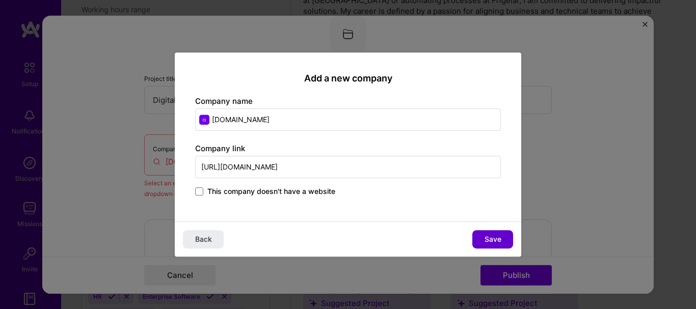
type input "https://www.bancodigimais.com.br/"
click at [493, 241] on span "Save" at bounding box center [493, 239] width 17 height 10
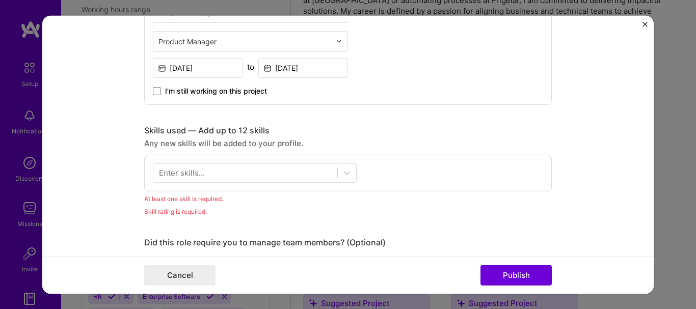
scroll to position [424, 0]
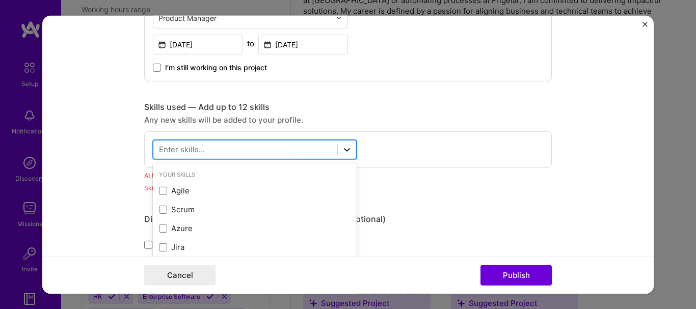
click at [344, 153] on icon at bounding box center [347, 149] width 10 height 10
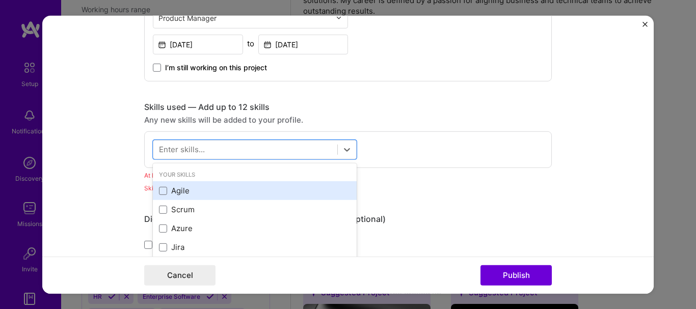
click at [191, 198] on div "Agile" at bounding box center [255, 190] width 204 height 19
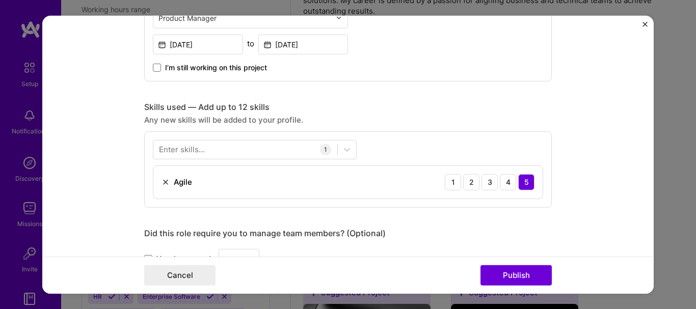
click at [484, 218] on div "Editing suggested project This project is suggested based on your LinkedIn, res…" at bounding box center [348, 247] width 408 height 1271
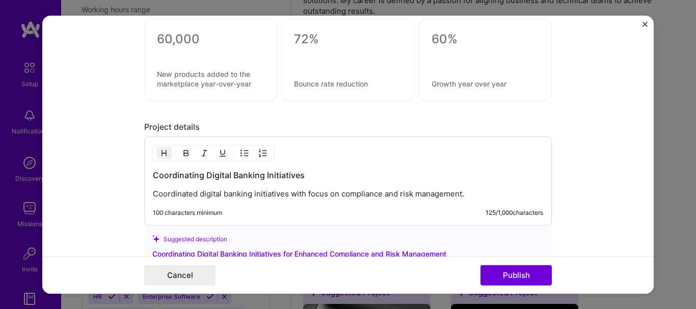
scroll to position [831, 0]
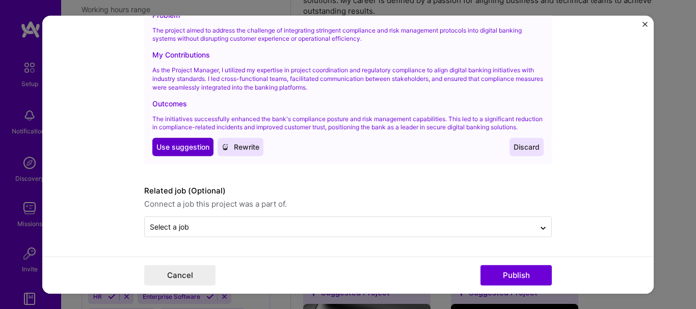
click at [172, 151] on span "Use suggestion" at bounding box center [182, 147] width 53 height 10
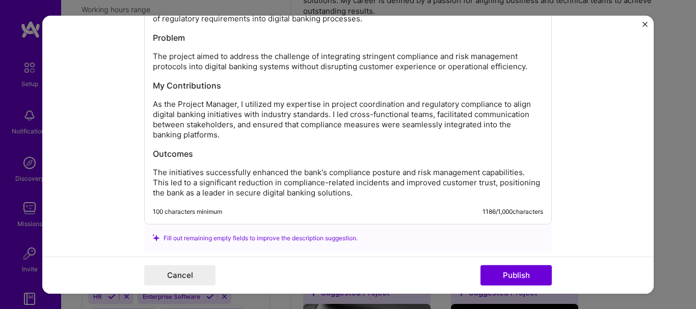
scroll to position [1085, 0]
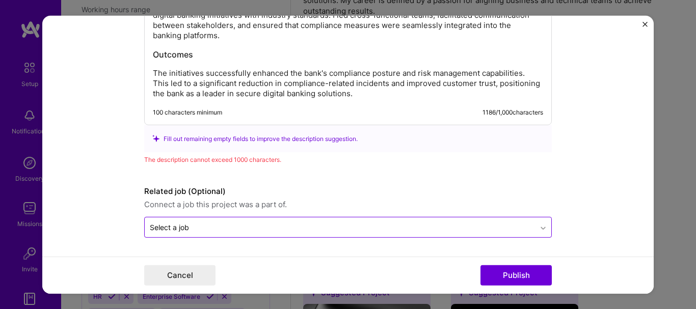
click at [541, 229] on icon at bounding box center [543, 228] width 8 height 10
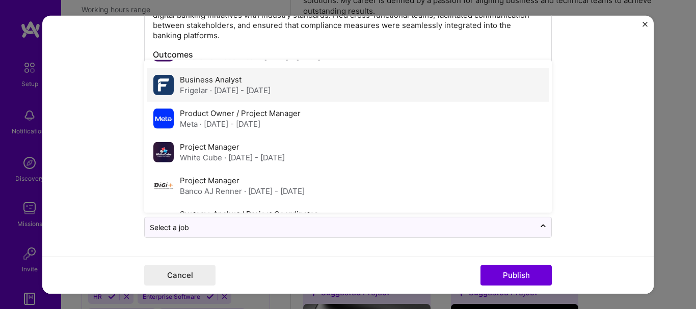
scroll to position [89, 0]
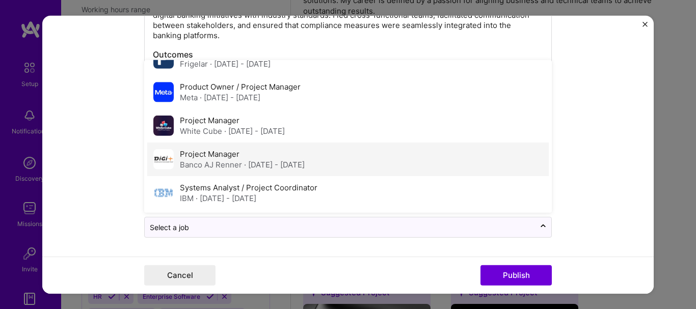
click at [208, 162] on div "Banco AJ Renner · Dec 2016 - Dec 2018" at bounding box center [242, 165] width 125 height 11
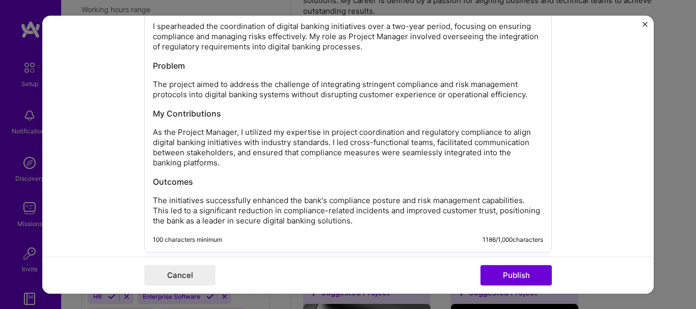
scroll to position [983, 0]
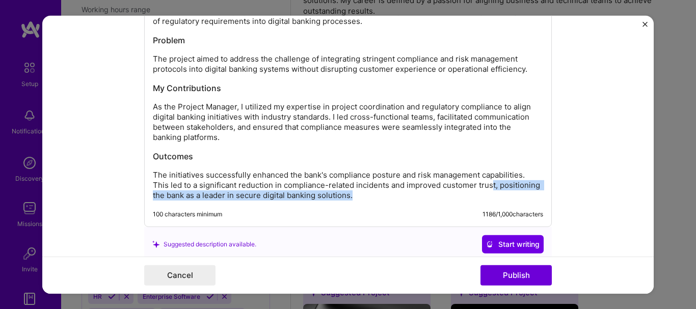
drag, startPoint x: 489, startPoint y: 187, endPoint x: 489, endPoint y: 195, distance: 8.7
click at [489, 195] on p "The initiatives successfully enhanced the bank's compliance posture and risk ma…" at bounding box center [348, 185] width 390 height 31
click at [259, 193] on p "The initiatives successfully enhanced the bank's compliance posture and risk ma…" at bounding box center [348, 185] width 390 height 31
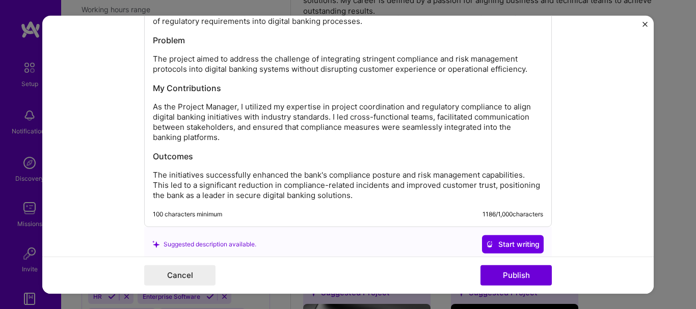
scroll to position [1034, 0]
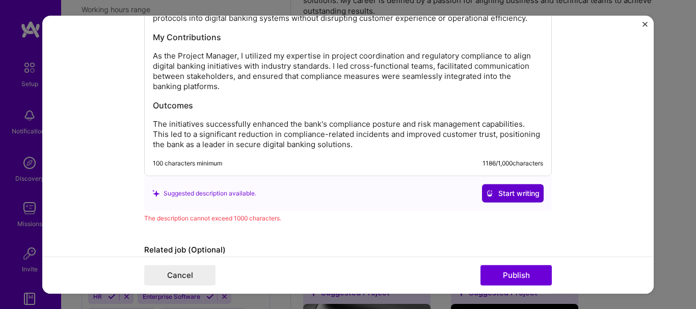
click at [509, 191] on span "Start writing" at bounding box center [513, 194] width 54 height 10
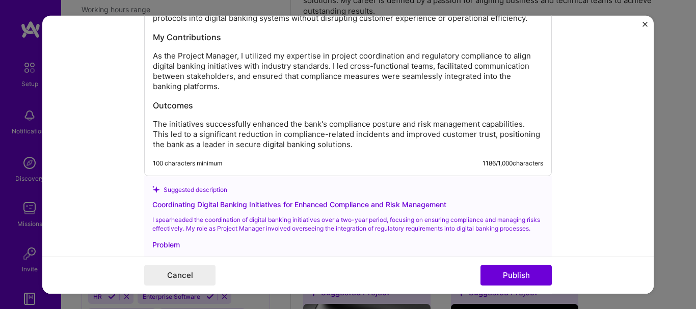
scroll to position [1238, 0]
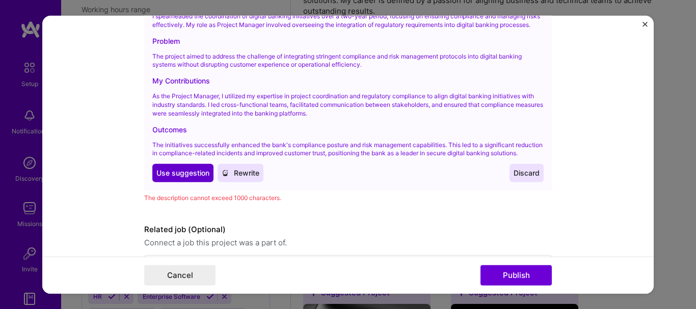
click at [174, 178] on span "Use suggestion" at bounding box center [182, 173] width 53 height 10
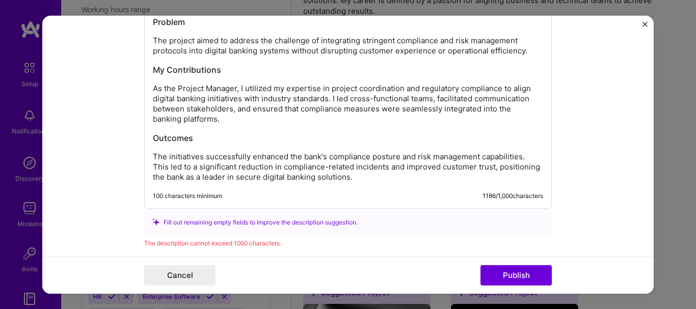
scroll to position [978, 0]
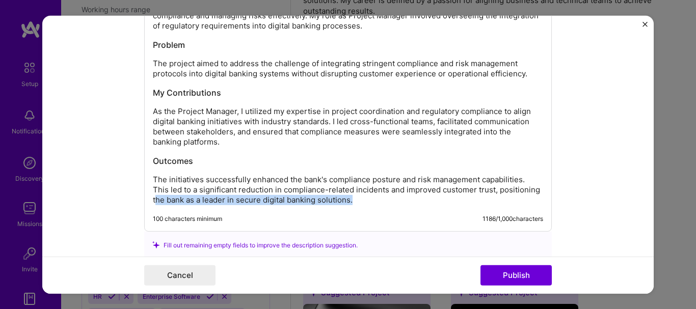
drag, startPoint x: 151, startPoint y: 201, endPoint x: 445, endPoint y: 191, distance: 294.3
click at [383, 197] on p "The initiatives successfully enhanced the bank's compliance posture and risk ma…" at bounding box center [348, 190] width 390 height 31
drag, startPoint x: 492, startPoint y: 192, endPoint x: 496, endPoint y: 196, distance: 6.1
click at [496, 196] on p "The initiatives successfully enhanced the bank's compliance posture and risk ma…" at bounding box center [348, 190] width 390 height 31
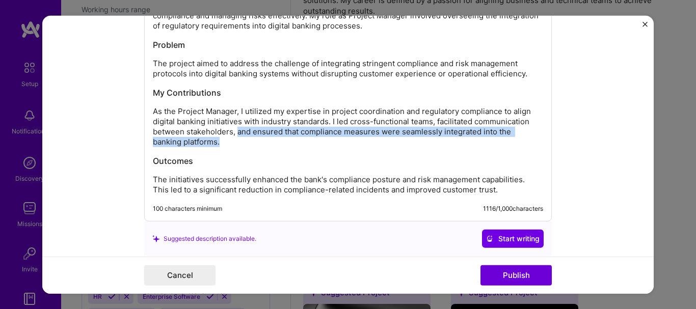
drag, startPoint x: 234, startPoint y: 134, endPoint x: 244, endPoint y: 141, distance: 12.0
click at [244, 141] on p "As the Project Manager, I utilized my expertise in project coordination and reg…" at bounding box center [348, 127] width 390 height 41
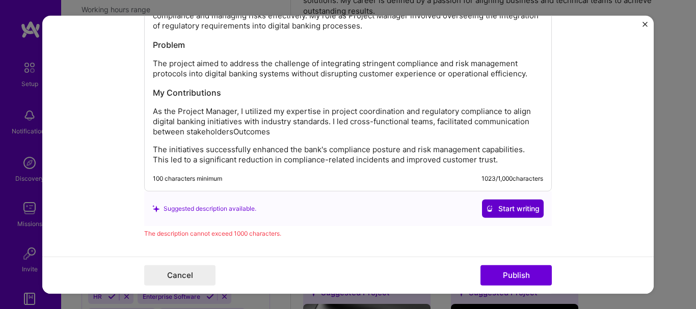
click at [507, 208] on span "Start writing" at bounding box center [513, 209] width 54 height 10
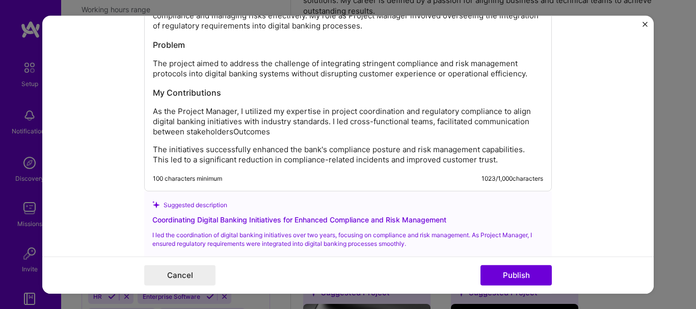
click at [160, 142] on div "Coordinating Digital Banking Initiatives for Enhanced Compliance and Risk Manag…" at bounding box center [348, 73] width 390 height 184
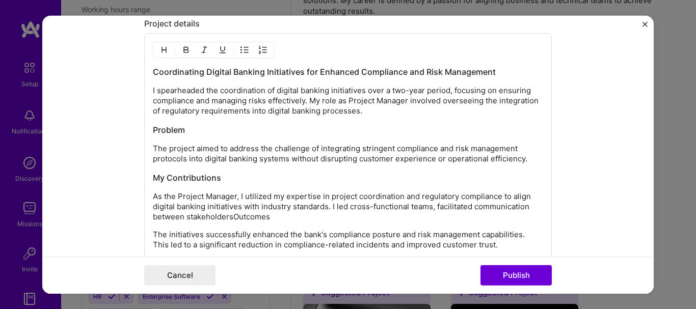
scroll to position [927, 0]
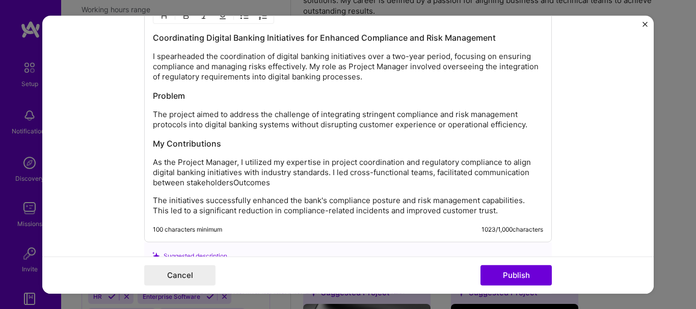
click at [156, 102] on div "Coordinating Digital Banking Initiatives for Enhanced Compliance and Risk Manag…" at bounding box center [348, 124] width 390 height 184
click at [153, 105] on div "Coordinating Digital Banking Initiatives for Enhanced Compliance and Risk Manag…" at bounding box center [348, 124] width 390 height 184
click at [196, 97] on h3 "Problem" at bounding box center [348, 95] width 390 height 11
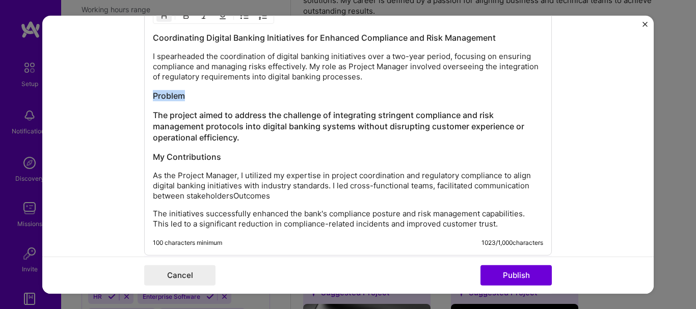
drag, startPoint x: 183, startPoint y: 92, endPoint x: 140, endPoint y: 97, distance: 44.1
click at [140, 97] on form "Editing suggested project This project is suggested based on your LinkedIn, res…" at bounding box center [348, 154] width 612 height 278
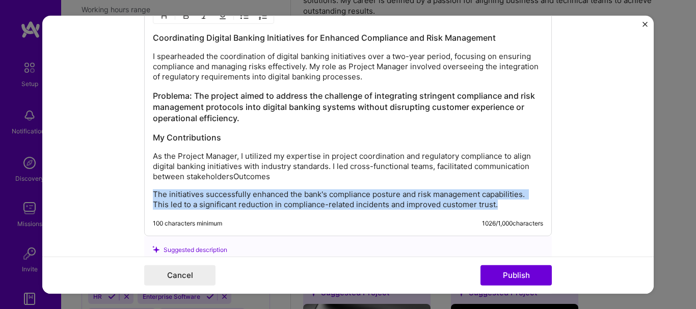
drag, startPoint x: 150, startPoint y: 195, endPoint x: 505, endPoint y: 203, distance: 354.3
click at [505, 203] on p "The initiatives successfully enhanced the bank's compliance posture and risk ma…" at bounding box center [348, 200] width 390 height 20
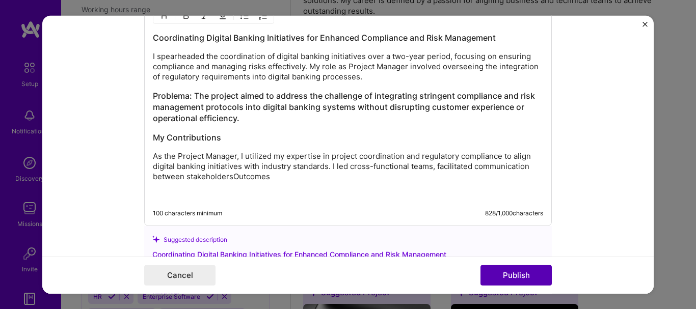
click at [497, 271] on button "Publish" at bounding box center [516, 276] width 71 height 20
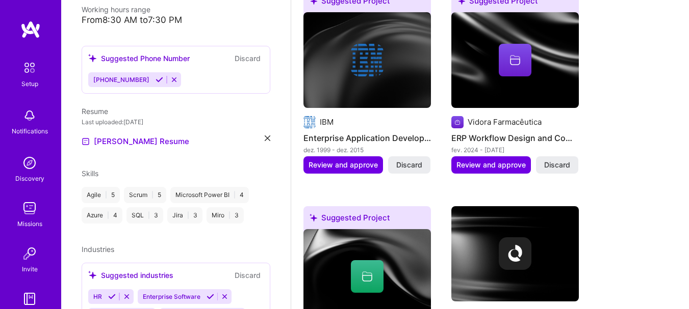
scroll to position [408, 0]
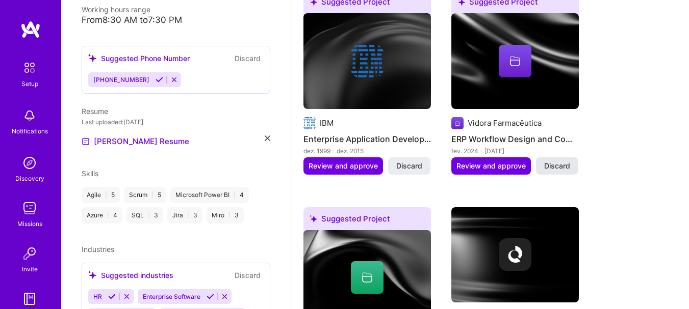
click at [565, 166] on span "Discard" at bounding box center [557, 166] width 26 height 10
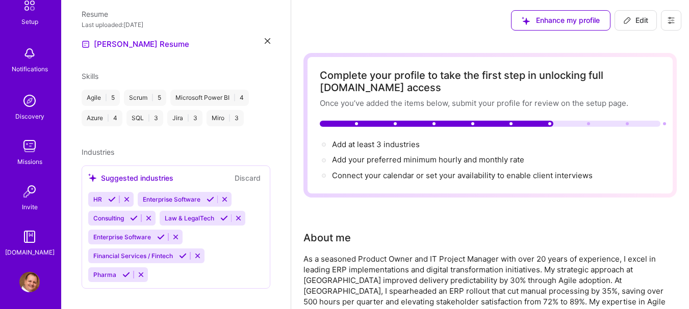
scroll to position [66, 0]
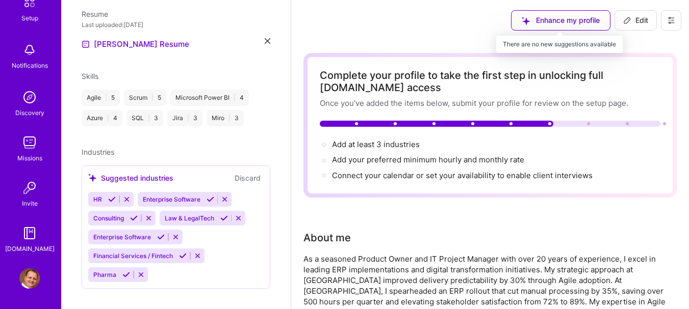
click at [560, 18] on div "Enhance my profile" at bounding box center [560, 20] width 99 height 20
click at [544, 21] on div "Enhance my profile" at bounding box center [560, 20] width 99 height 20
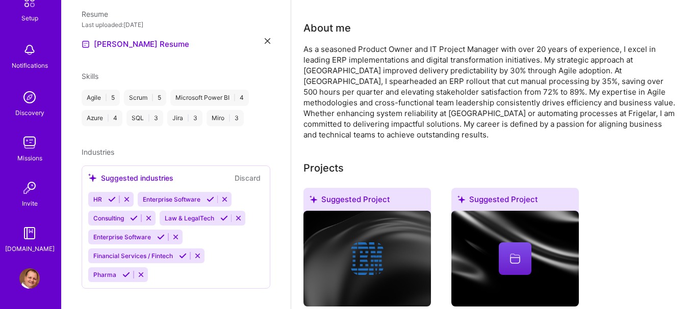
scroll to position [0, 0]
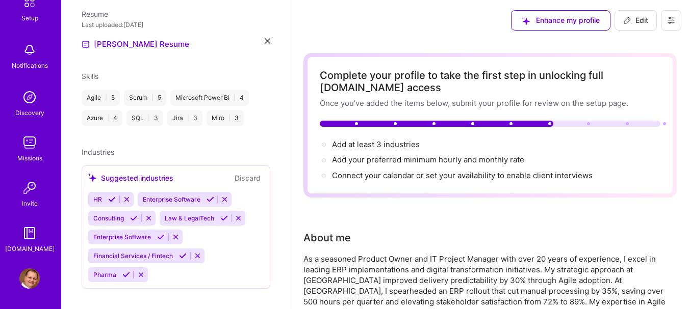
click at [638, 20] on span "Edit" at bounding box center [635, 20] width 25 height 10
select select "US"
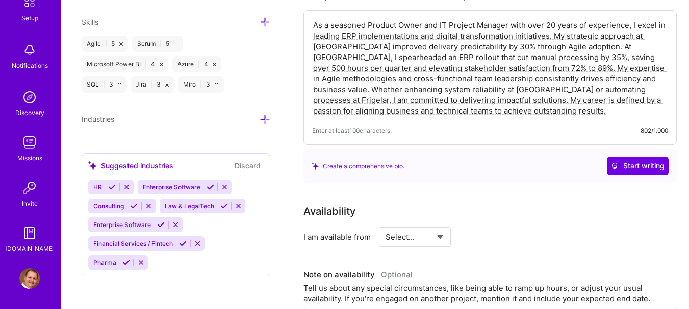
scroll to position [255, 0]
click at [628, 165] on span "Start writing" at bounding box center [638, 166] width 54 height 10
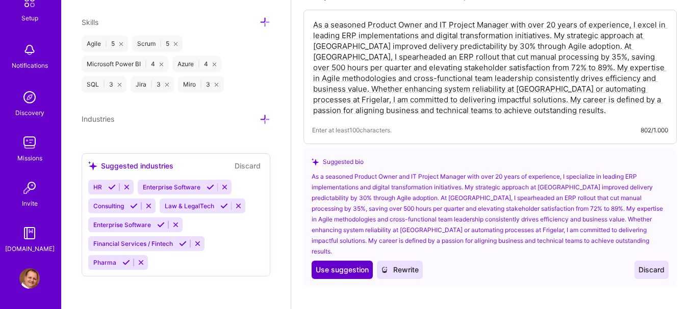
click at [332, 265] on span "Use suggestion" at bounding box center [341, 270] width 53 height 10
type textarea "As a seasoned Product Owner and IT Project Manager with over 20 years of experi…"
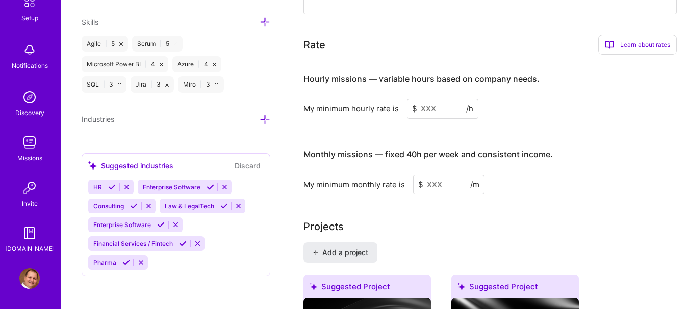
scroll to position [612, 0]
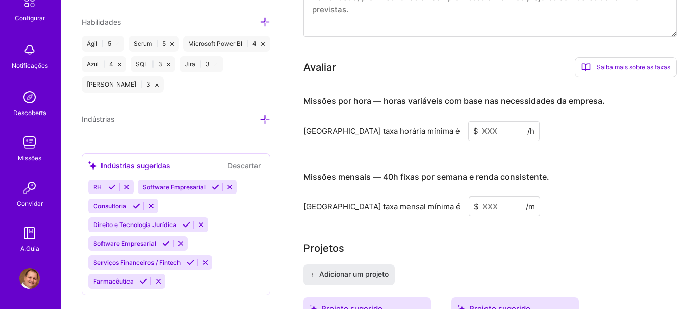
drag, startPoint x: 426, startPoint y: 131, endPoint x: 454, endPoint y: 123, distance: 29.1
click at [468, 130] on input at bounding box center [503, 131] width 71 height 20
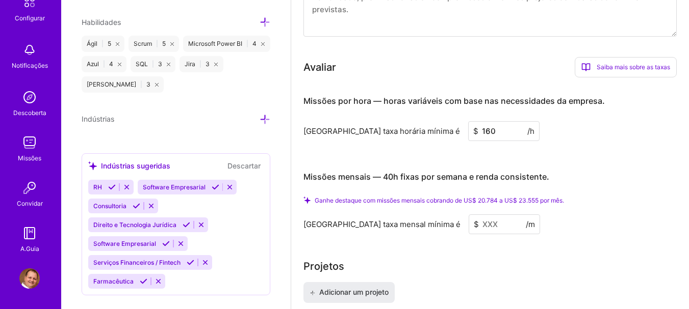
type input "160"
drag, startPoint x: 428, startPoint y: 224, endPoint x: 478, endPoint y: 217, distance: 51.0
click at [468, 224] on input at bounding box center [503, 225] width 71 height 20
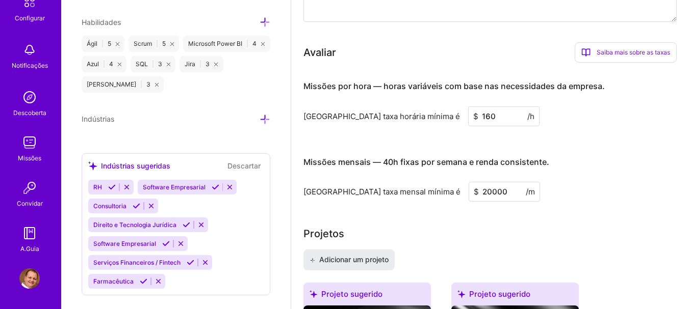
click at [468, 193] on input "20000" at bounding box center [503, 192] width 71 height 20
drag, startPoint x: 437, startPoint y: 192, endPoint x: 462, endPoint y: 191, distance: 25.0
click at [468, 191] on input "20000" at bounding box center [503, 192] width 71 height 20
type input "20000"
drag, startPoint x: 443, startPoint y: 116, endPoint x: 423, endPoint y: 114, distance: 20.5
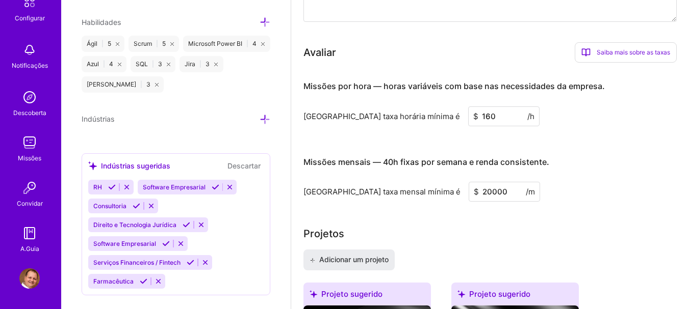
click at [468, 114] on div "$ 160 /h" at bounding box center [503, 117] width 71 height 20
type input "100"
drag, startPoint x: 428, startPoint y: 190, endPoint x: 448, endPoint y: 194, distance: 19.8
click at [468, 194] on input "20000" at bounding box center [503, 192] width 71 height 20
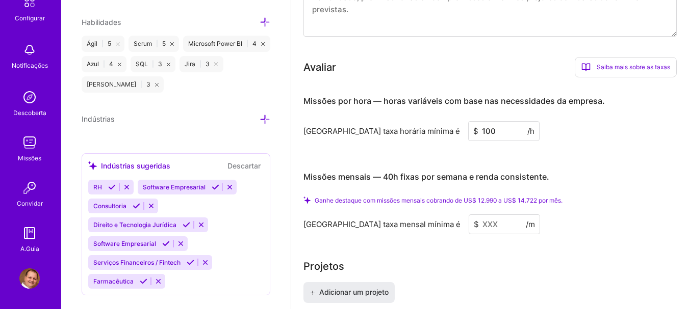
drag, startPoint x: 439, startPoint y: 132, endPoint x: 418, endPoint y: 126, distance: 21.6
click at [468, 126] on div "$ 100 /h" at bounding box center [503, 131] width 71 height 20
drag, startPoint x: 437, startPoint y: 130, endPoint x: 424, endPoint y: 130, distance: 13.8
click at [468, 130] on input "80" at bounding box center [503, 131] width 71 height 20
type input "5"
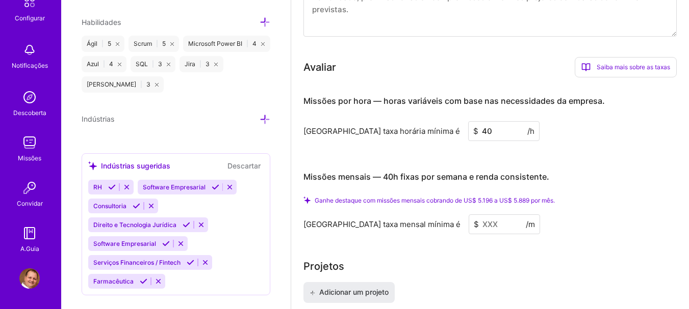
type input "4"
type input "3"
drag, startPoint x: 441, startPoint y: 132, endPoint x: 423, endPoint y: 130, distance: 18.4
click at [468, 130] on input "40" at bounding box center [503, 131] width 71 height 20
type input "35"
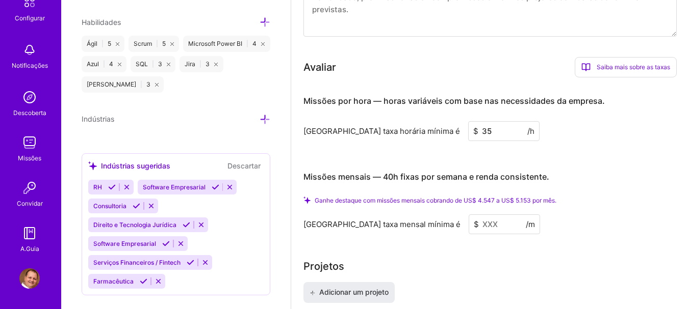
click at [468, 227] on input at bounding box center [503, 225] width 71 height 20
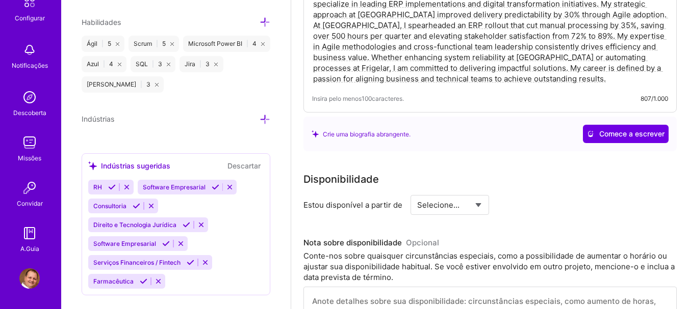
scroll to position [306, 0]
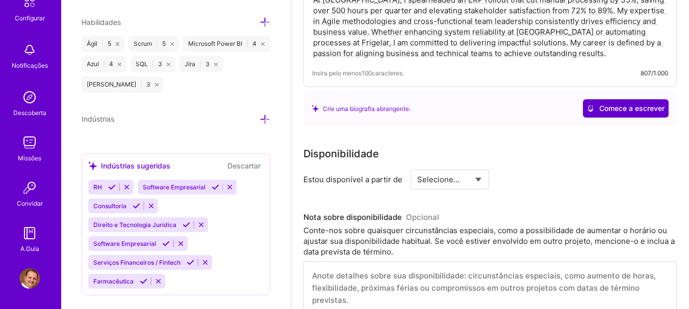
type input "4500"
click at [617, 110] on font "Comece a escrever" at bounding box center [631, 108] width 65 height 9
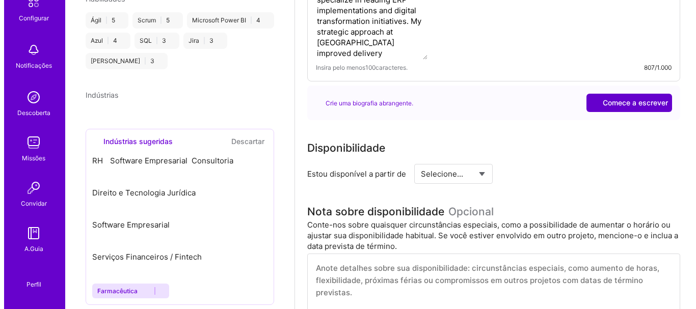
scroll to position [0, 0]
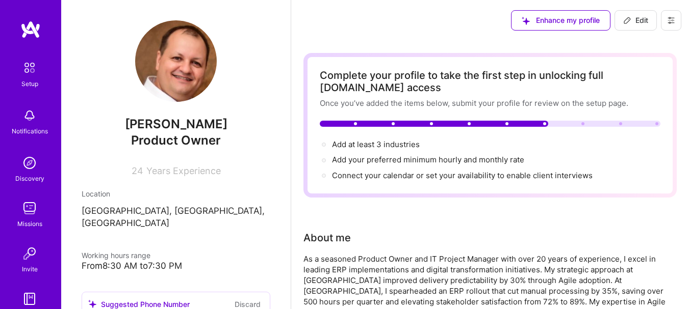
click at [626, 24] on icon at bounding box center [627, 20] width 8 height 8
select select "US"
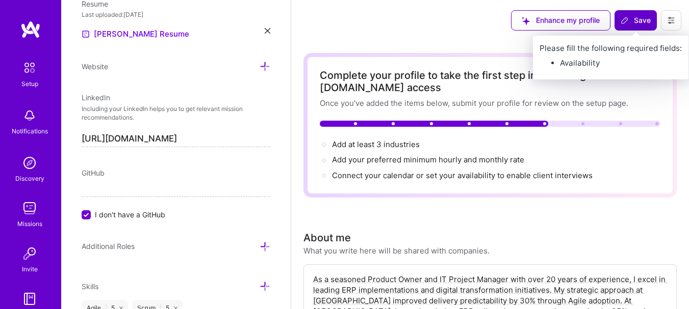
click at [635, 20] on span "Save" at bounding box center [635, 20] width 30 height 10
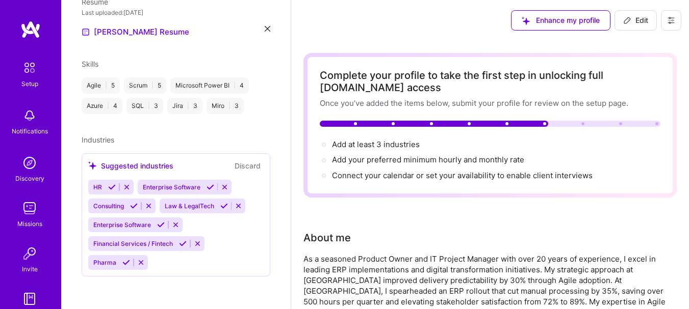
scroll to position [341, 0]
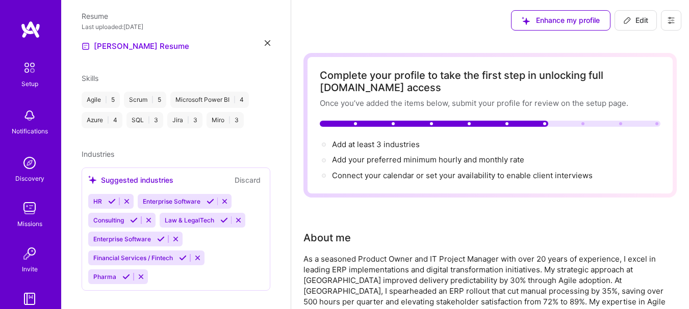
click at [635, 20] on span "Edit" at bounding box center [635, 20] width 25 height 10
select select "US"
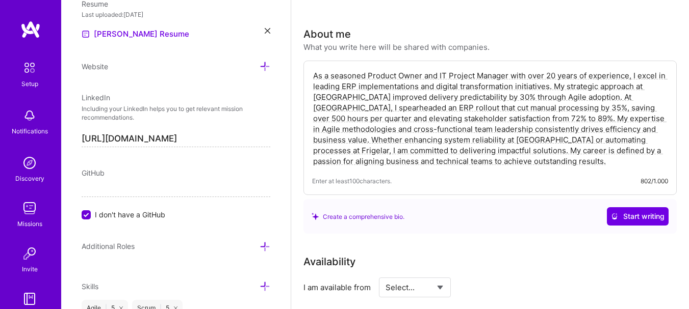
scroll to position [408, 0]
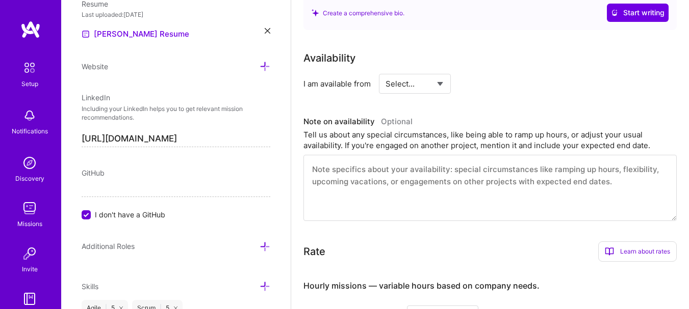
click at [442, 83] on select "Select... Right Now Future Date Not Available" at bounding box center [414, 84] width 59 height 26
select select "Right Now"
click at [385, 71] on select "Select... Right Now Future Date Not Available" at bounding box center [414, 84] width 59 height 26
drag, startPoint x: 497, startPoint y: 83, endPoint x: 484, endPoint y: 80, distance: 13.2
click at [484, 80] on input at bounding box center [507, 84] width 61 height 20
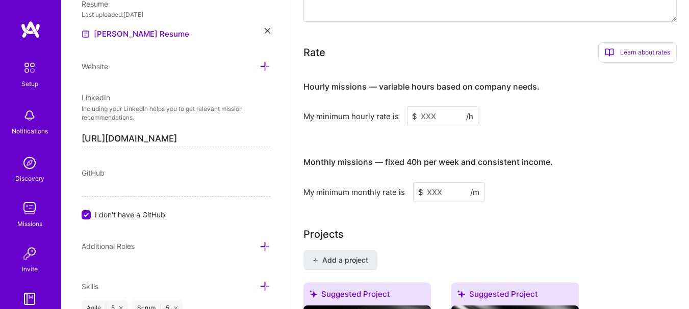
scroll to position [612, 0]
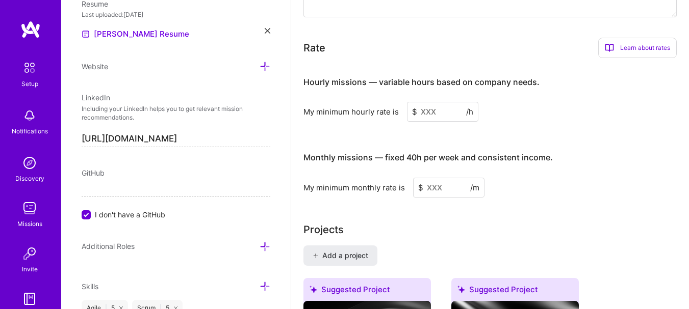
type input "40"
click at [438, 118] on input at bounding box center [442, 112] width 71 height 20
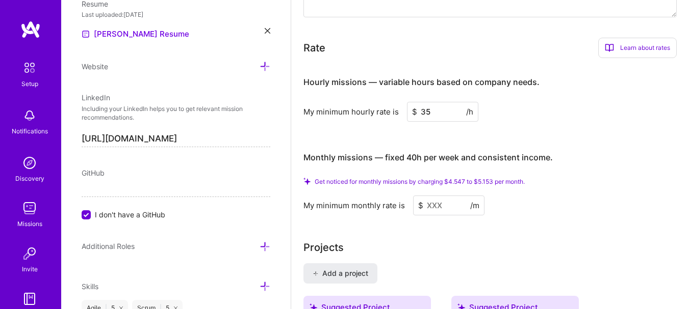
type input "35"
click at [428, 197] on input at bounding box center [448, 206] width 71 height 20
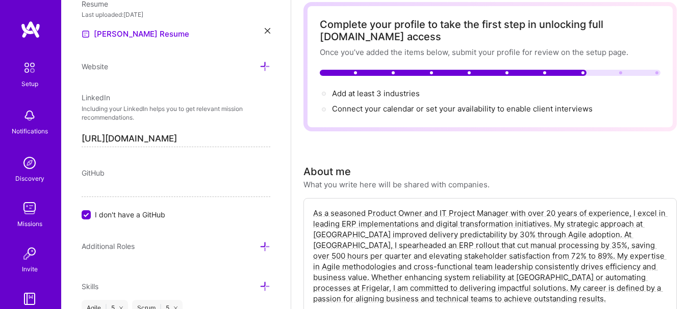
scroll to position [0, 0]
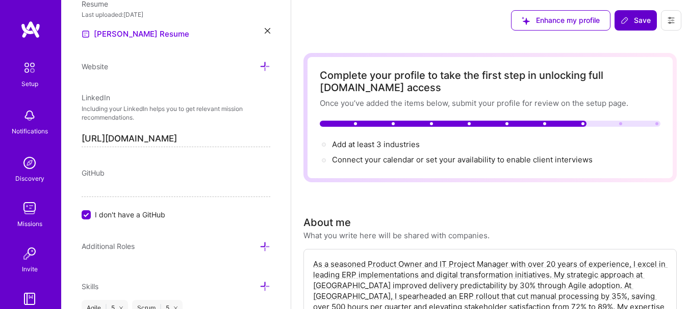
type input "4500"
click at [626, 22] on icon at bounding box center [624, 20] width 8 height 8
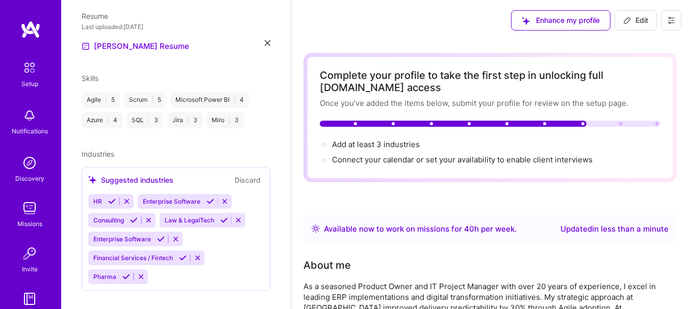
click at [625, 17] on icon at bounding box center [627, 20] width 8 height 8
select select "US"
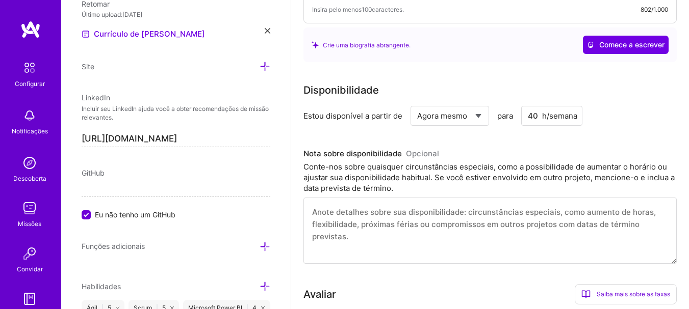
scroll to position [357, 0]
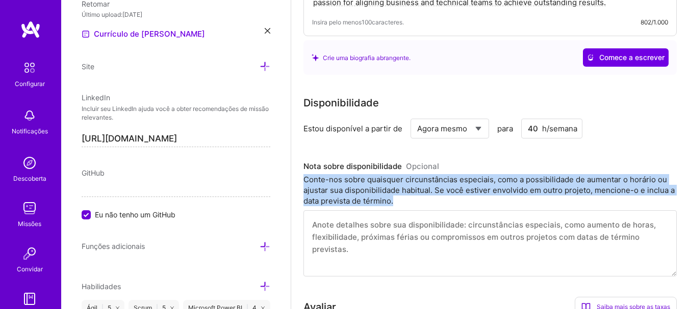
drag, startPoint x: 304, startPoint y: 177, endPoint x: 397, endPoint y: 196, distance: 94.7
click at [397, 196] on div "Conte-nos sobre quaisquer circunstâncias especiais, como a possibilidade de aum…" at bounding box center [489, 190] width 373 height 32
copy font "Conte-nos sobre quaisquer circunstâncias especiais, como a possibilidade de aum…"
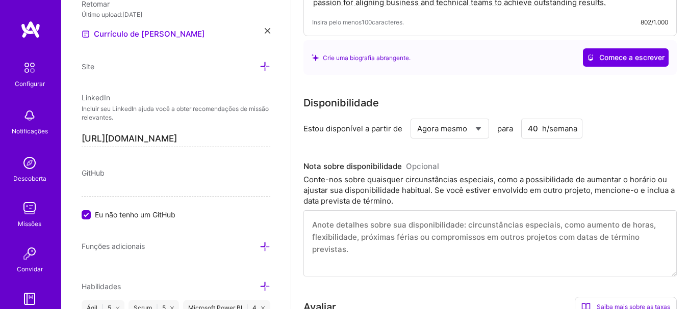
click at [362, 236] on textarea at bounding box center [489, 243] width 373 height 66
paste textarea "Currently, my usual availability is [insert your current availability, e.g., "2…"
select select "Agora mesmo"
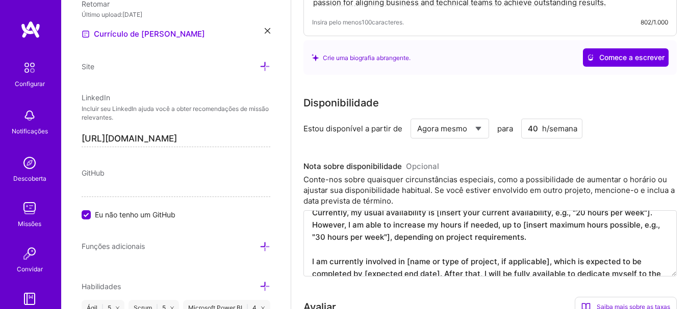
scroll to position [0, 0]
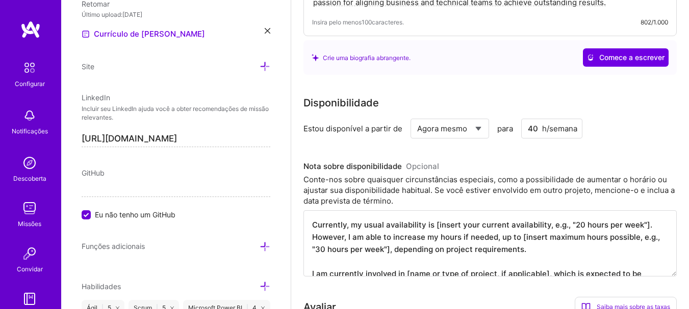
drag, startPoint x: 432, startPoint y: 226, endPoint x: 567, endPoint y: 227, distance: 135.6
click at [567, 227] on textarea "Currently, my usual availability is [insert your current availability, e.g., "2…" at bounding box center [489, 243] width 373 height 66
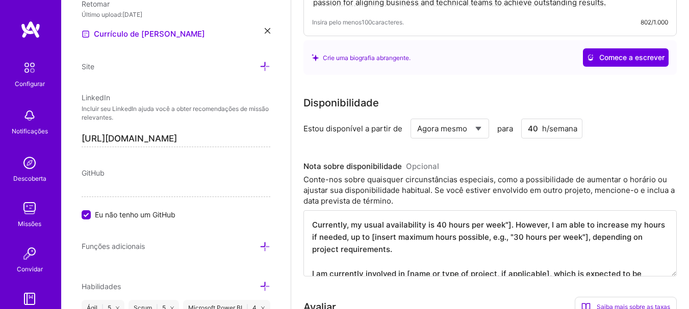
click at [507, 226] on textarea "Currently, my usual availability is 40 hours per week"]. However, I am able to …" at bounding box center [489, 243] width 373 height 66
drag, startPoint x: 363, startPoint y: 236, endPoint x: 506, endPoint y: 237, distance: 142.2
click at [506, 237] on textarea "Currently, my usual availability is 40 hours per week. However, I am able to in…" at bounding box center [489, 243] width 373 height 66
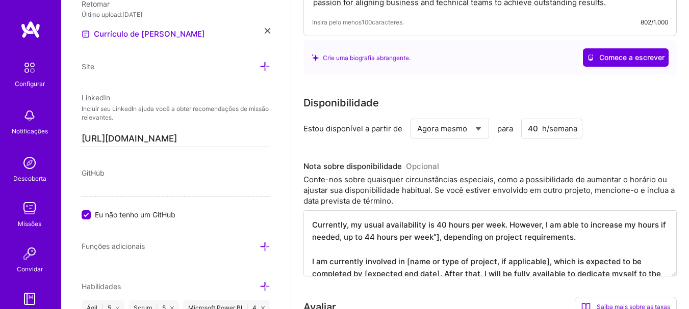
click at [438, 235] on textarea "Currently, my usual availability is 40 hours per week. However, I am able to in…" at bounding box center [489, 243] width 373 height 66
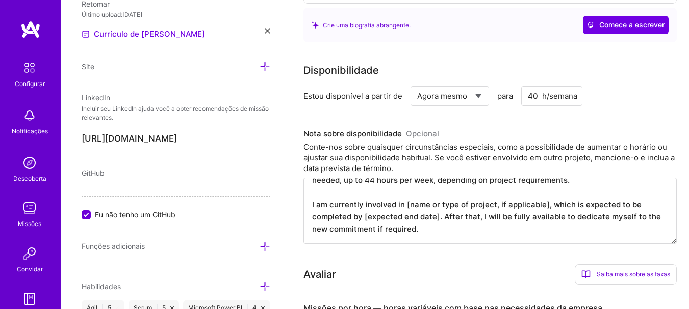
scroll to position [408, 0]
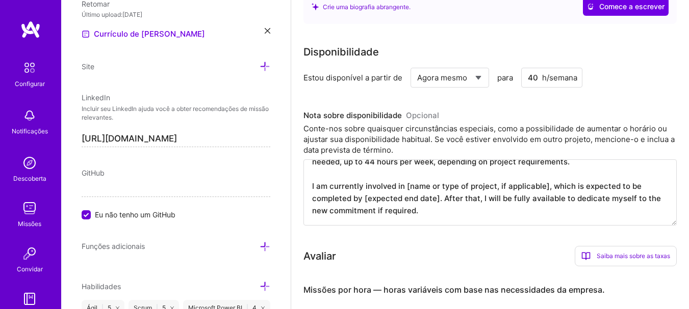
drag, startPoint x: 427, startPoint y: 214, endPoint x: 306, endPoint y: 179, distance: 126.3
click at [306, 179] on textarea "Currently, my usual availability is 40 hours per week. However, I am able to in…" at bounding box center [489, 193] width 373 height 66
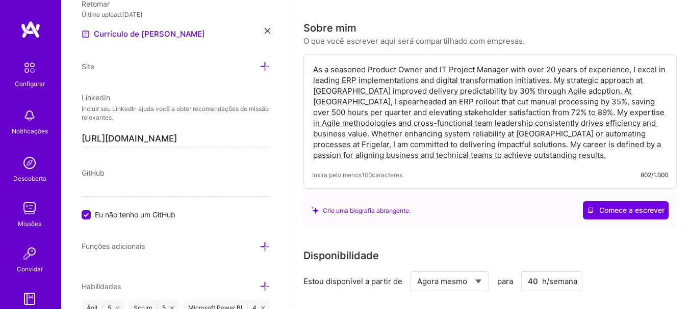
scroll to position [0, 0]
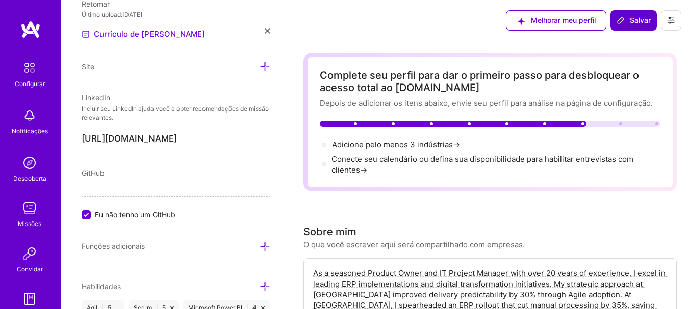
type textarea "Currently, my usual availability is 40 hours per week. However, I am able to in…"
click at [631, 17] on font "Salvar" at bounding box center [639, 20] width 21 height 9
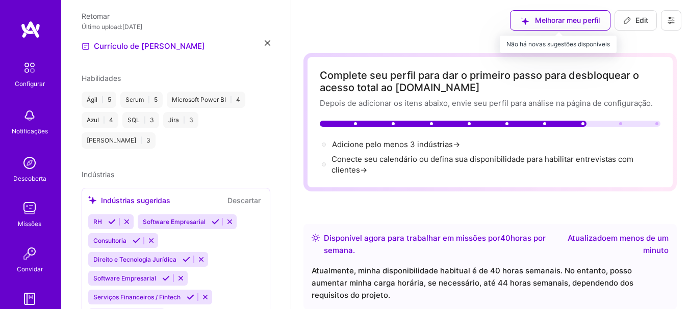
click at [548, 21] on div "Melhorar meu perfil" at bounding box center [560, 20] width 100 height 20
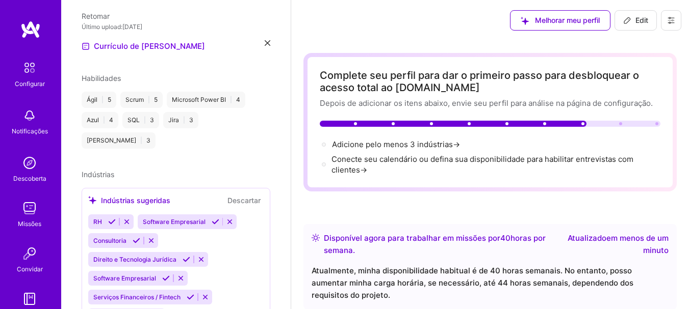
click at [674, 22] on icon at bounding box center [671, 20] width 8 height 8
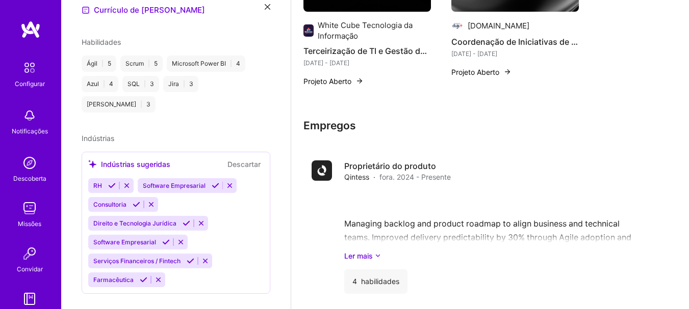
scroll to position [1019, 0]
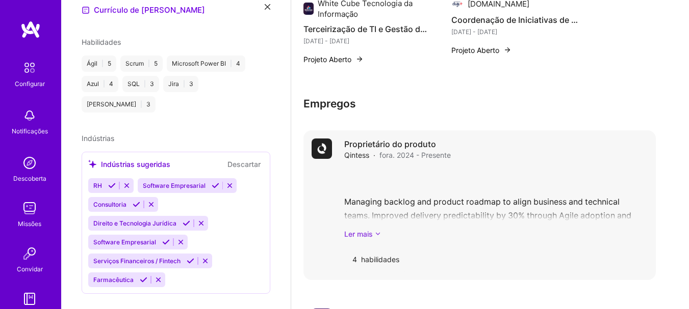
click at [360, 232] on font "Ler mais" at bounding box center [358, 234] width 29 height 9
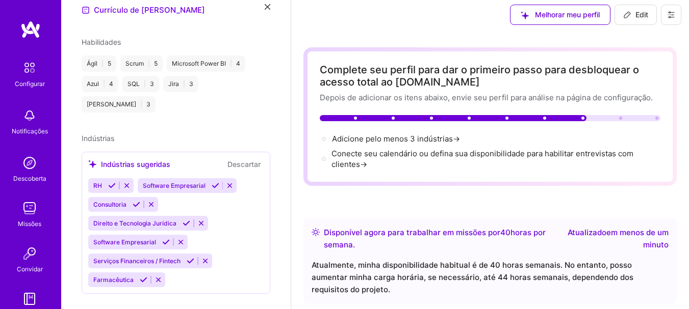
scroll to position [0, 0]
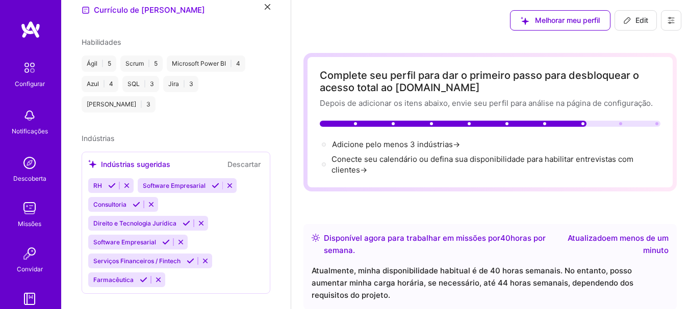
click at [649, 19] on button "Edit" at bounding box center [635, 20] width 42 height 20
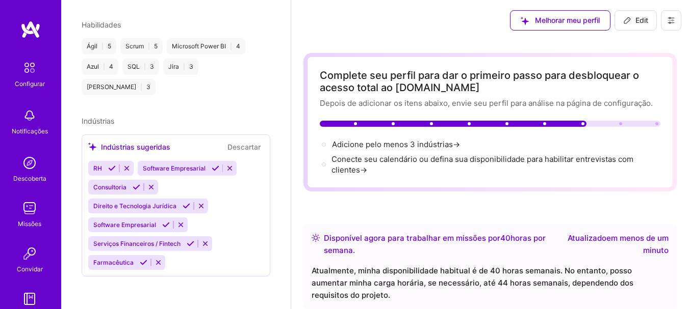
select select "US"
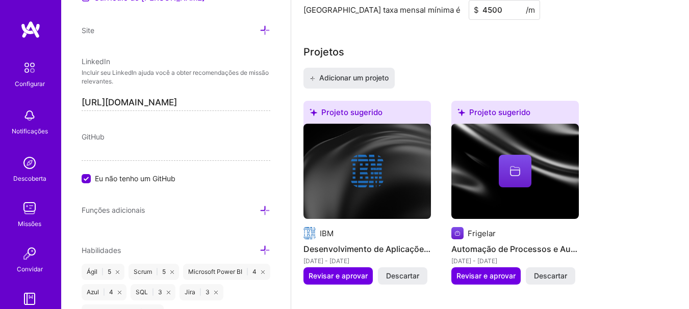
scroll to position [917, 0]
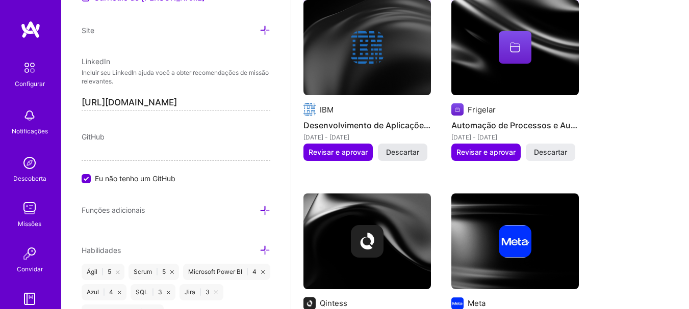
click at [410, 156] on span "Descartar" at bounding box center [402, 152] width 33 height 10
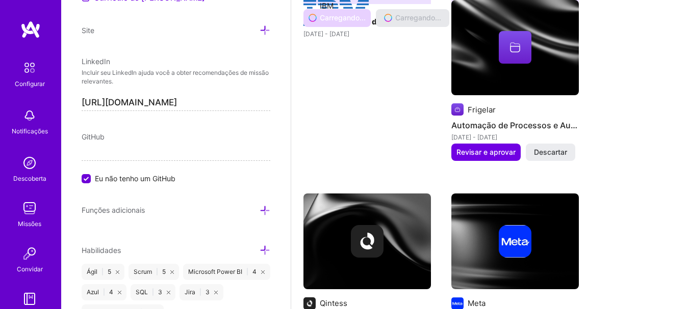
select select "Agora mesmo"
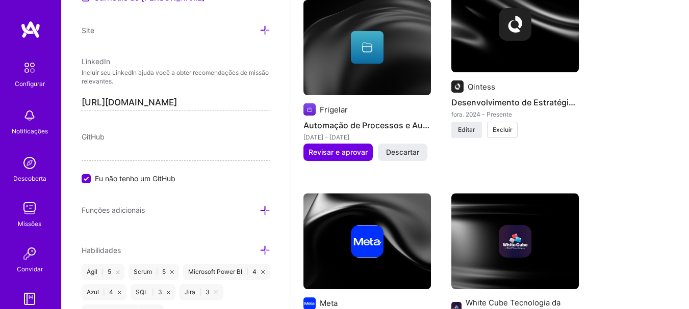
click at [410, 156] on span "Descartar" at bounding box center [402, 152] width 33 height 10
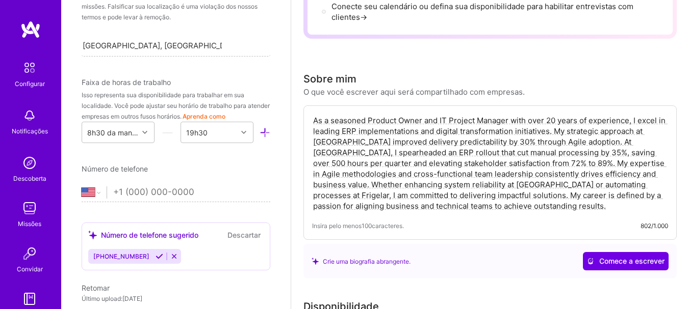
scroll to position [248, 0]
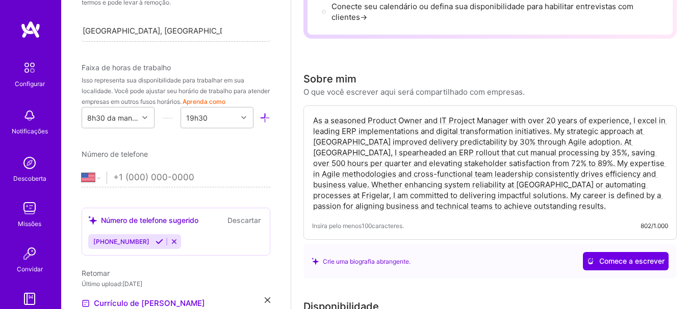
click at [116, 193] on input "tel" at bounding box center [191, 178] width 157 height 30
click at [101, 184] on select "Afeganistão [GEOGRAPHIC_DATA] [GEOGRAPHIC_DATA] [GEOGRAPHIC_DATA] [GEOGRAPHIC_D…" at bounding box center [94, 178] width 25 height 12
select select "BR"
click at [82, 184] on select "Afeganistão [GEOGRAPHIC_DATA] [GEOGRAPHIC_DATA] [GEOGRAPHIC_DATA] [GEOGRAPHIC_D…" at bounding box center [94, 178] width 25 height 12
click at [142, 191] on input "tel" at bounding box center [191, 178] width 157 height 30
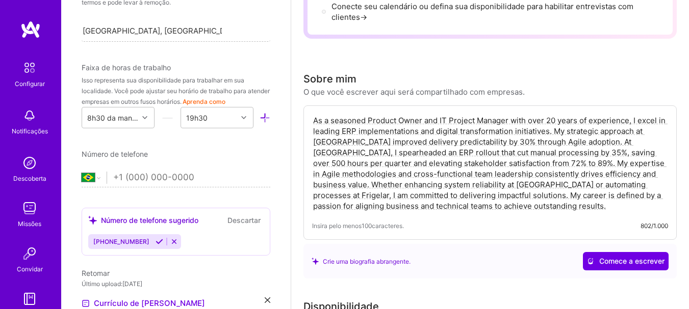
type input "[PHONE_NUMBER]"
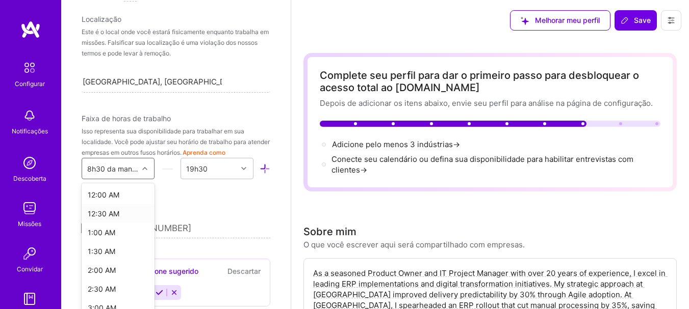
scroll to position [244, 0]
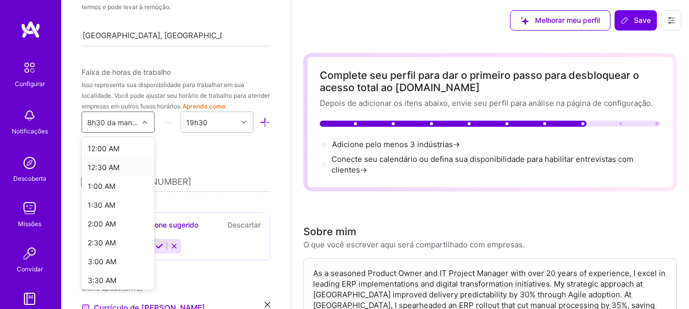
click at [142, 133] on div "option 12:30 AM focused, 2 of 48. 48 results available. Use Up and Down to choo…" at bounding box center [118, 122] width 73 height 21
click at [216, 164] on div "Editar foto [PERSON_NAME] dos Santos Proprietário do produto 24 Anos de experiê…" at bounding box center [175, 154] width 229 height 309
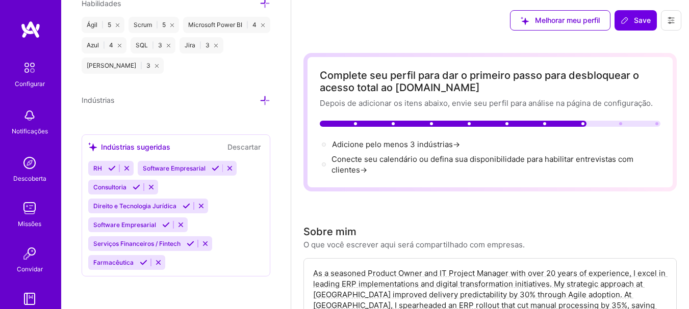
scroll to position [817, 0]
click at [639, 16] on span "Save" at bounding box center [635, 20] width 30 height 10
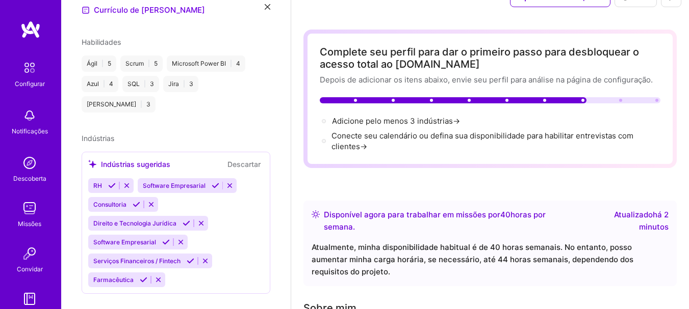
scroll to position [0, 0]
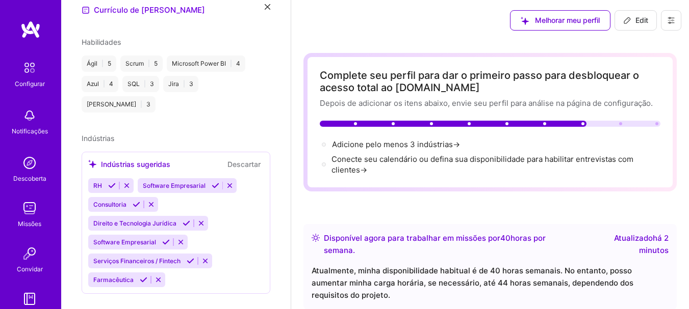
click at [673, 21] on icon at bounding box center [671, 20] width 8 height 8
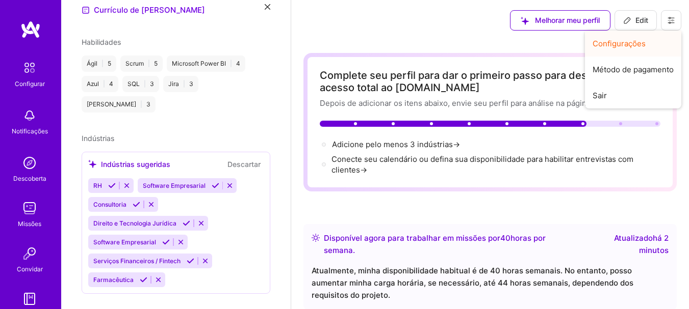
click at [645, 41] on button "Configurações" at bounding box center [633, 44] width 96 height 26
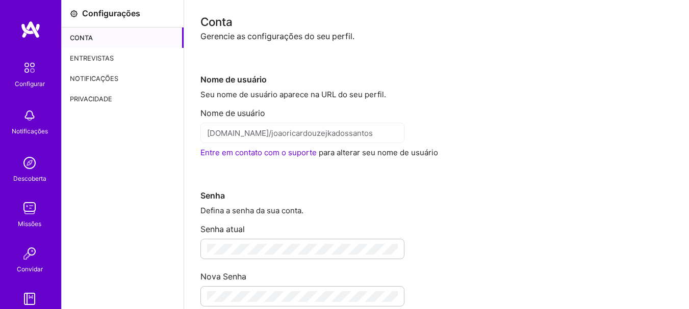
click at [91, 53] on font "Entrevistas" at bounding box center [92, 58] width 44 height 11
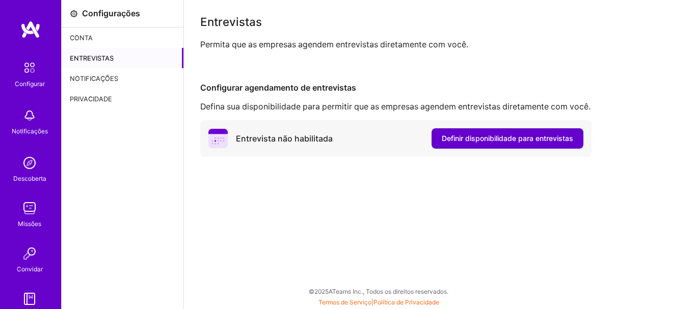
click at [492, 141] on font "Definir disponibilidade para entrevistas" at bounding box center [507, 138] width 131 height 9
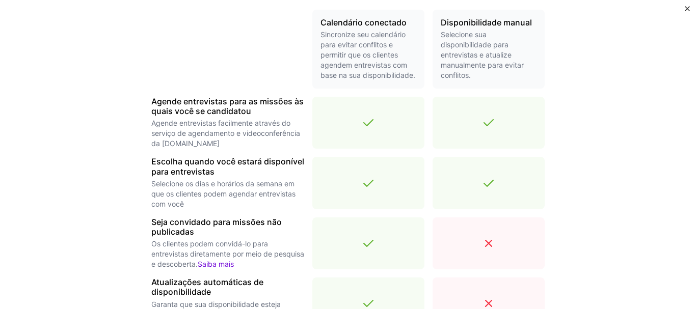
scroll to position [431, 0]
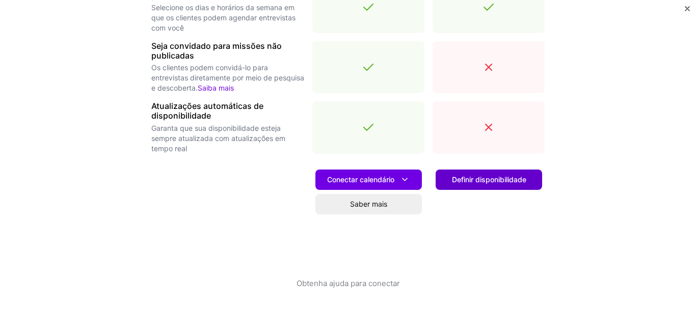
click at [498, 178] on font "Definir disponibilidade" at bounding box center [489, 179] width 74 height 9
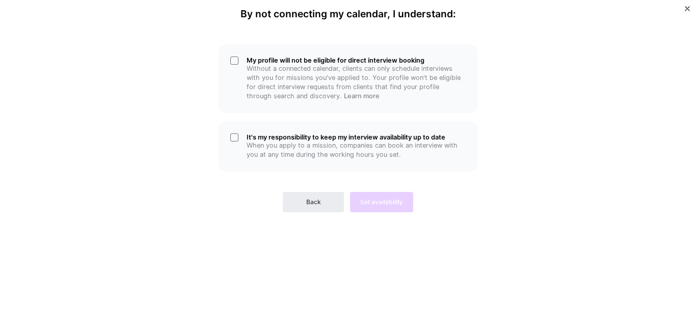
scroll to position [0, 0]
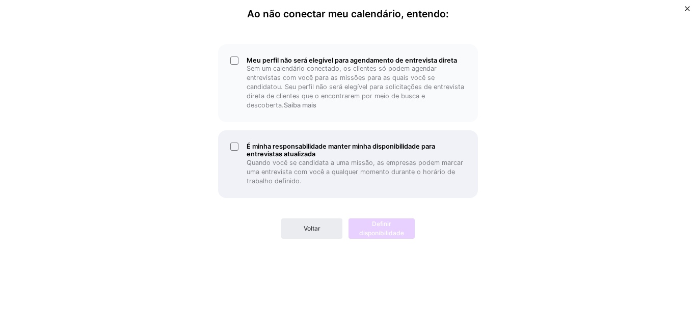
click at [232, 147] on div "É minha responsabilidade manter minha disponibilidade para entrevistas atualiza…" at bounding box center [348, 163] width 260 height 67
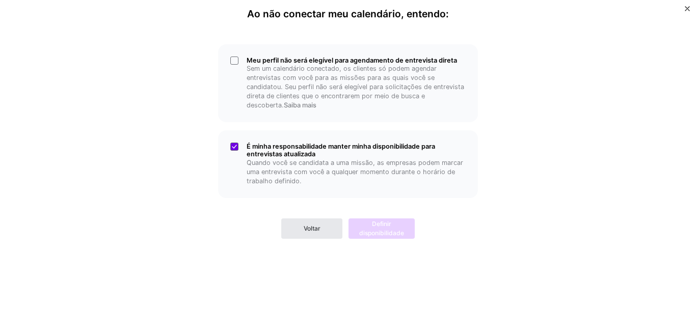
click at [308, 228] on font "Voltar" at bounding box center [312, 229] width 17 height 8
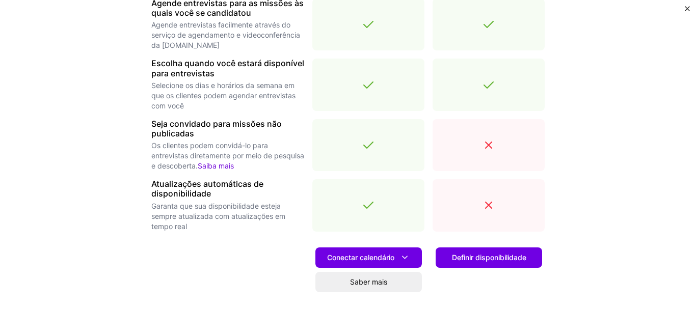
scroll to position [408, 0]
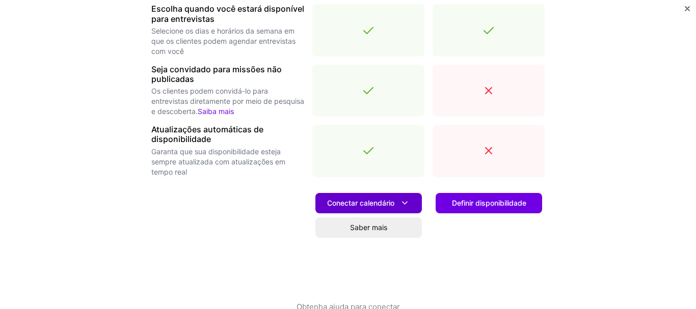
click at [356, 200] on font "Conectar calendário" at bounding box center [360, 203] width 67 height 9
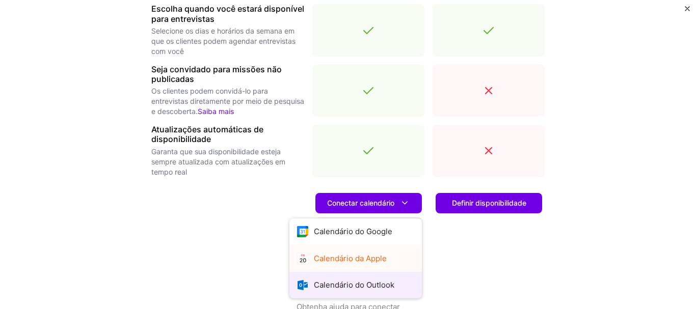
click at [349, 281] on div "Calendário do Google Calendário da Apple Calendário do Outlook" at bounding box center [356, 259] width 133 height 81
click at [349, 282] on font "Calendário do Outlook" at bounding box center [354, 285] width 81 height 10
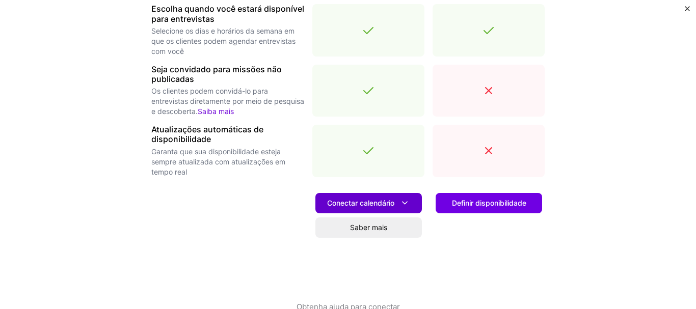
click at [361, 201] on font "Conectar calendário" at bounding box center [360, 203] width 67 height 9
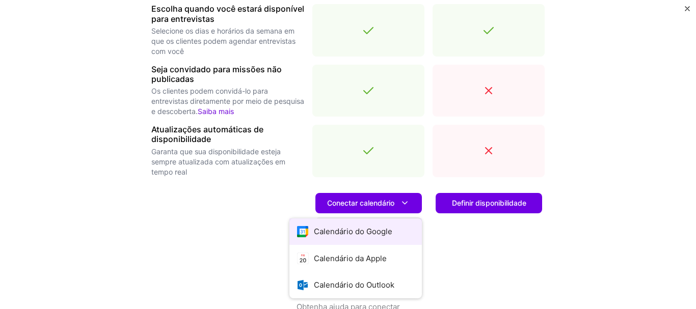
click at [345, 231] on font "Calendário do Google" at bounding box center [353, 232] width 78 height 10
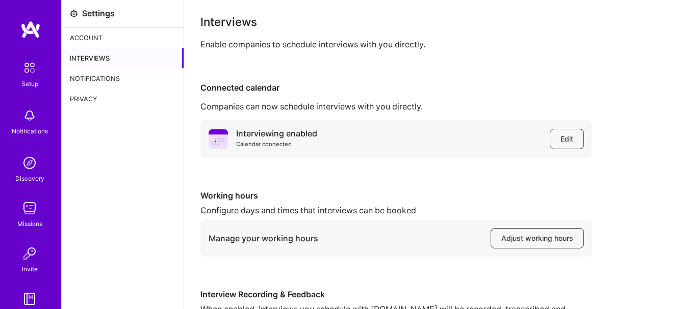
click at [98, 76] on div "Notifications" at bounding box center [123, 78] width 122 height 20
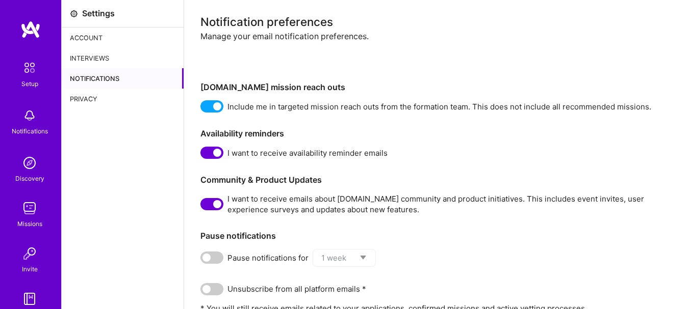
scroll to position [37, 0]
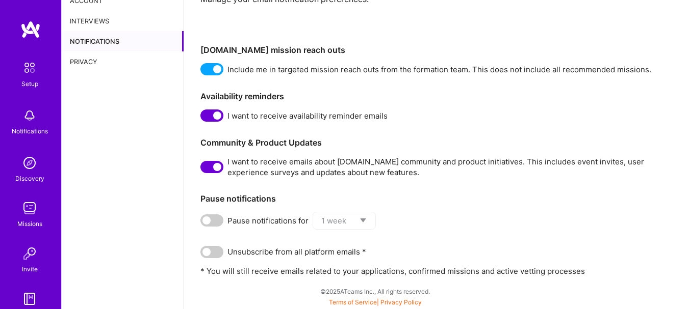
click at [96, 61] on div "Privacy" at bounding box center [123, 61] width 122 height 20
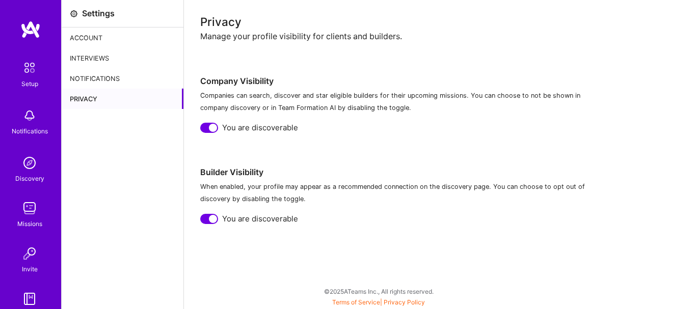
click at [87, 38] on div "Account" at bounding box center [123, 38] width 122 height 20
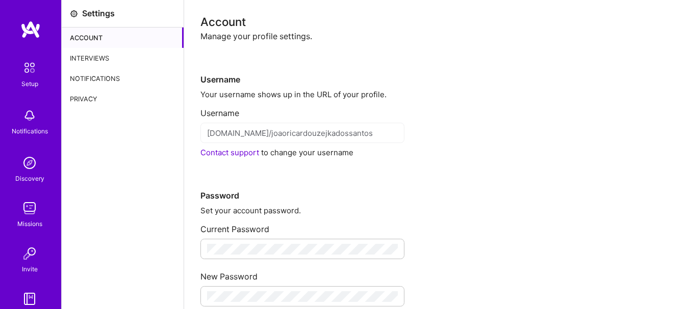
click at [108, 56] on div "Interviews" at bounding box center [123, 58] width 122 height 20
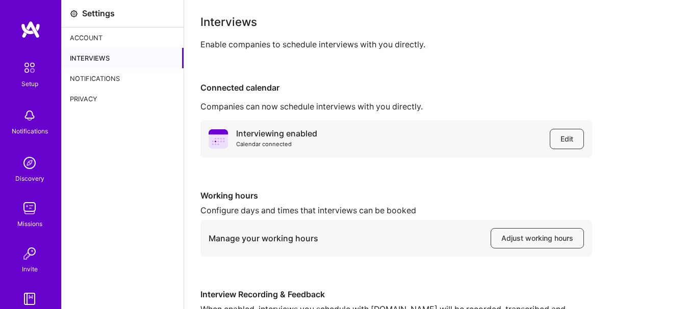
click at [98, 15] on div "Settings" at bounding box center [98, 13] width 33 height 11
click at [19, 76] on img at bounding box center [29, 67] width 21 height 21
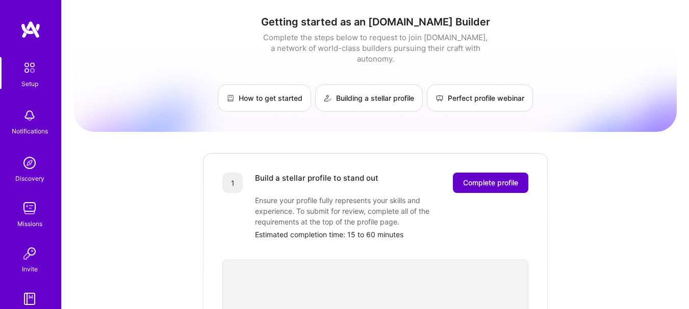
click at [486, 178] on span "Complete profile" at bounding box center [490, 183] width 55 height 10
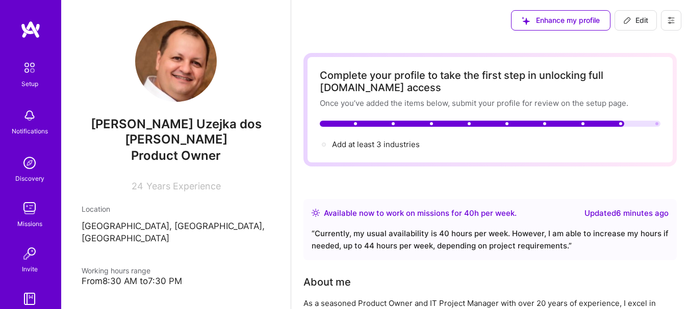
click at [626, 21] on icon at bounding box center [627, 20] width 8 height 8
select select "BR"
select select "Right Now"
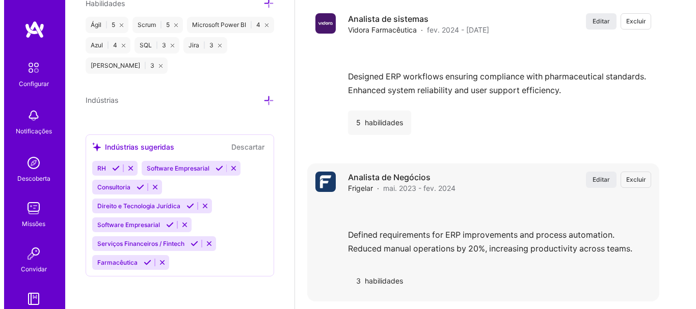
scroll to position [1190, 0]
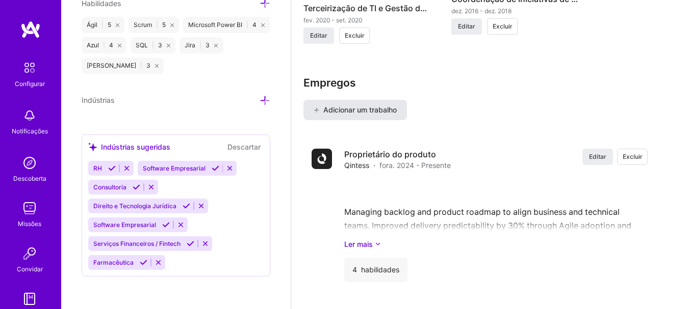
click at [353, 106] on font "Adicionar um trabalho" at bounding box center [359, 110] width 73 height 9
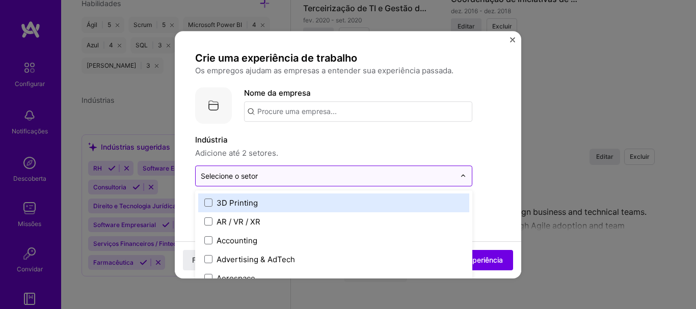
click at [463, 176] on img at bounding box center [463, 176] width 6 height 6
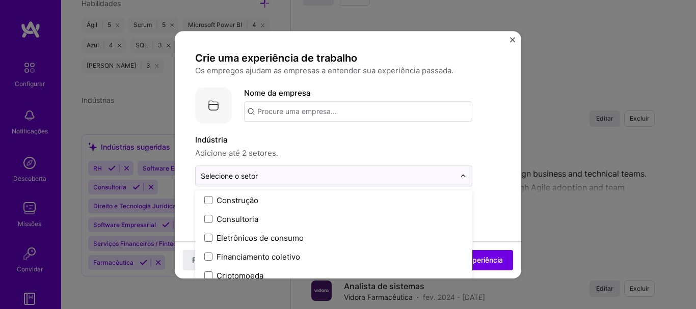
scroll to position [612, 0]
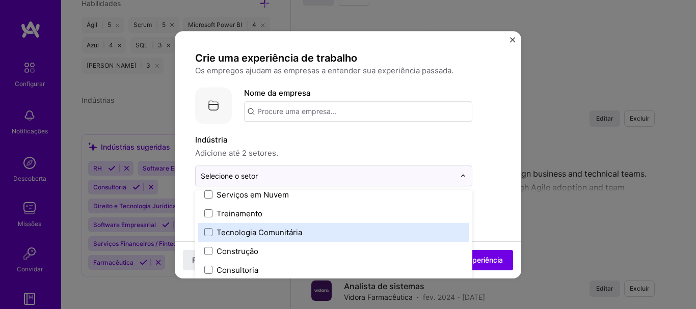
click at [277, 233] on font "Tecnologia Comunitária" at bounding box center [260, 233] width 86 height 10
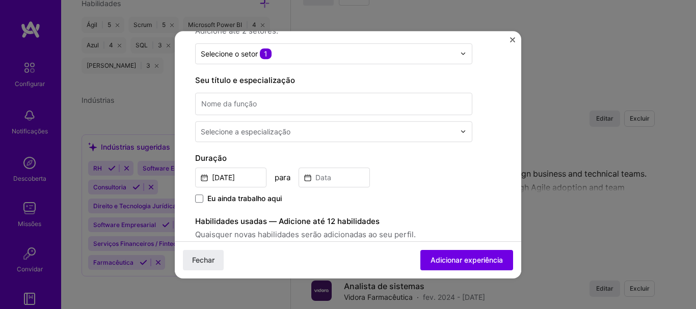
scroll to position [153, 0]
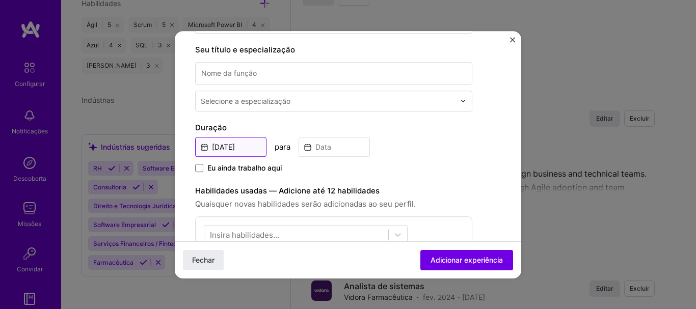
click at [227, 145] on input "Aug, 2025" at bounding box center [230, 147] width 71 height 20
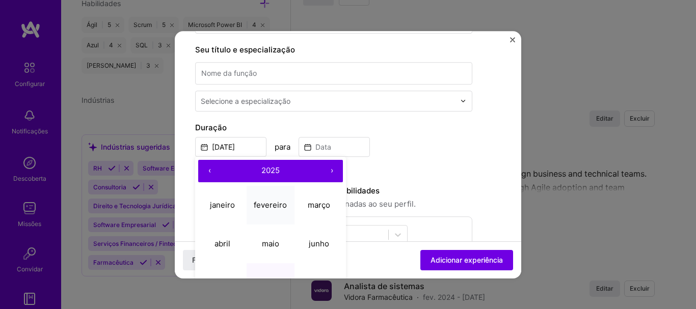
click at [281, 206] on font "fevereiro" at bounding box center [270, 205] width 33 height 10
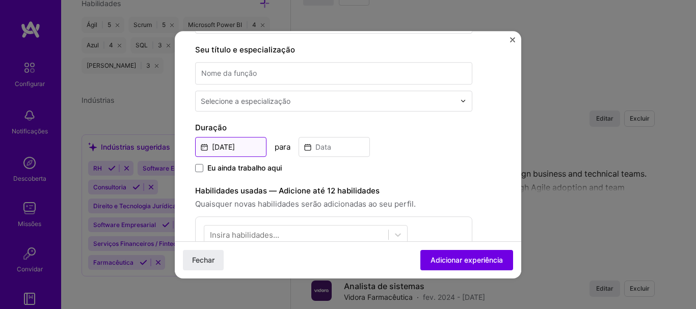
click at [254, 147] on input "Feb, 2025" at bounding box center [230, 147] width 71 height 20
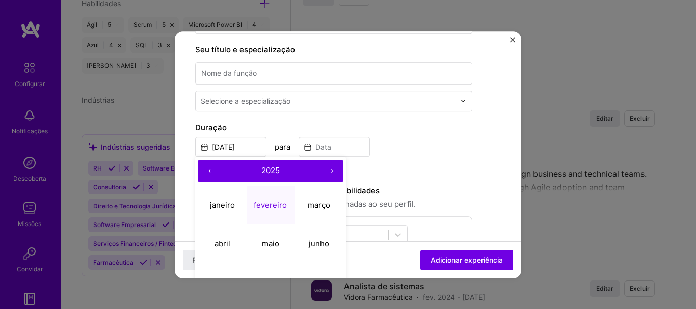
click at [280, 174] on font "2025" at bounding box center [270, 171] width 18 height 10
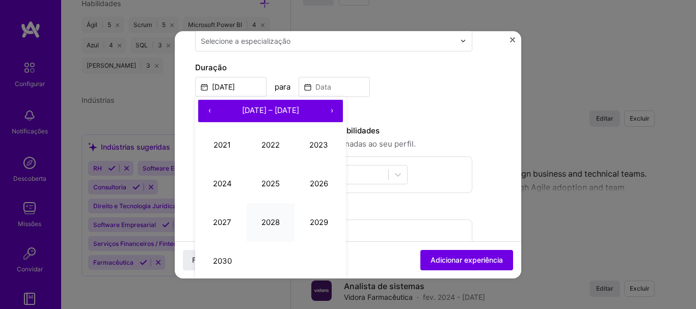
scroll to position [204, 0]
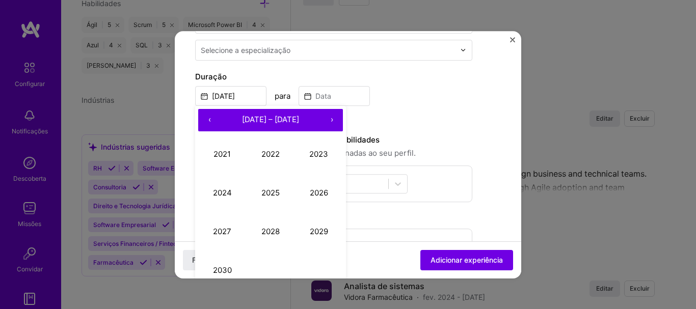
click at [210, 120] on font "‹" at bounding box center [209, 120] width 3 height 10
click at [228, 232] on font "2007" at bounding box center [222, 232] width 18 height 10
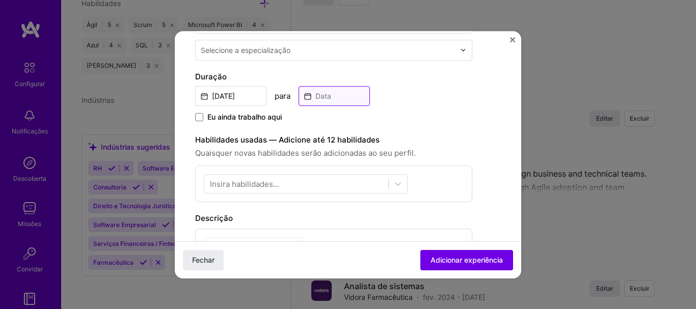
click at [319, 96] on input at bounding box center [334, 96] width 71 height 20
click at [239, 96] on input "Feb, 2025" at bounding box center [230, 96] width 71 height 20
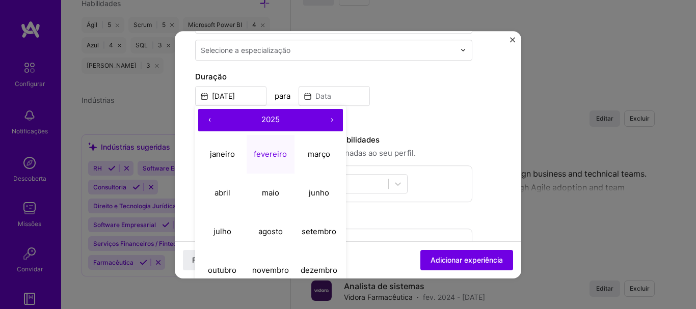
click at [254, 121] on button "2025" at bounding box center [271, 120] width 100 height 22
click at [209, 117] on font "‹" at bounding box center [209, 120] width 3 height 10
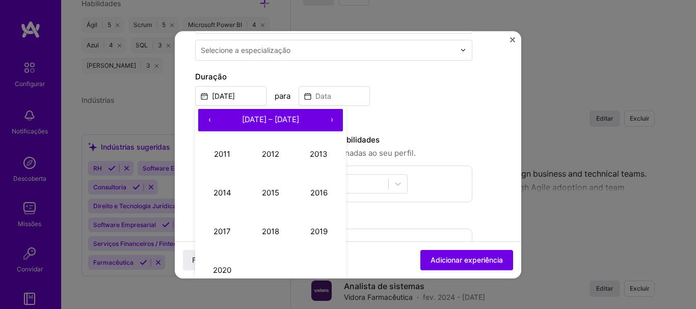
click at [209, 117] on font "‹" at bounding box center [209, 120] width 3 height 10
click at [217, 232] on font "2007" at bounding box center [222, 232] width 18 height 10
click at [325, 159] on font "março" at bounding box center [319, 154] width 22 height 10
type input "Mar, 2007"
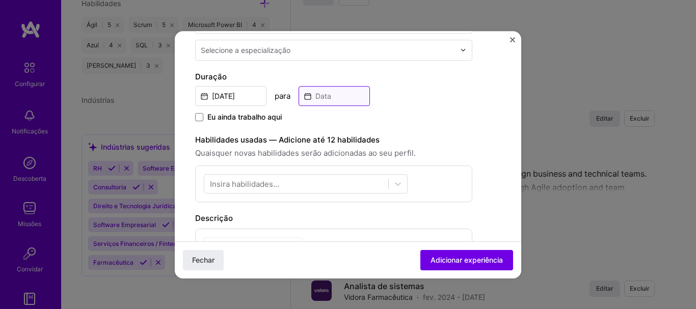
click at [325, 103] on input at bounding box center [334, 96] width 71 height 20
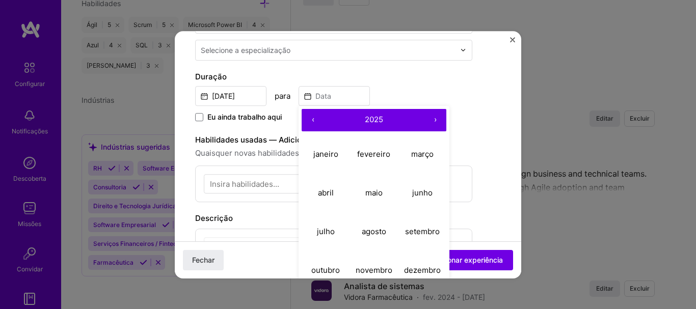
click at [311, 119] on button "‹" at bounding box center [313, 120] width 22 height 22
click at [312, 119] on font "‹" at bounding box center [313, 120] width 3 height 10
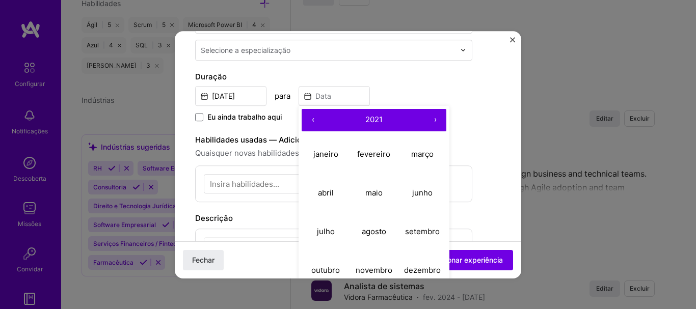
click at [312, 119] on font "‹" at bounding box center [313, 120] width 3 height 10
click at [312, 120] on font "‹" at bounding box center [313, 120] width 3 height 10
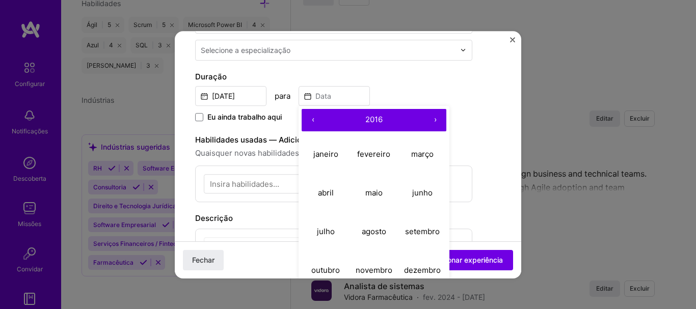
click at [312, 120] on font "‹" at bounding box center [313, 120] width 3 height 10
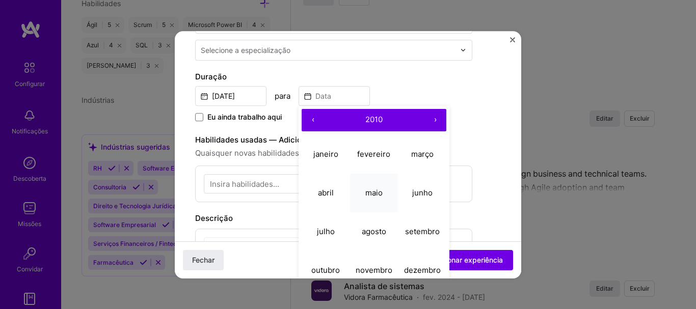
click at [374, 192] on font "maio" at bounding box center [373, 193] width 17 height 10
type input "May, 2010"
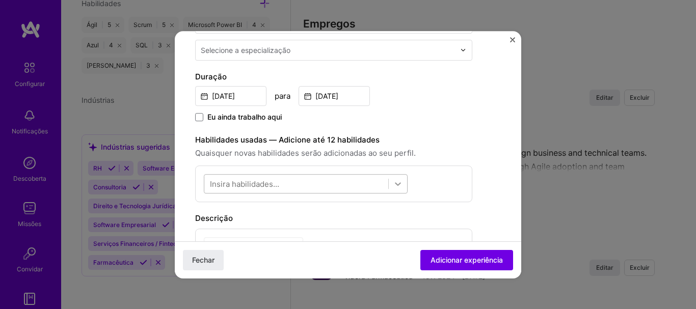
click at [394, 182] on icon at bounding box center [398, 184] width 10 height 10
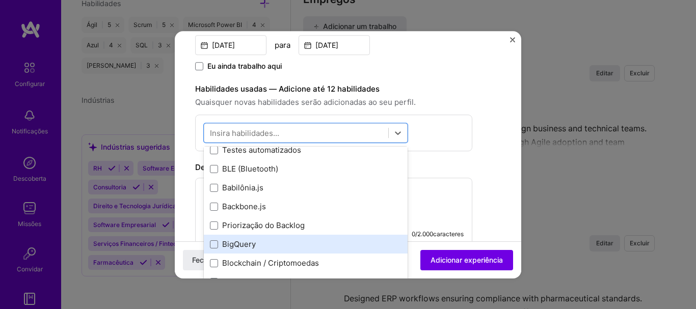
scroll to position [917, 0]
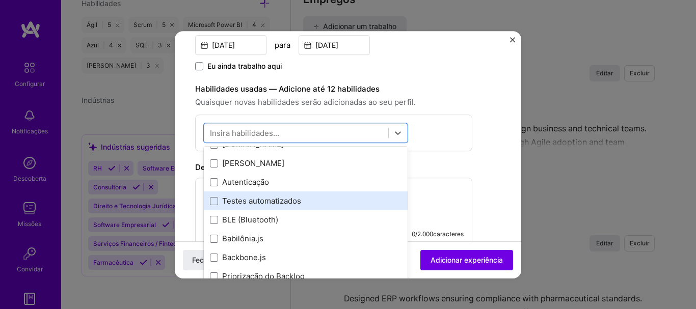
click at [276, 203] on font "Testes automatizados" at bounding box center [261, 201] width 79 height 10
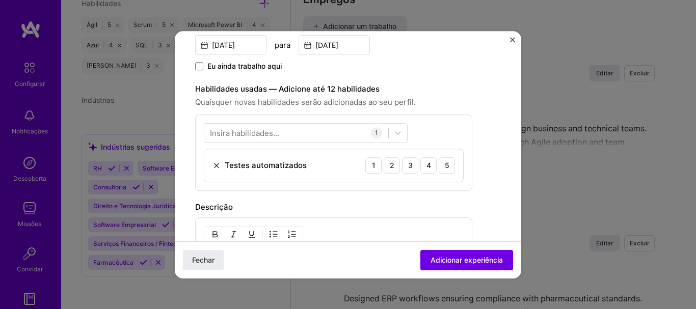
click at [436, 194] on div "Crie uma experiência de trabalho Os empregos ajudam as empresas a entender sua …" at bounding box center [333, 123] width 277 height 653
click at [431, 169] on div "4" at bounding box center [428, 165] width 16 height 16
click at [435, 260] on font "Adicionar experiência" at bounding box center [467, 259] width 72 height 9
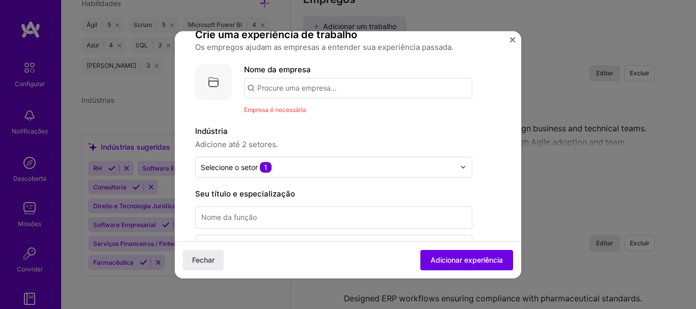
scroll to position [5, 0]
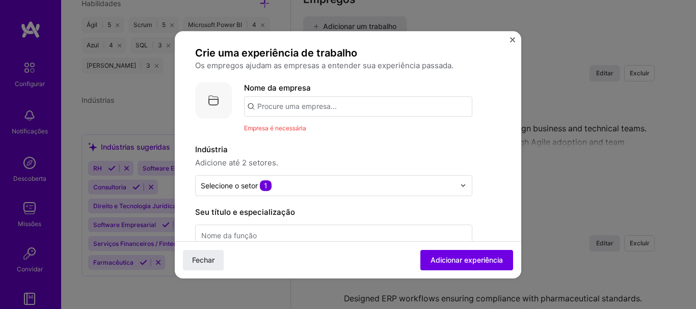
click at [293, 113] on input "text" at bounding box center [358, 106] width 228 height 20
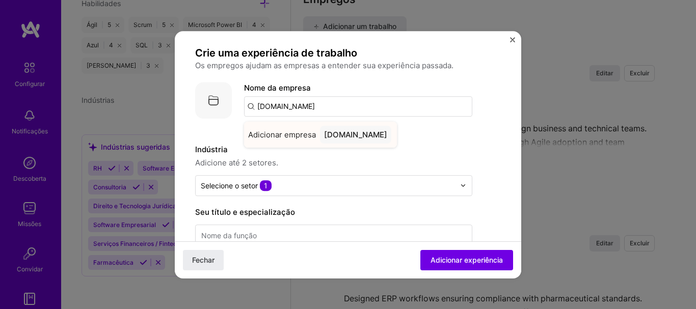
type input "www.msdevelop.com.br"
click at [340, 138] on font "www.msdevelop.com.br" at bounding box center [355, 135] width 63 height 10
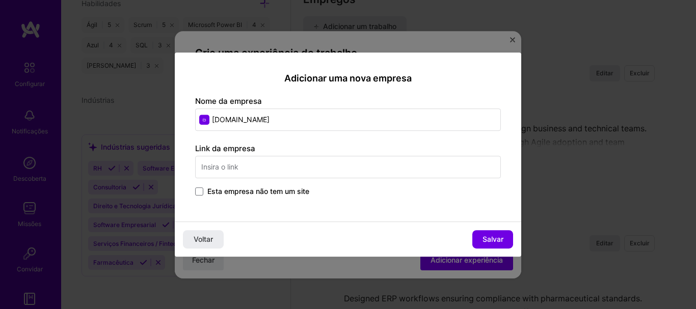
click at [244, 172] on input "text" at bounding box center [348, 167] width 306 height 22
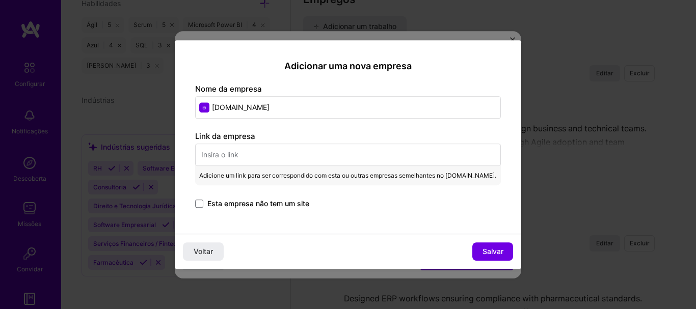
drag, startPoint x: 301, startPoint y: 108, endPoint x: 204, endPoint y: 105, distance: 97.4
click at [204, 105] on input "www.msdevelop.com.br" at bounding box center [348, 107] width 306 height 22
click at [261, 147] on input "text" at bounding box center [348, 155] width 306 height 22
paste input "www.msdevelop.com.br"
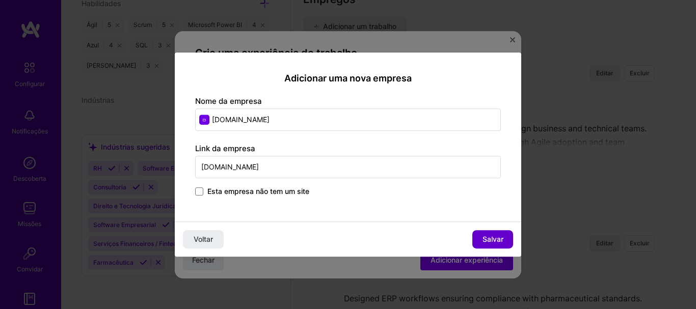
type input "www.msdevelop.com.br"
click at [494, 244] on font "Salvar" at bounding box center [493, 239] width 21 height 9
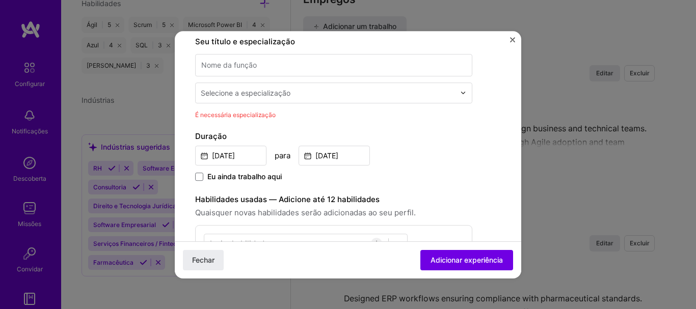
scroll to position [158, 0]
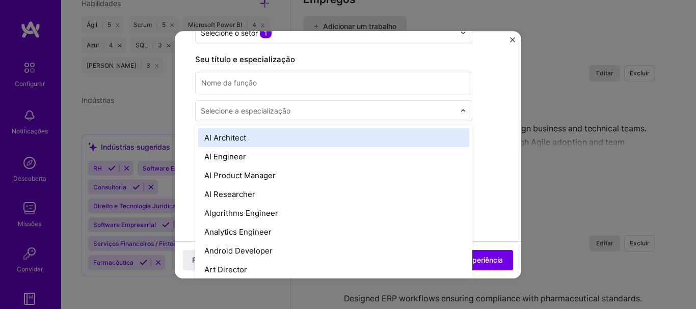
click at [463, 110] on img at bounding box center [463, 111] width 6 height 6
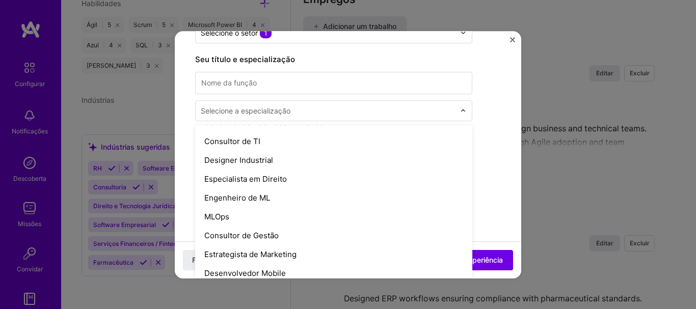
scroll to position [714, 0]
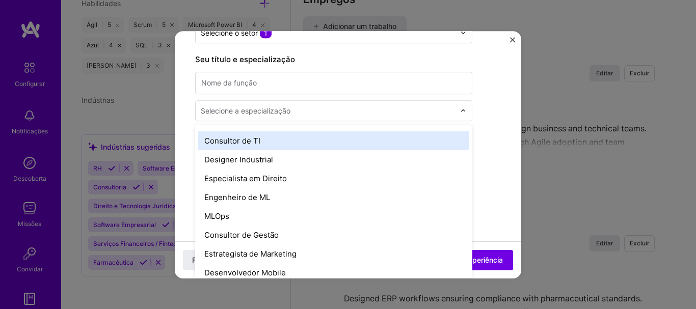
click at [252, 137] on font "Consultor de TI" at bounding box center [232, 141] width 56 height 10
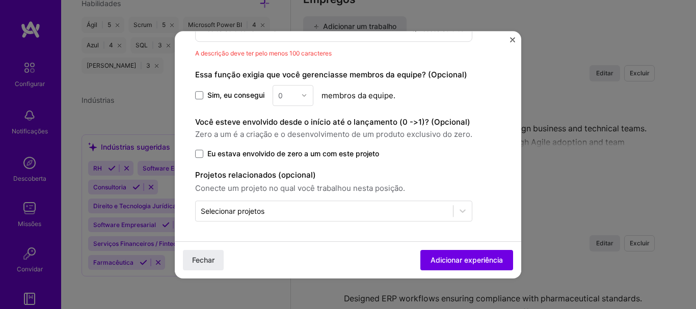
scroll to position [515, 0]
click at [466, 210] on icon at bounding box center [463, 210] width 10 height 10
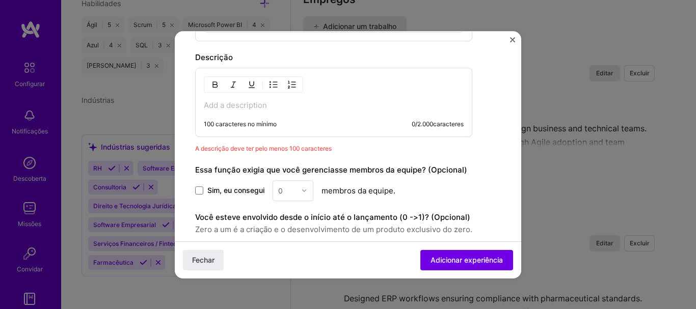
scroll to position [413, 0]
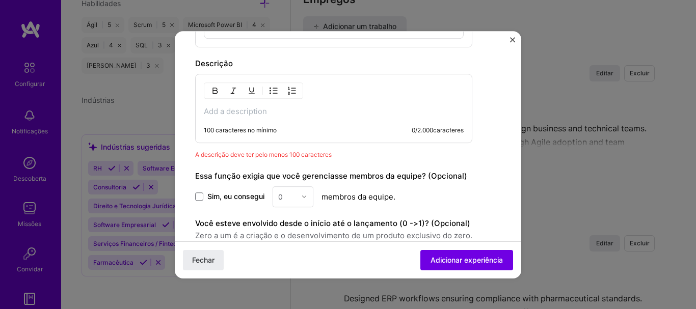
click at [241, 112] on p at bounding box center [334, 112] width 260 height 10
click at [235, 111] on p at bounding box center [334, 112] width 260 height 10
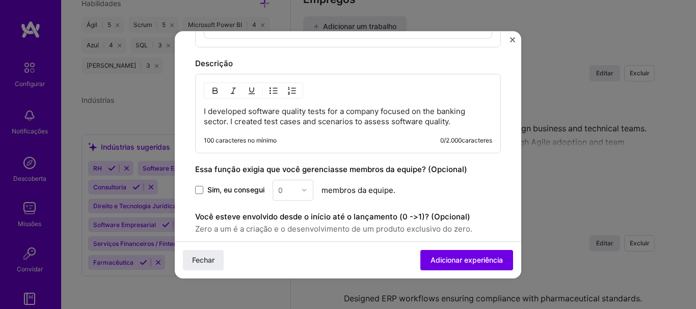
scroll to position [509, 0]
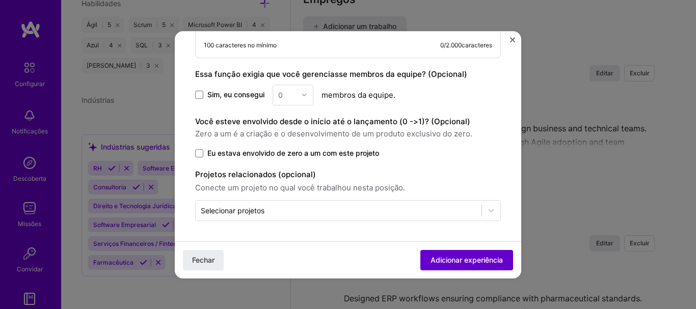
click at [435, 259] on font "Adicionar experiência" at bounding box center [467, 259] width 72 height 9
select select "Agora mesmo"
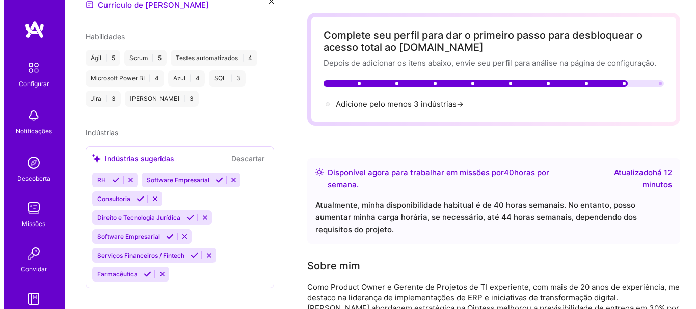
scroll to position [0, 0]
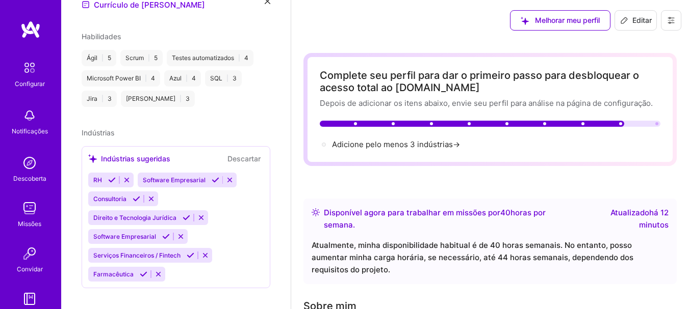
click at [644, 19] on font "Editar" at bounding box center [641, 20] width 19 height 9
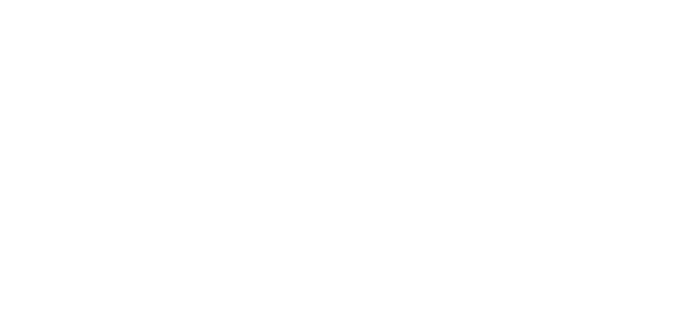
click at [435, 0] on html "Texto original Avalie a tradução O feedback vai ser usado para ajudar a melhora…" at bounding box center [348, 0] width 696 height 0
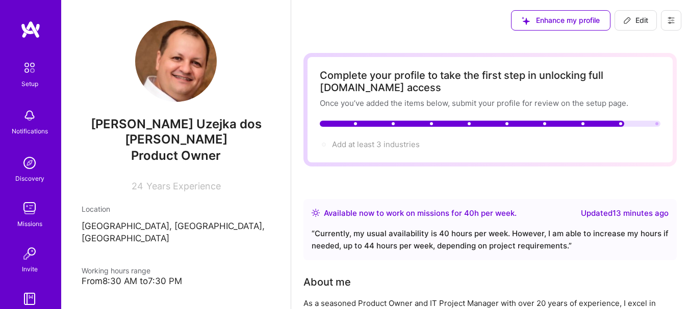
click at [635, 24] on span "Edit" at bounding box center [635, 20] width 25 height 10
select select "BR"
select select "Right Now"
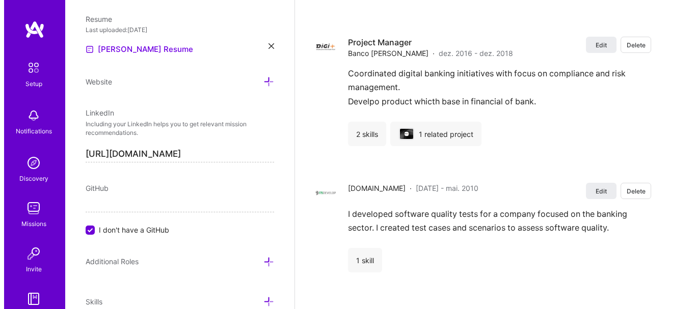
scroll to position [2223, 0]
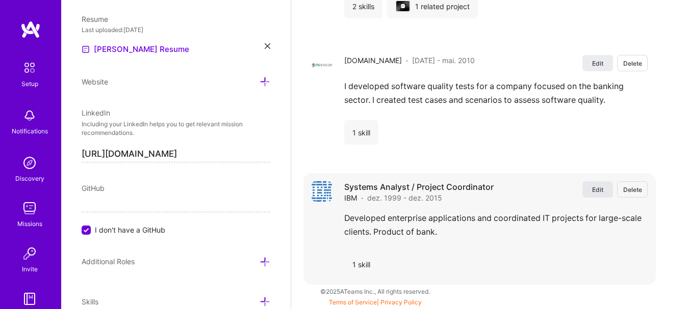
click at [597, 193] on button "Edit" at bounding box center [597, 189] width 31 height 16
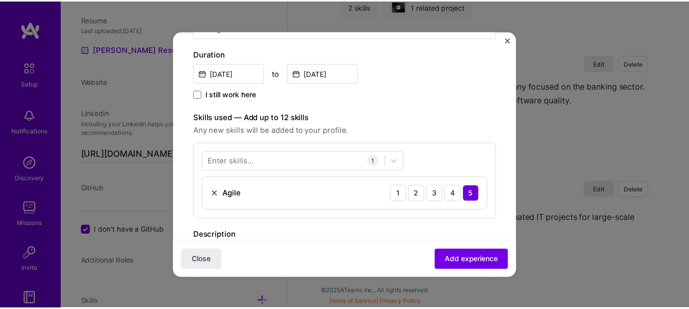
scroll to position [204, 0]
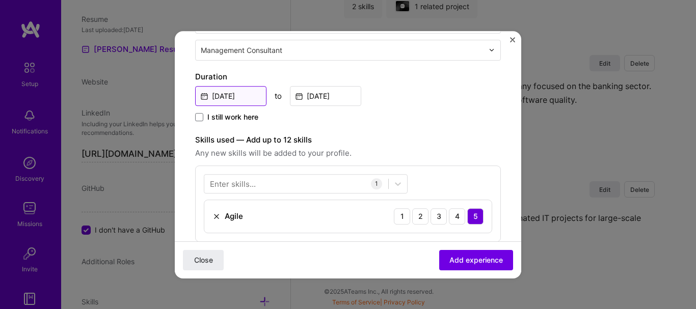
click at [235, 95] on input "Dec, 1999" at bounding box center [230, 96] width 71 height 20
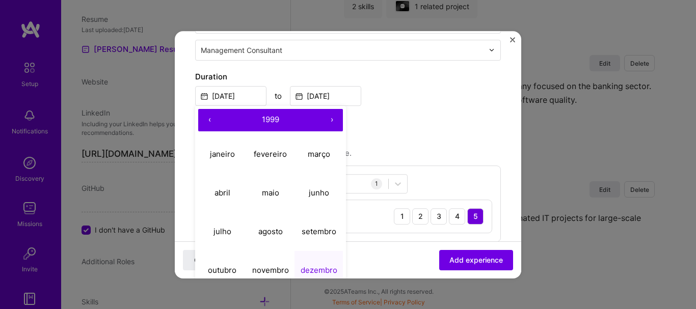
click at [271, 123] on span "1999" at bounding box center [270, 120] width 17 height 10
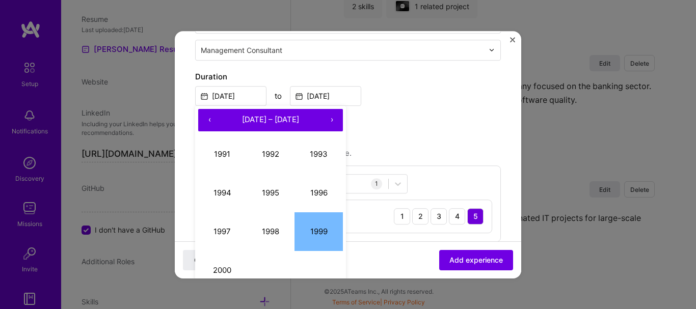
click at [330, 117] on button "›" at bounding box center [332, 120] width 22 height 22
click at [222, 268] on button "2010" at bounding box center [222, 270] width 48 height 39
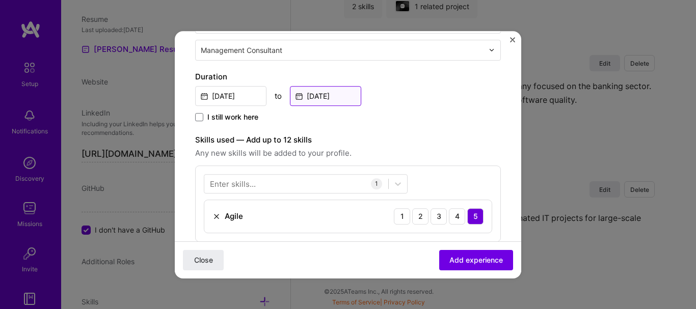
click at [322, 97] on input "Dec, 2015" at bounding box center [325, 96] width 71 height 20
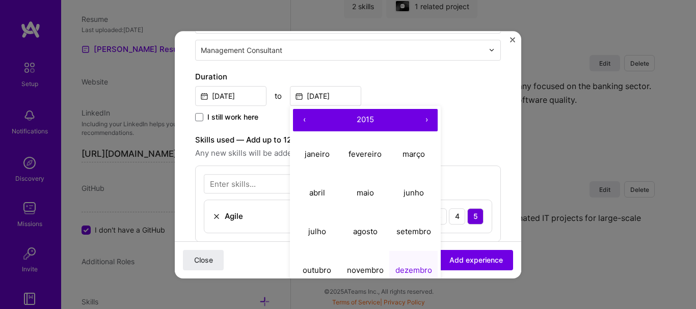
click at [428, 117] on button "›" at bounding box center [426, 120] width 22 height 22
click at [307, 193] on button "abril" at bounding box center [317, 193] width 48 height 39
type input "Apr, 2016"
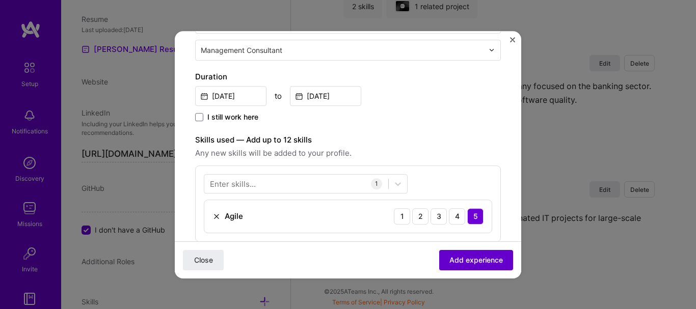
click at [453, 258] on span "Add experience" at bounding box center [477, 260] width 54 height 10
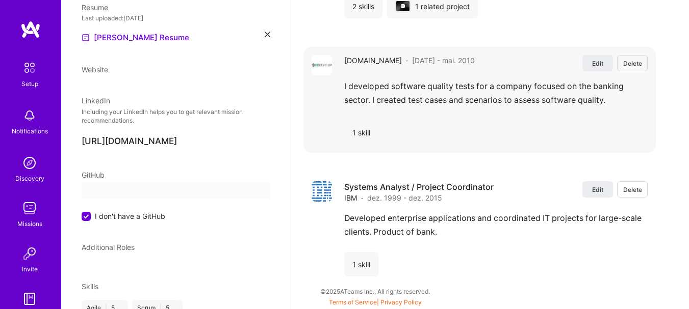
select select "BR"
select select "Right Now"
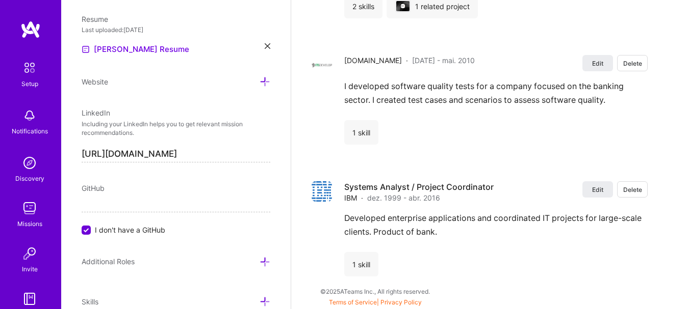
scroll to position [611, 0]
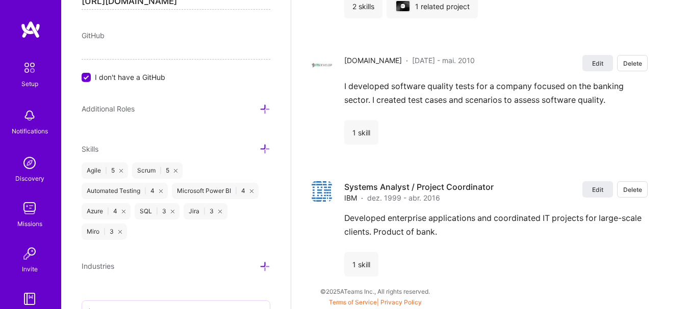
click at [259, 108] on icon at bounding box center [264, 109] width 11 height 11
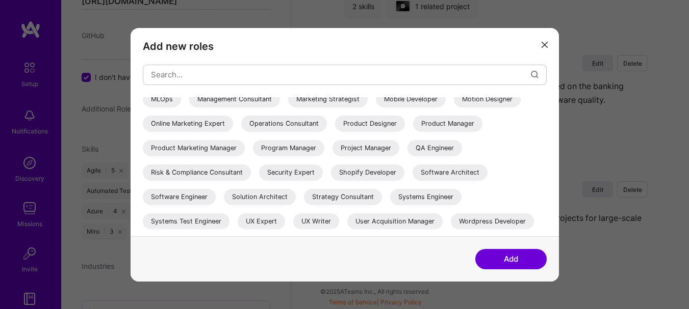
scroll to position [248, 0]
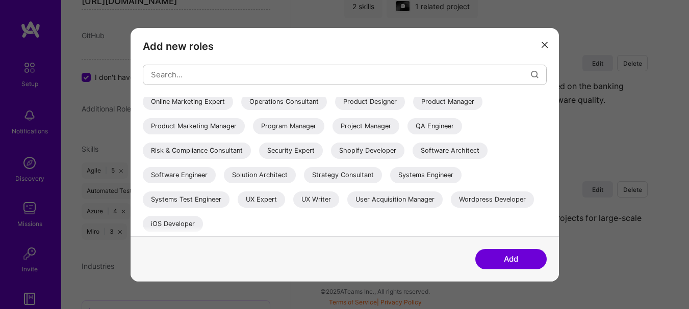
click at [413, 110] on div "Product Manager" at bounding box center [447, 101] width 69 height 16
click at [332, 134] on div "Project Manager" at bounding box center [365, 126] width 67 height 16
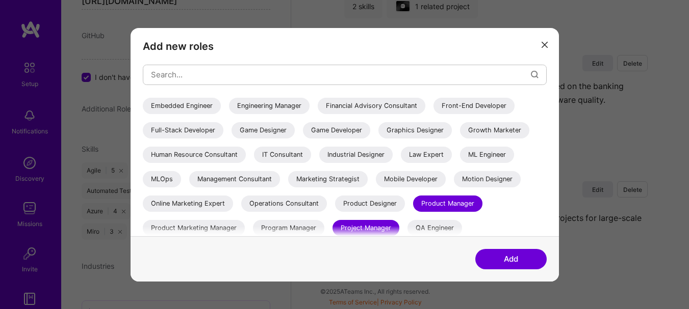
scroll to position [95, 0]
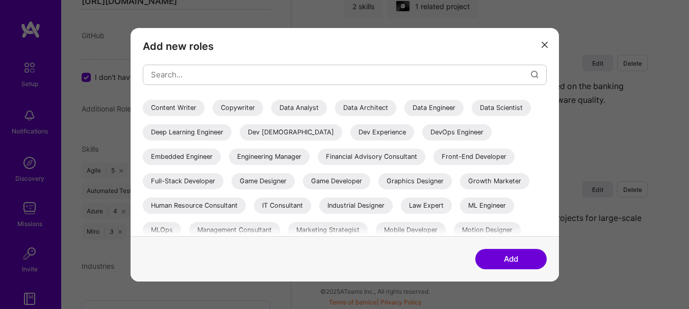
click at [311, 201] on div "IT Consultant" at bounding box center [282, 205] width 57 height 16
click at [483, 258] on button "Add" at bounding box center [510, 259] width 71 height 20
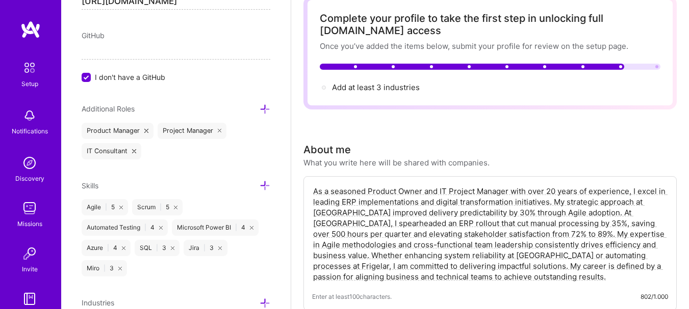
scroll to position [0, 0]
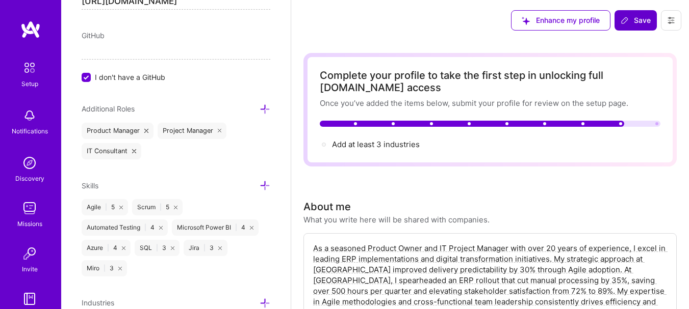
click at [626, 19] on icon at bounding box center [624, 20] width 8 height 8
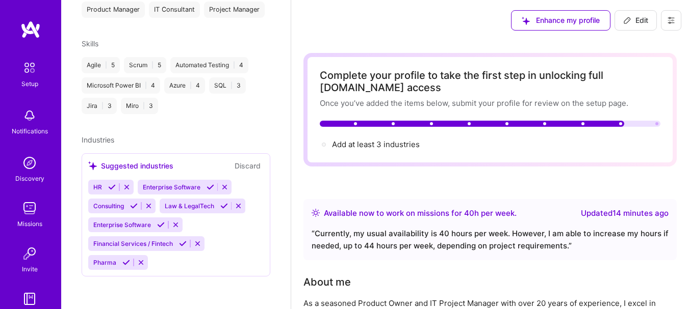
scroll to position [304, 0]
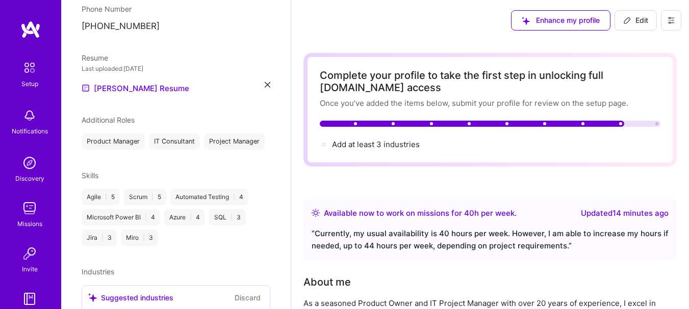
click at [638, 18] on span "Edit" at bounding box center [635, 20] width 25 height 10
select select "BR"
select select "Right Now"
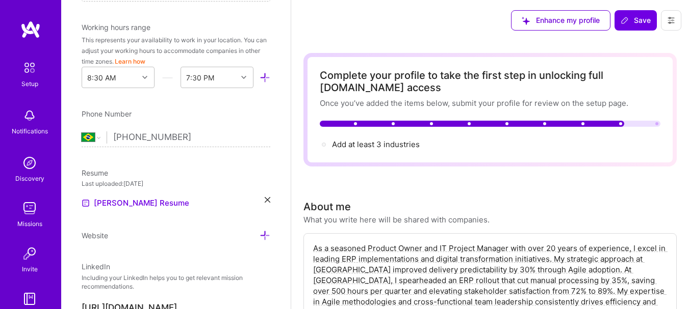
scroll to position [604, 0]
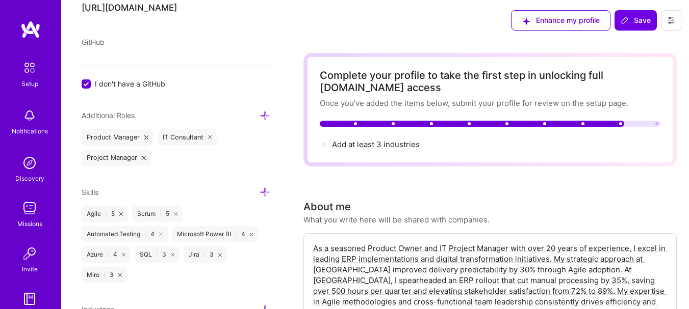
click at [331, 144] on div "Add at least 3 industries →" at bounding box center [490, 144] width 340 height 11
click at [360, 140] on span "Add at least 3 industries →" at bounding box center [380, 145] width 97 height 10
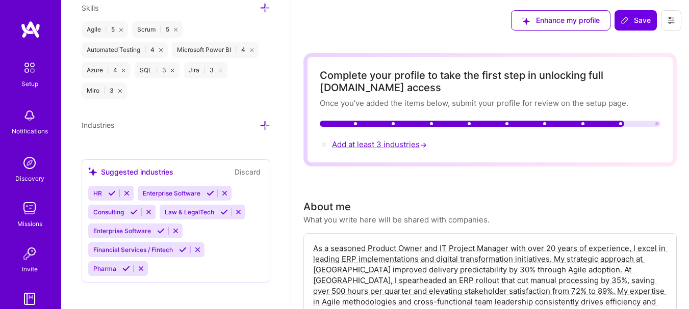
scroll to position [795, 0]
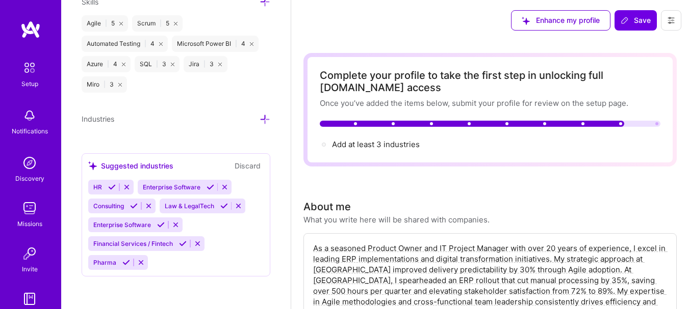
click at [259, 118] on icon at bounding box center [264, 119] width 11 height 11
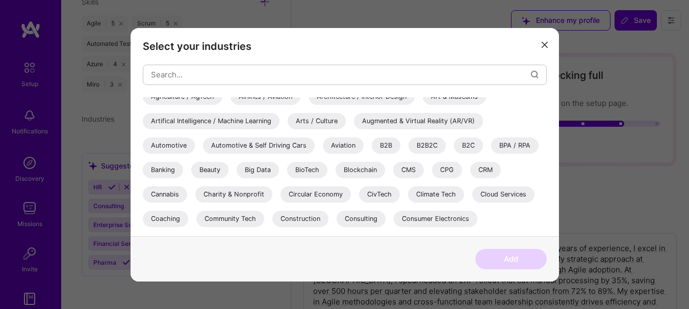
scroll to position [51, 0]
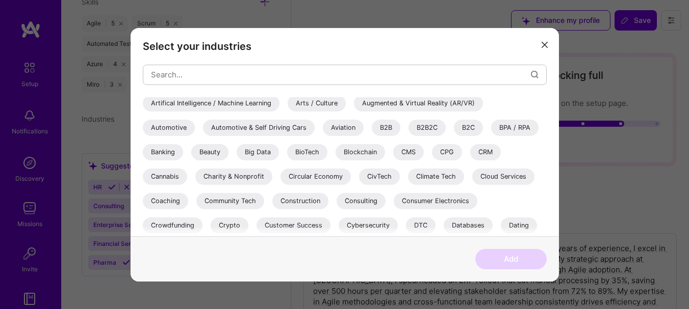
click at [165, 150] on div "Banking" at bounding box center [163, 152] width 40 height 16
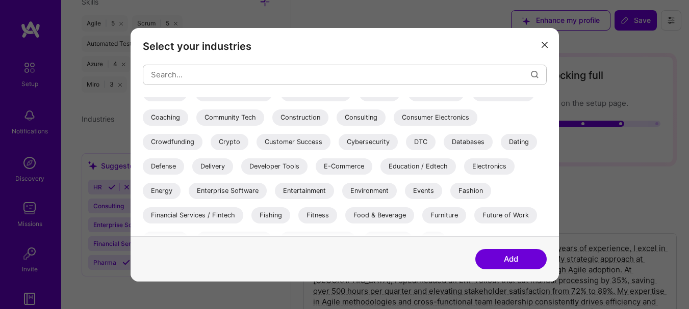
scroll to position [153, 0]
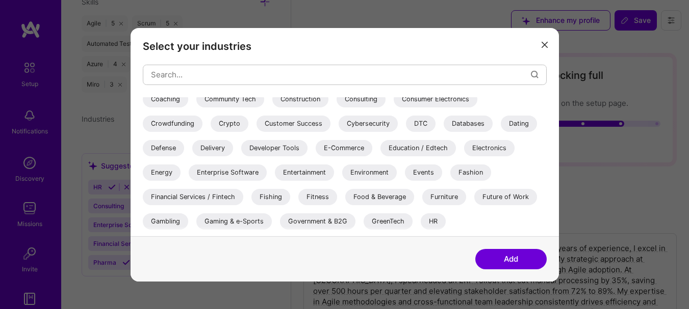
click at [362, 101] on div "Consulting" at bounding box center [360, 99] width 49 height 16
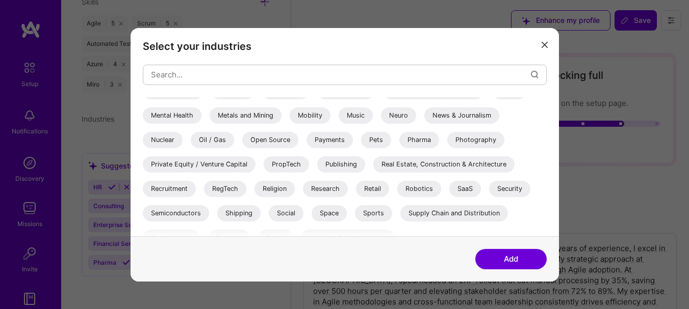
scroll to position [371, 0]
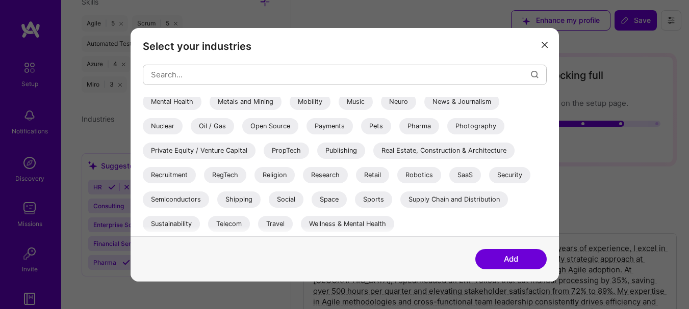
click at [409, 124] on div "Pharma" at bounding box center [419, 126] width 40 height 16
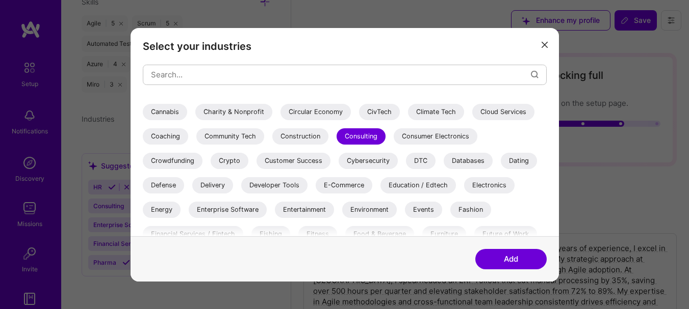
scroll to position [167, 0]
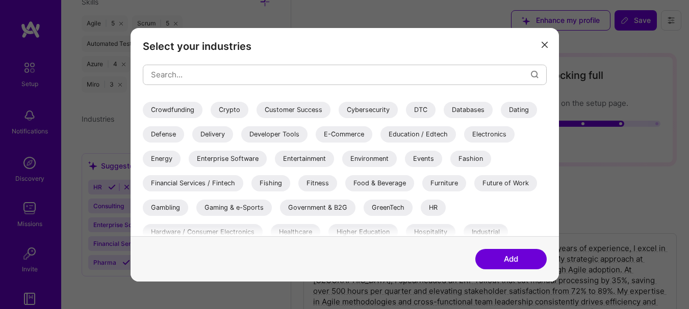
click at [216, 181] on div "Financial Services / Fintech" at bounding box center [193, 183] width 100 height 16
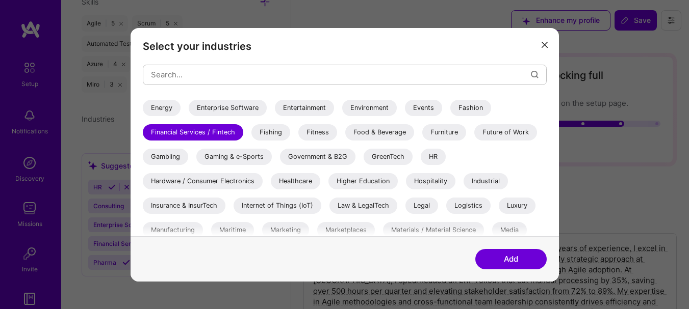
scroll to position [269, 0]
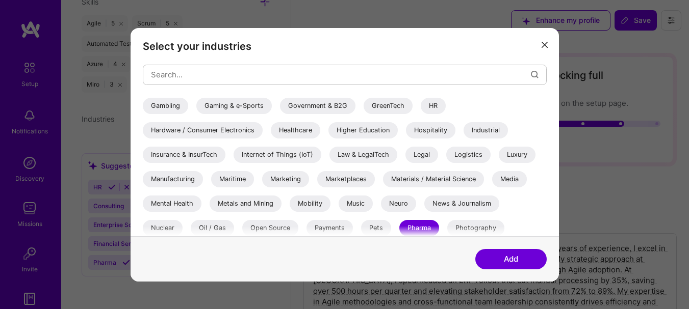
click at [285, 156] on div "Internet of Things (IoT)" at bounding box center [277, 154] width 88 height 16
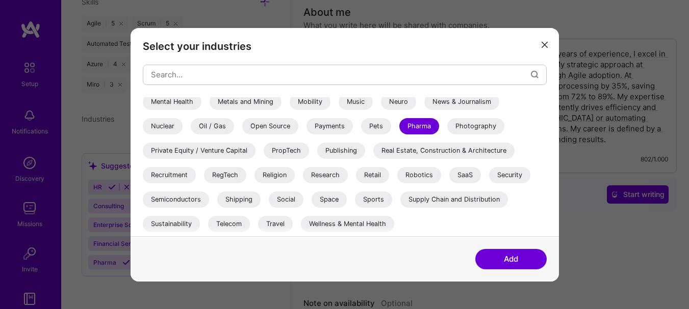
scroll to position [204, 0]
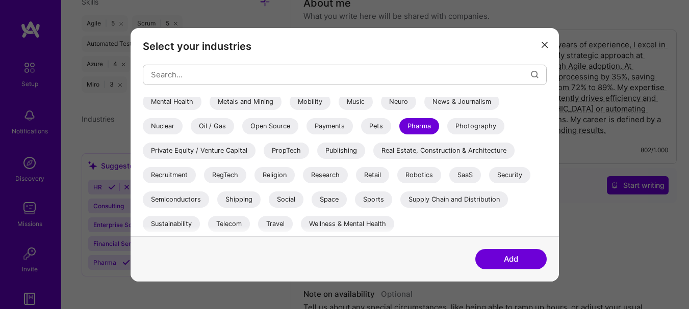
click at [499, 259] on button "Add" at bounding box center [510, 259] width 71 height 20
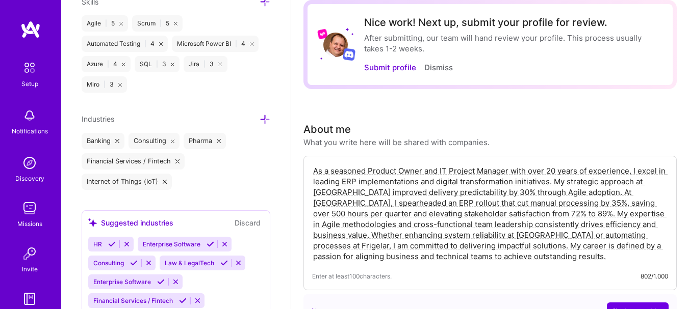
scroll to position [0, 0]
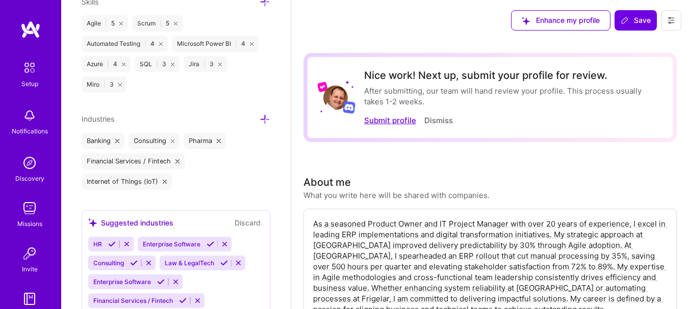
click at [387, 120] on button "Submit profile" at bounding box center [390, 120] width 52 height 11
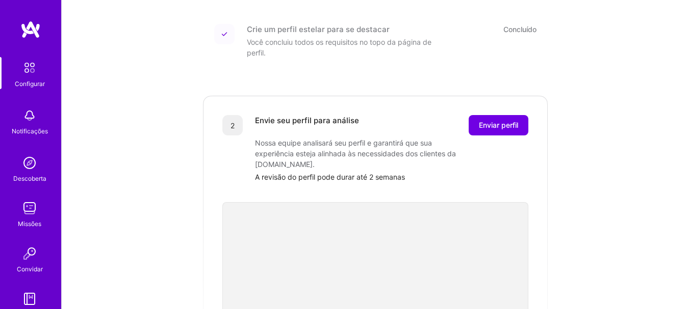
scroll to position [77, 0]
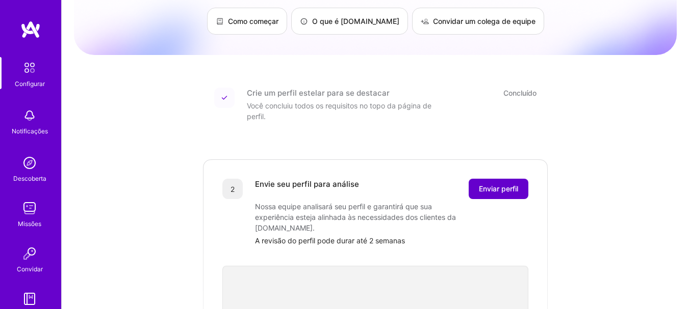
click at [515, 189] on font "Enviar perfil" at bounding box center [498, 189] width 39 height 9
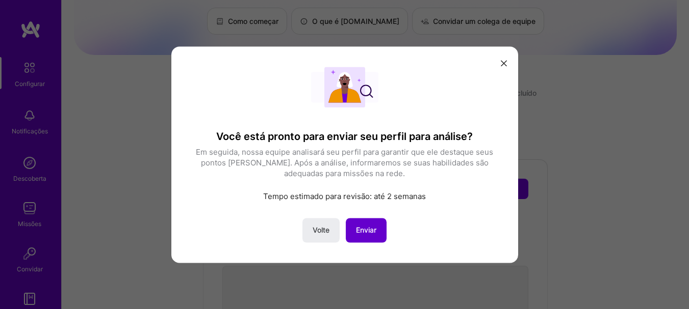
click at [372, 234] on font "Enviar" at bounding box center [366, 230] width 20 height 9
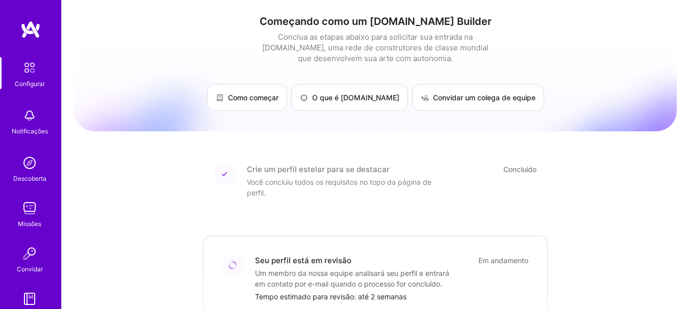
scroll to position [0, 0]
